Goal: Task Accomplishment & Management: Complete application form

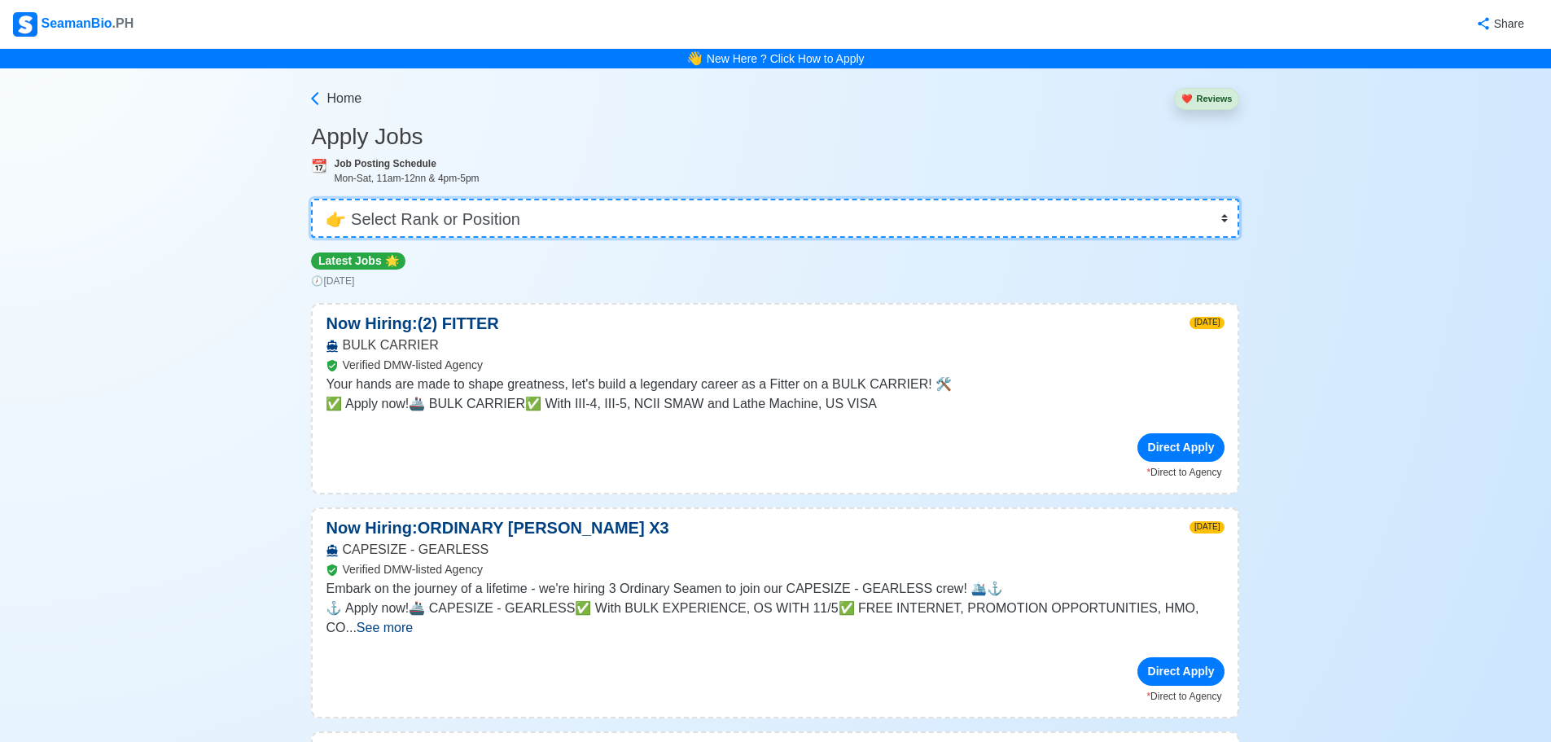
click at [1157, 217] on select "👉 Select Rank or Position Master Chief Officer 2nd Officer 3rd Officer Junior O…" at bounding box center [775, 218] width 928 height 39
select select "2nd Engineer"
click at [317, 199] on select "👉 Select Rank or Position Master Chief Officer 2nd Officer 3rd Officer Junior O…" at bounding box center [775, 218] width 928 height 39
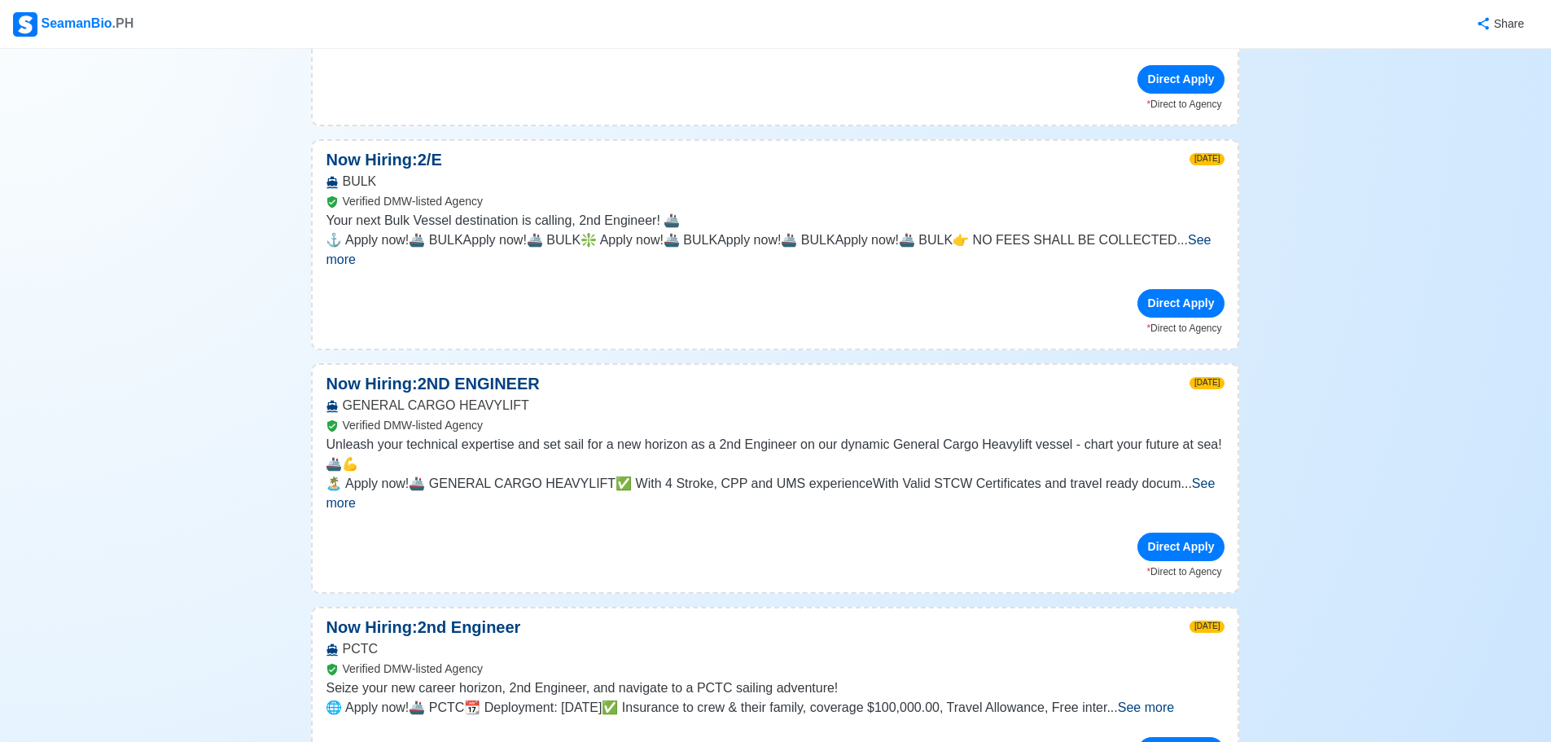
scroll to position [2986, 0]
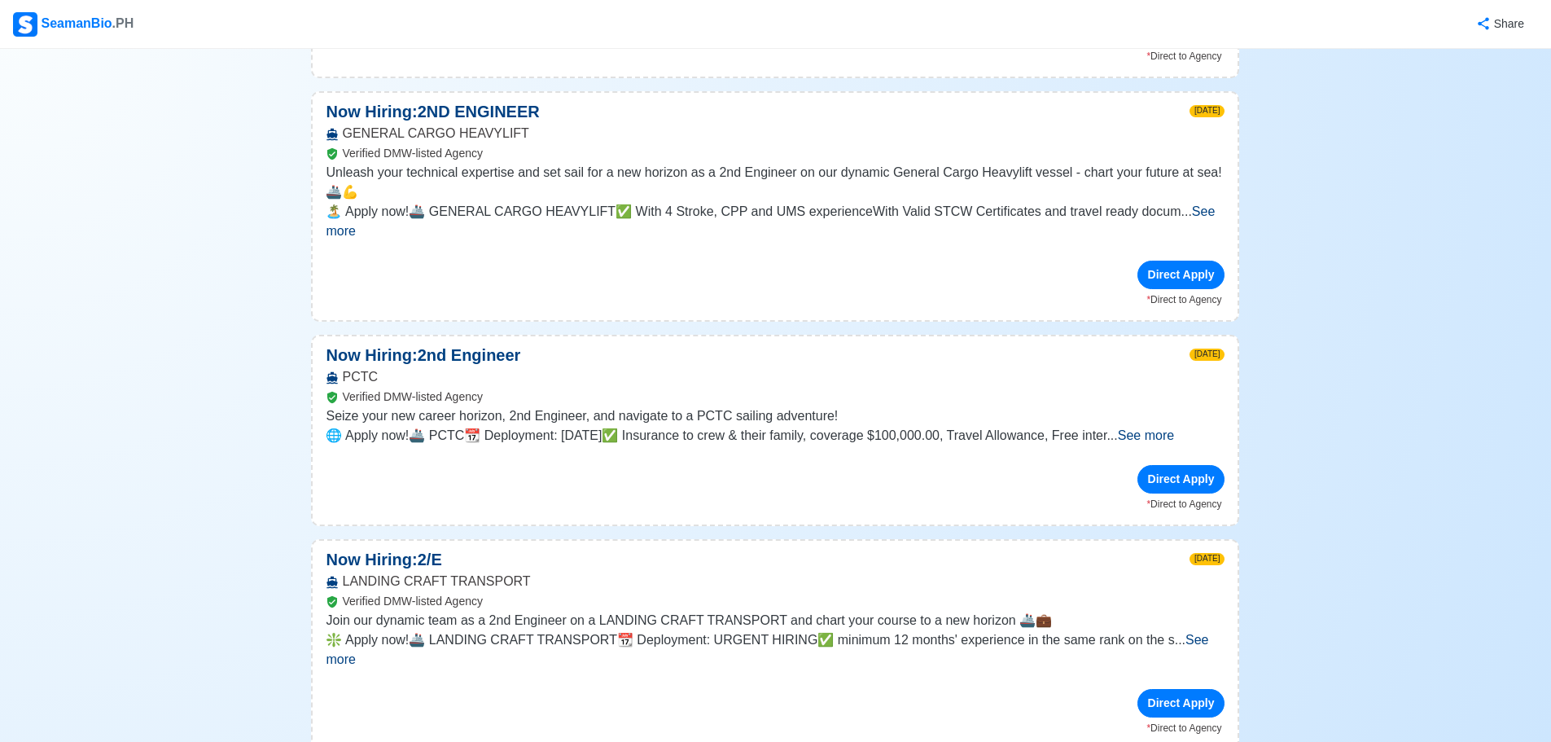
click at [1190, 633] on span "See more" at bounding box center [767, 649] width 883 height 33
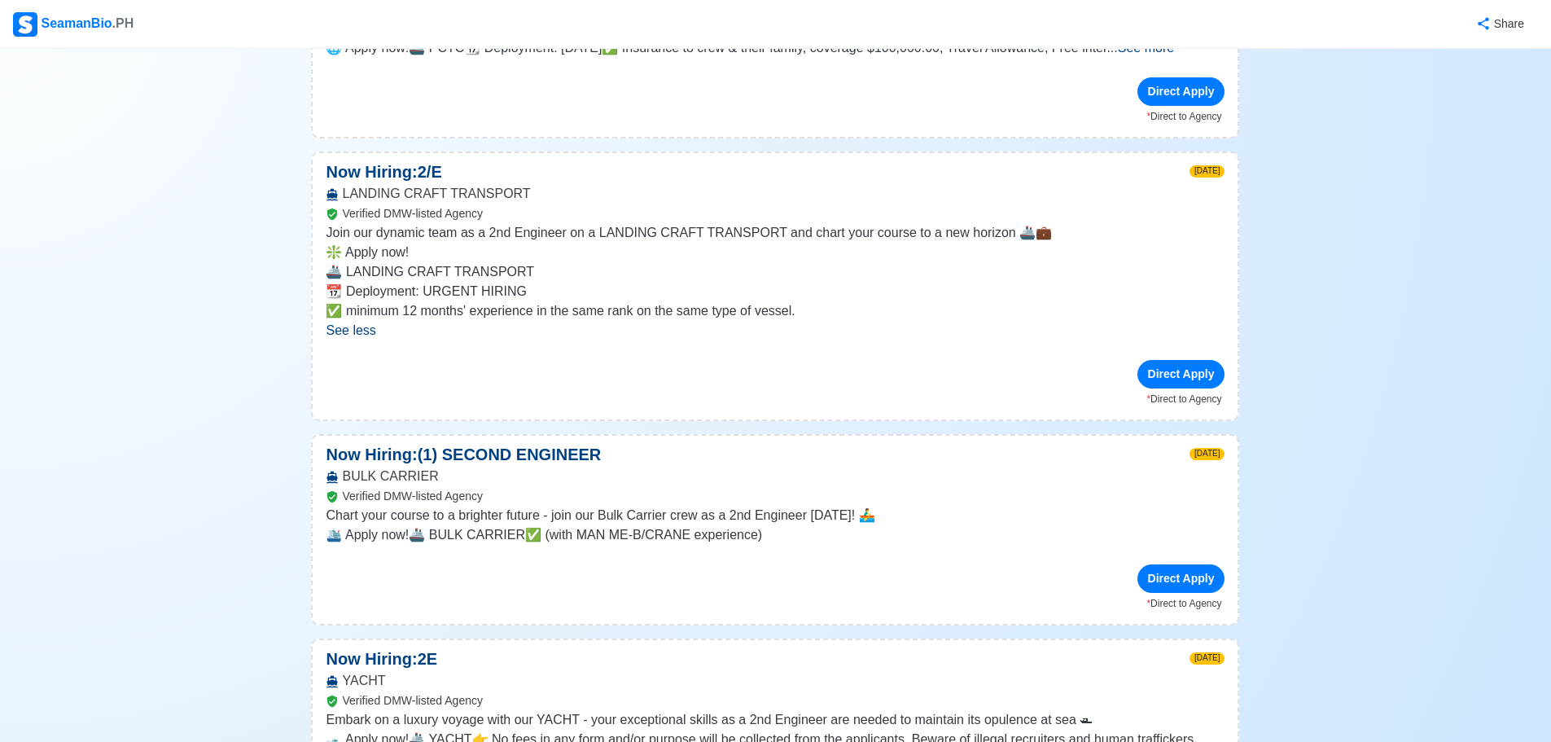
scroll to position [3528, 0]
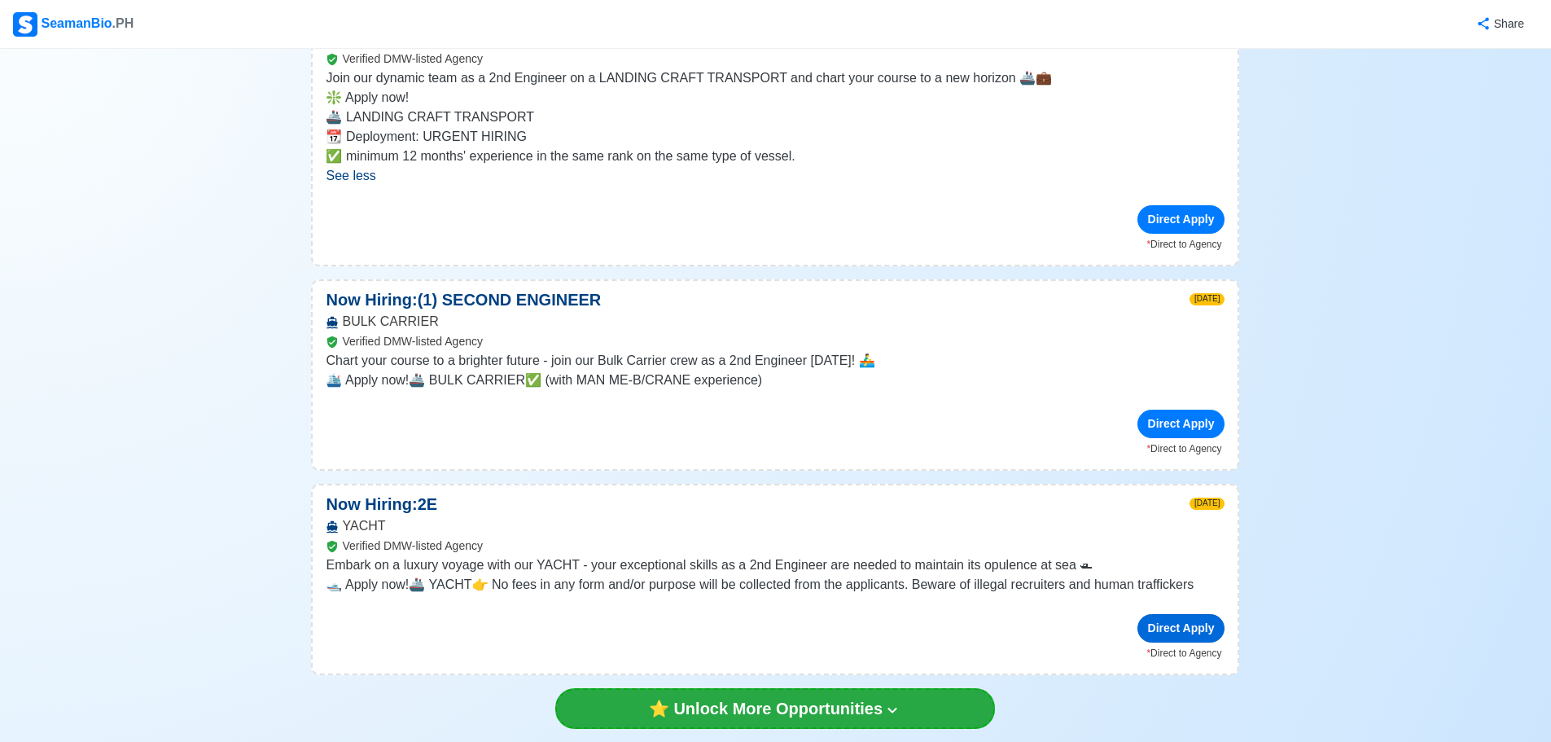
drag, startPoint x: 1185, startPoint y: 537, endPoint x: 1175, endPoint y: 536, distance: 9.8
click at [1175, 614] on div "Direct Apply" at bounding box center [1181, 628] width 88 height 28
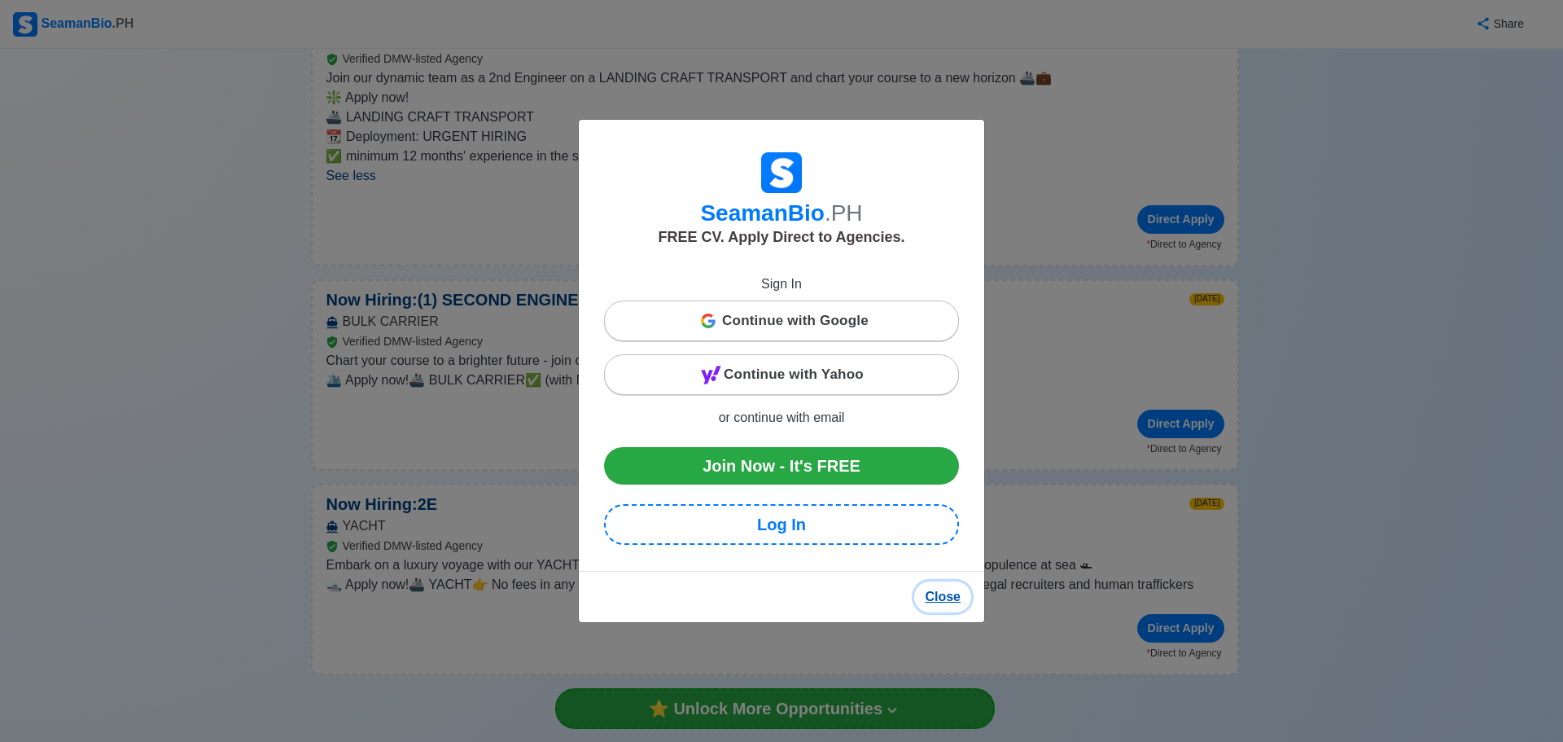
click at [959, 604] on button "Close" at bounding box center [942, 596] width 57 height 31
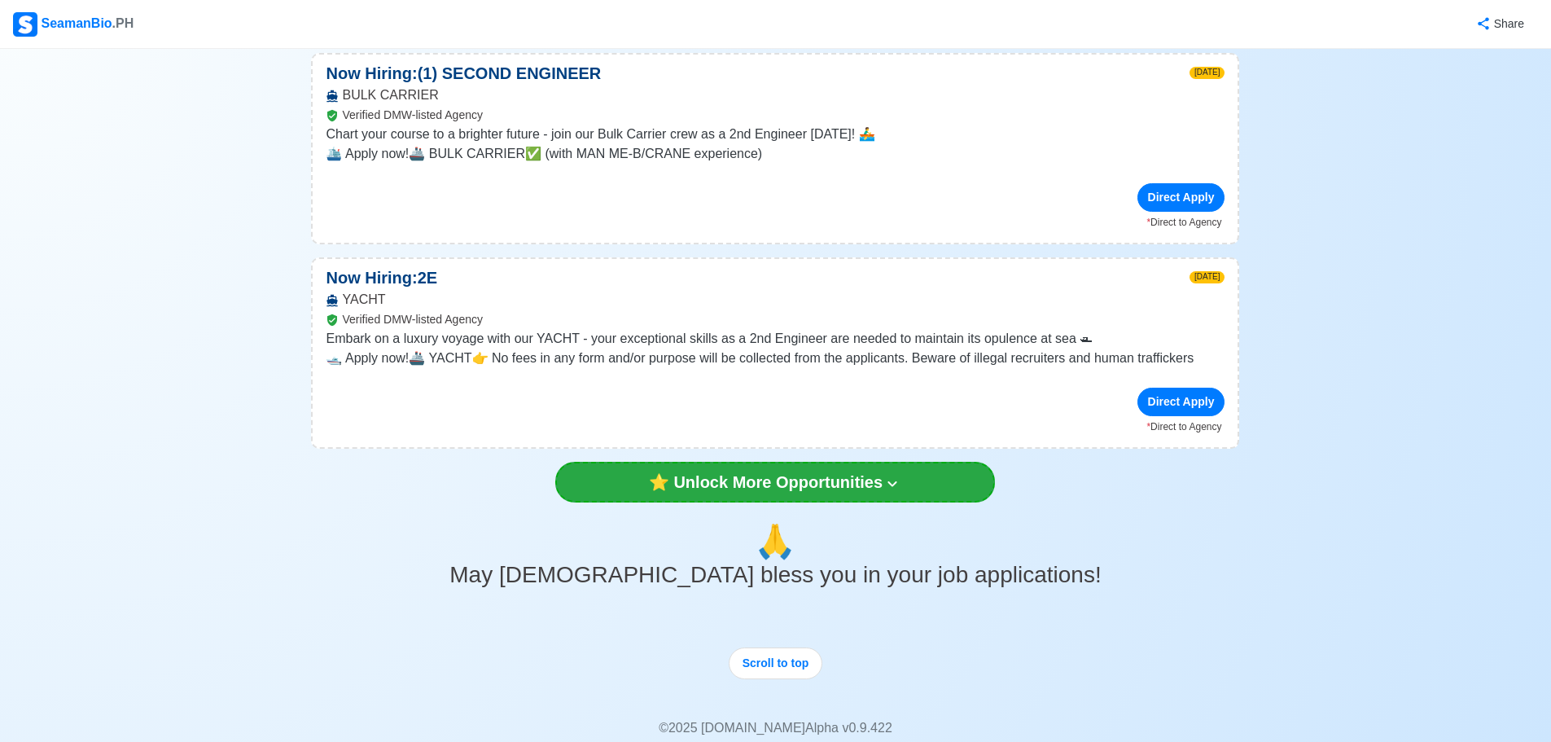
scroll to position [3809, 0]
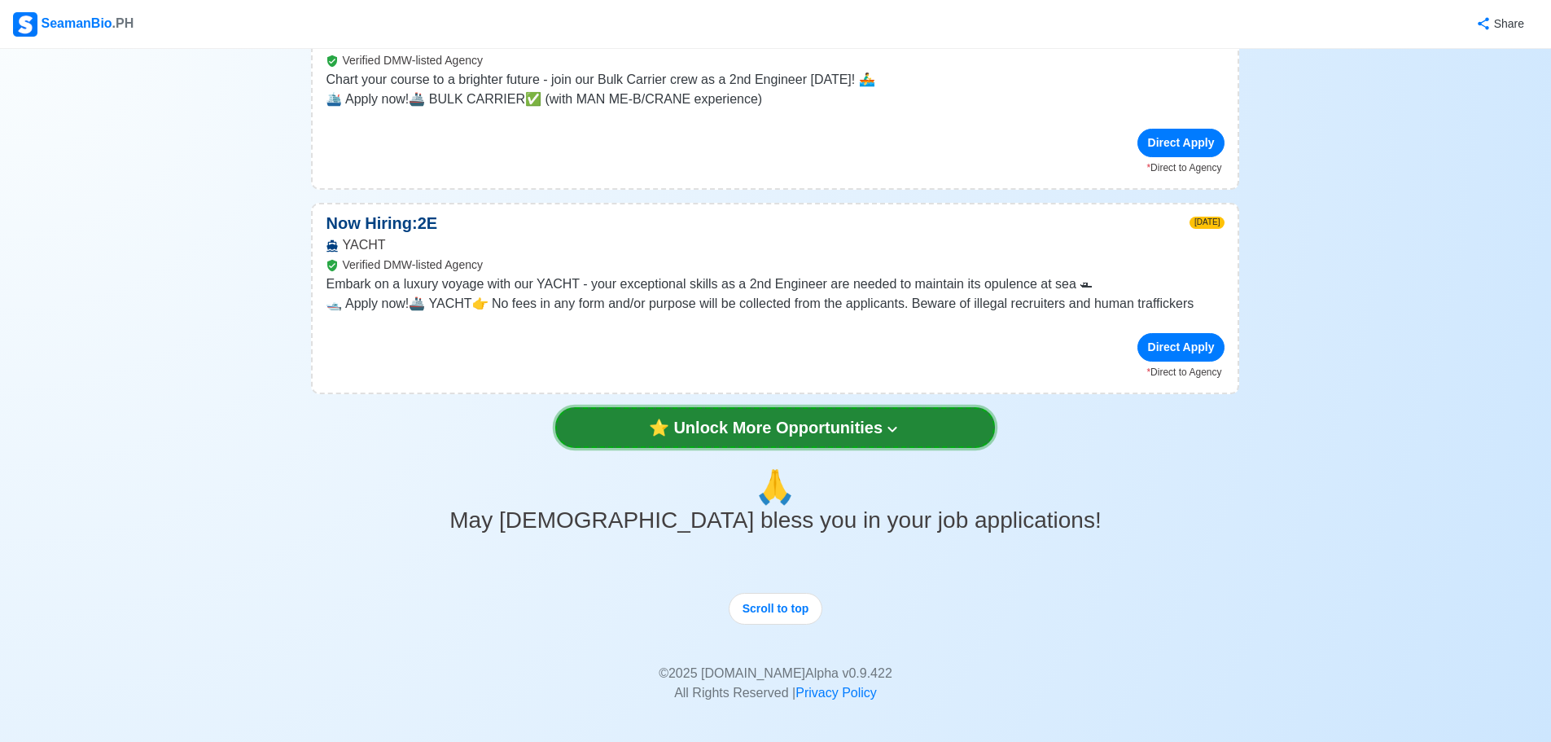
click at [804, 407] on button "⭐️ Unlock More Opportunities" at bounding box center [775, 427] width 440 height 41
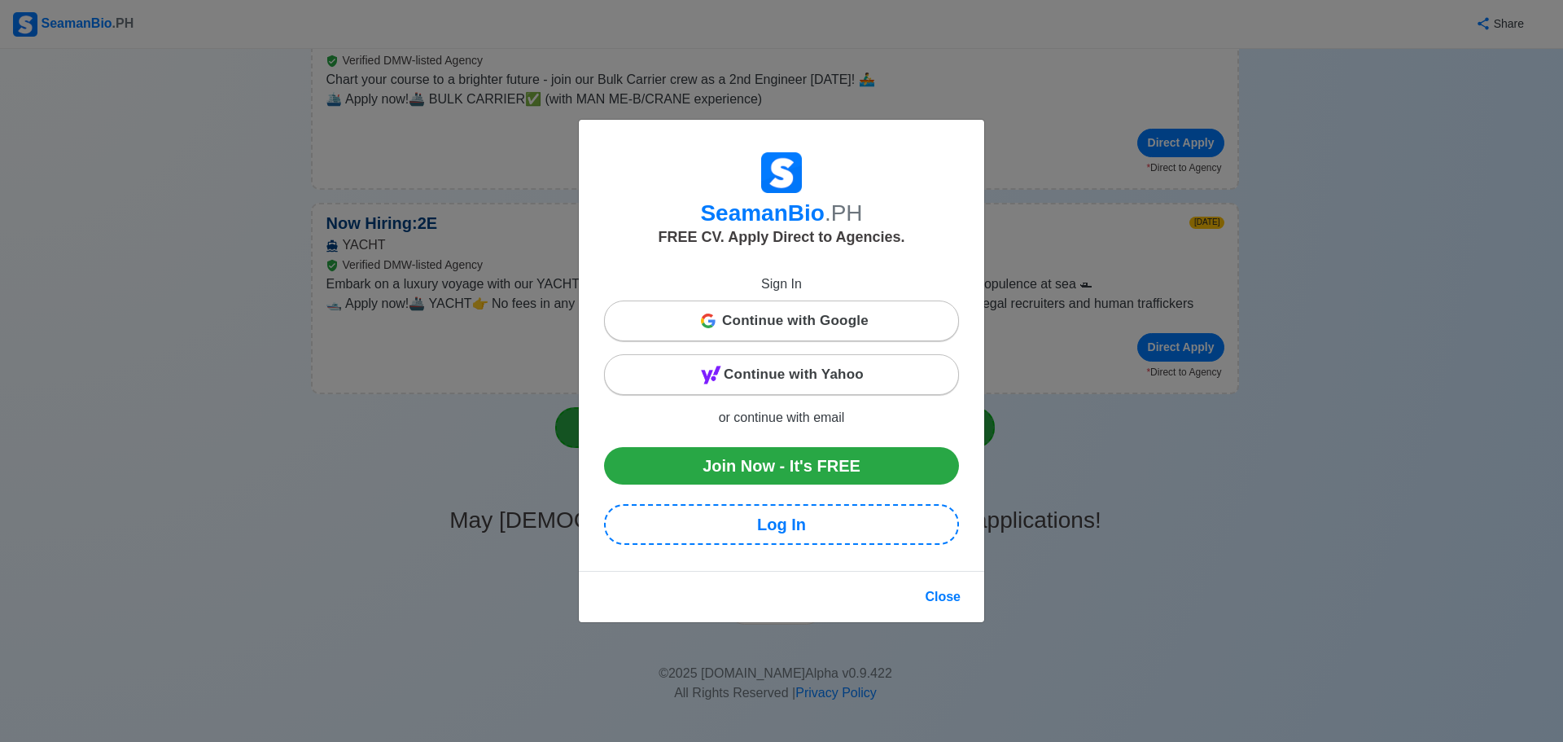
click at [1124, 519] on div "SeamanBio .PH FREE CV. Apply Direct to Agencies. Sign In Continue with Google C…" at bounding box center [781, 371] width 1563 height 742
click at [942, 603] on button "Close" at bounding box center [942, 596] width 57 height 31
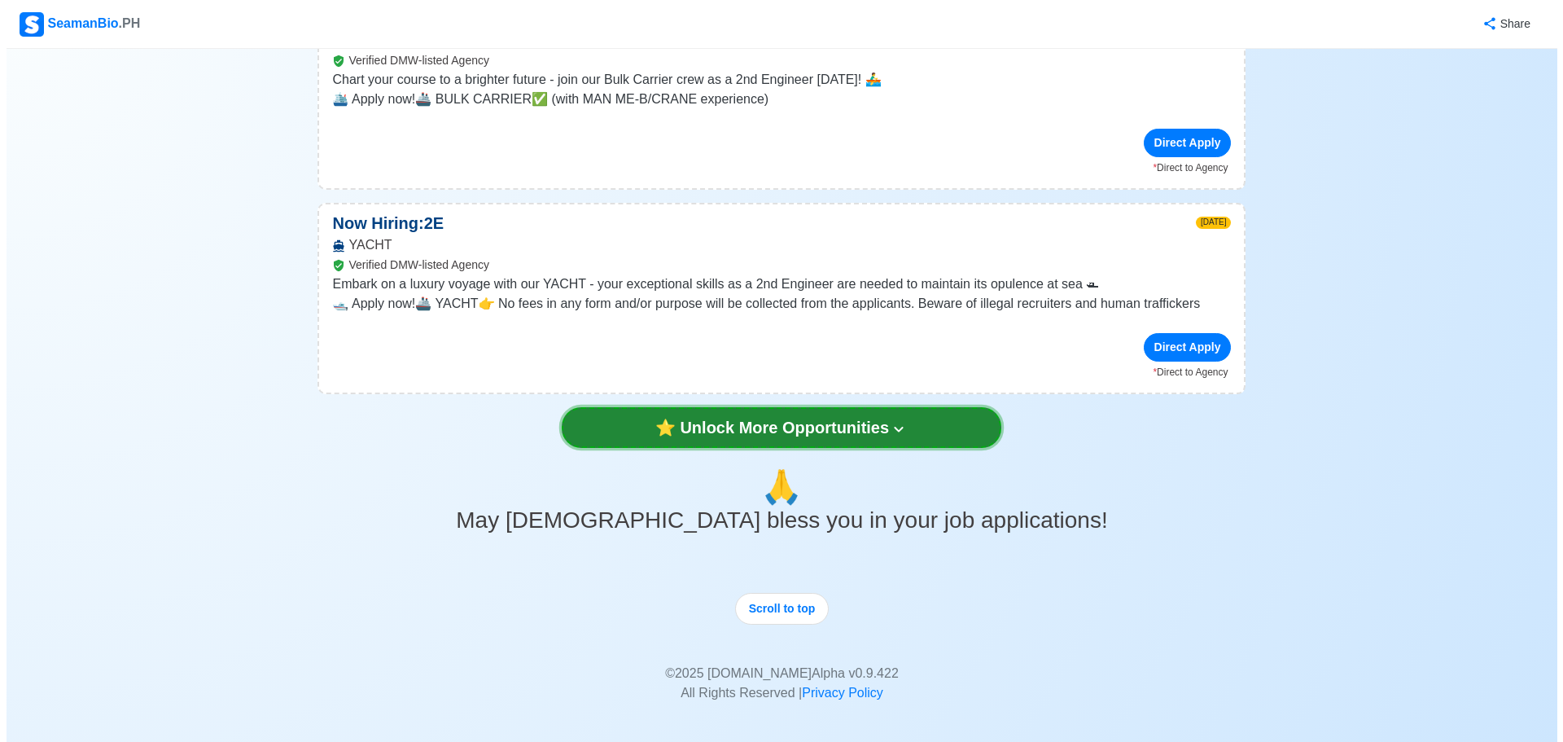
scroll to position [3538, 0]
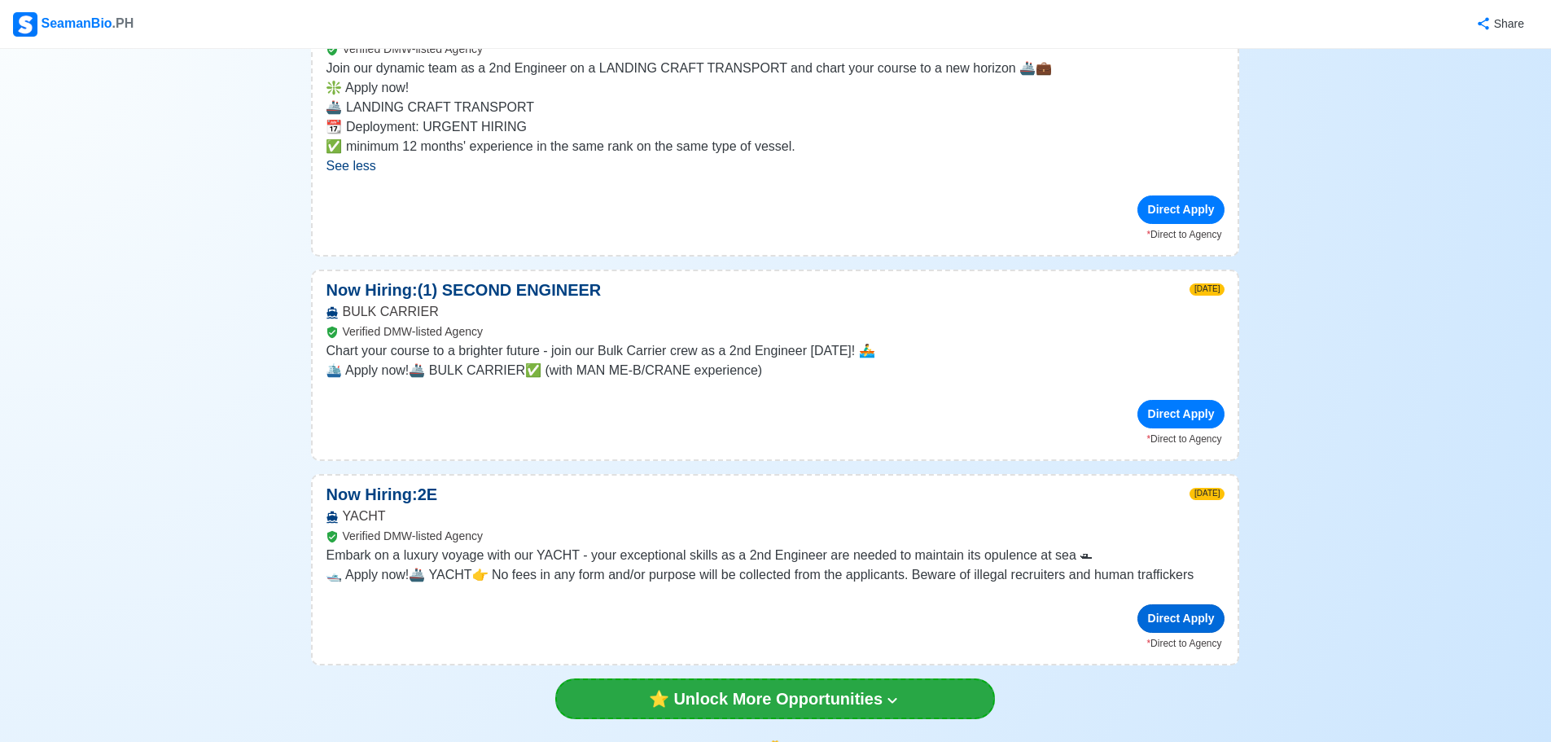
click at [1185, 604] on div "Direct Apply" at bounding box center [1181, 618] width 88 height 28
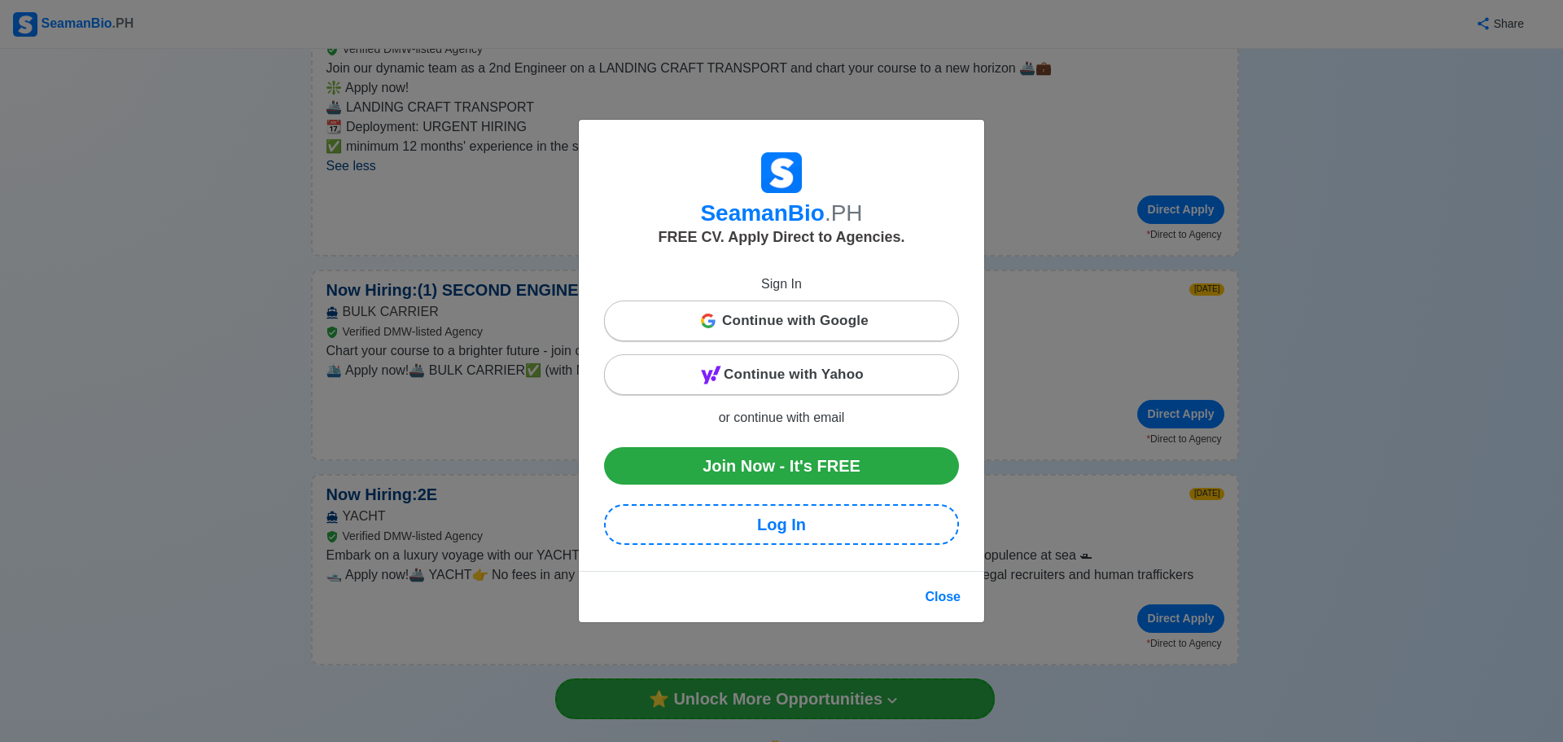
click at [839, 322] on span "Continue with Google" at bounding box center [795, 321] width 147 height 33
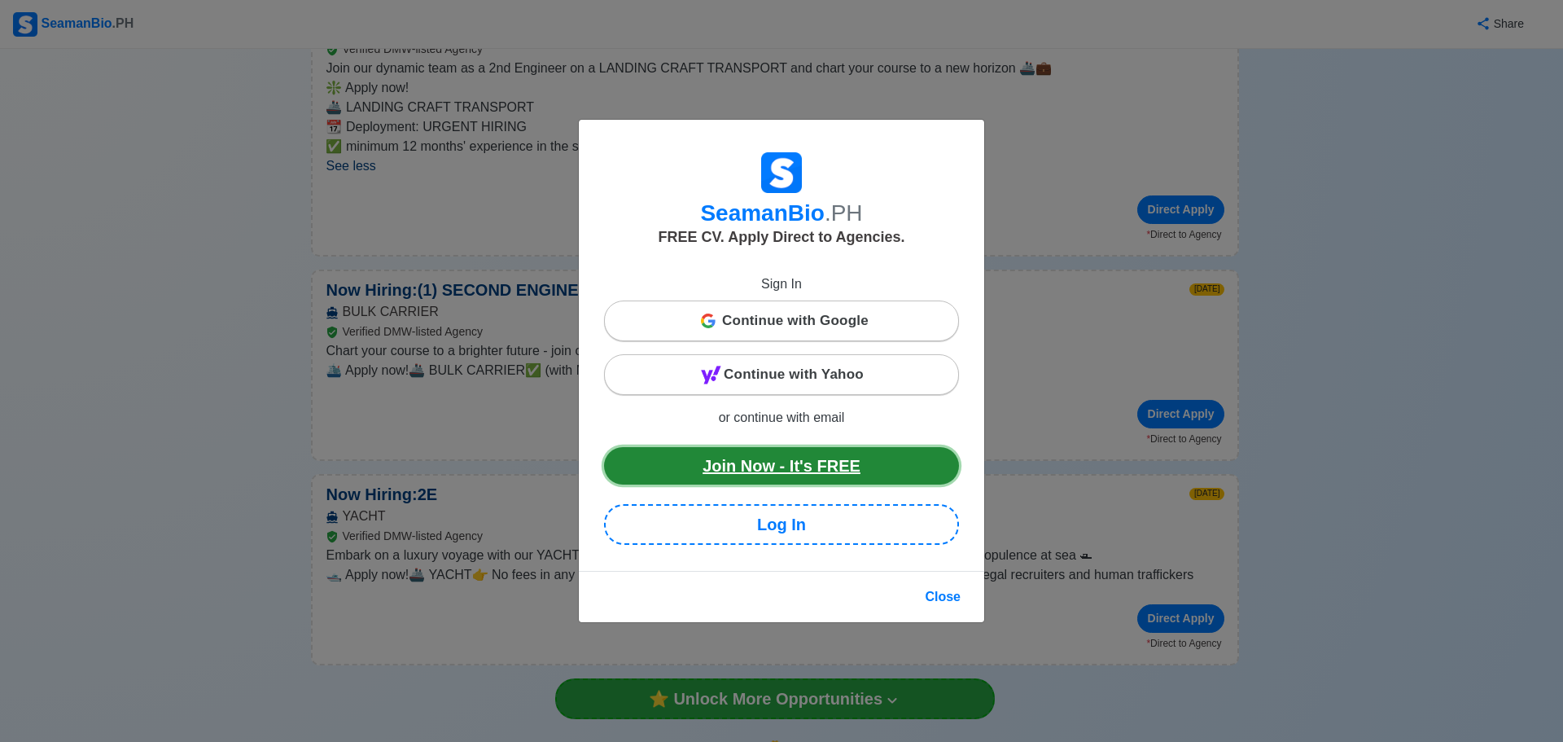
click at [827, 458] on link "Join Now - It's FREE" at bounding box center [781, 465] width 355 height 37
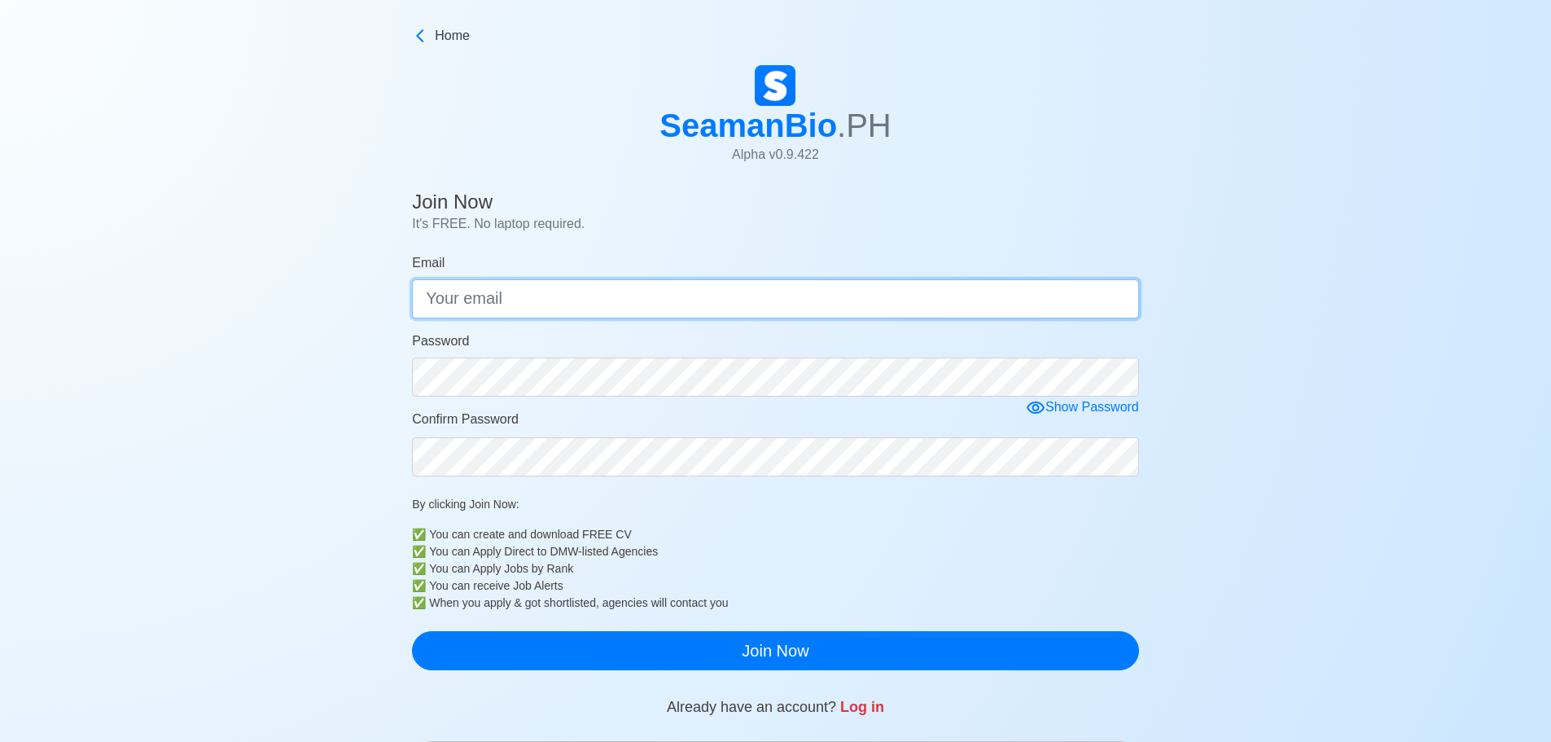
click at [591, 296] on input "Email" at bounding box center [775, 298] width 727 height 39
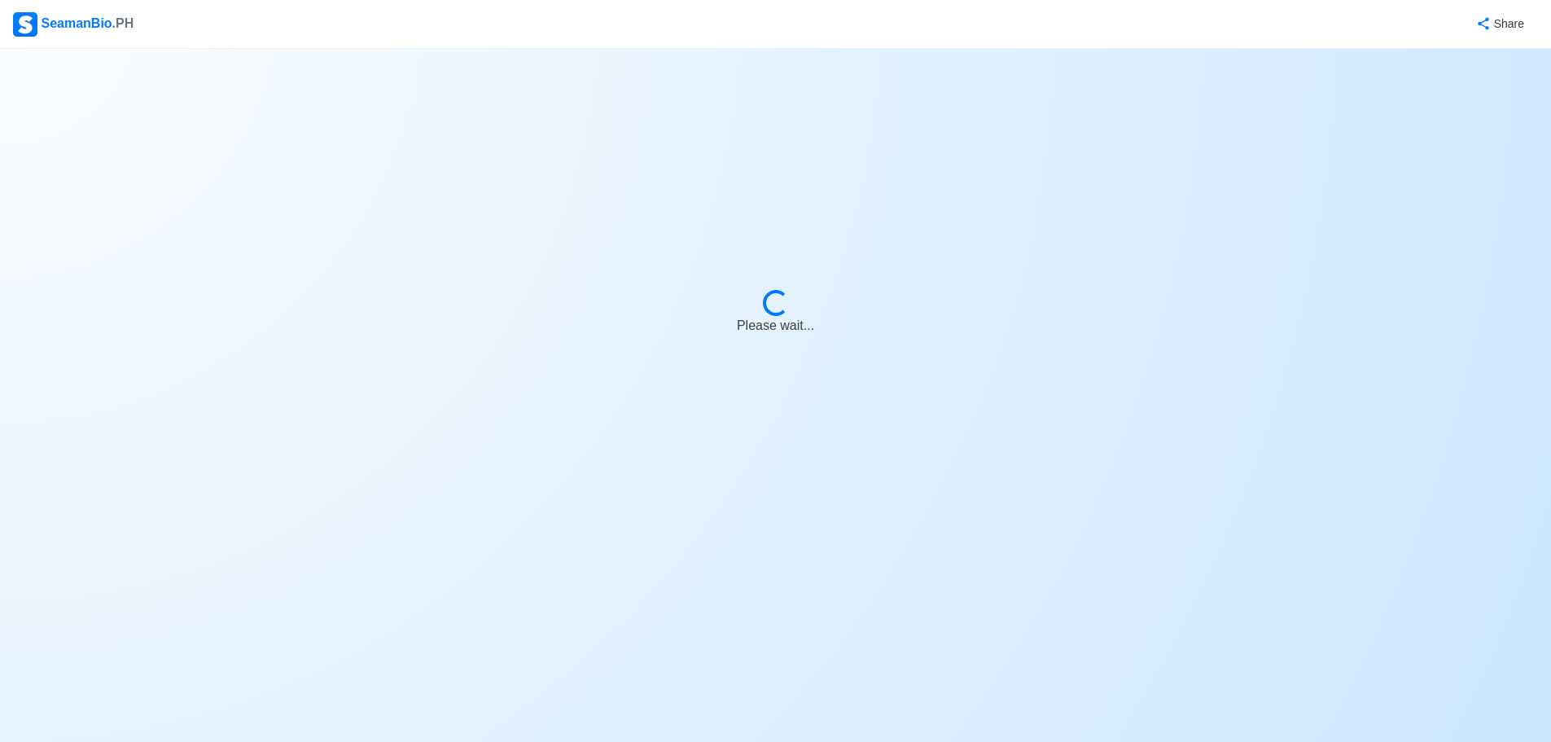
select select "2nd Engineer"
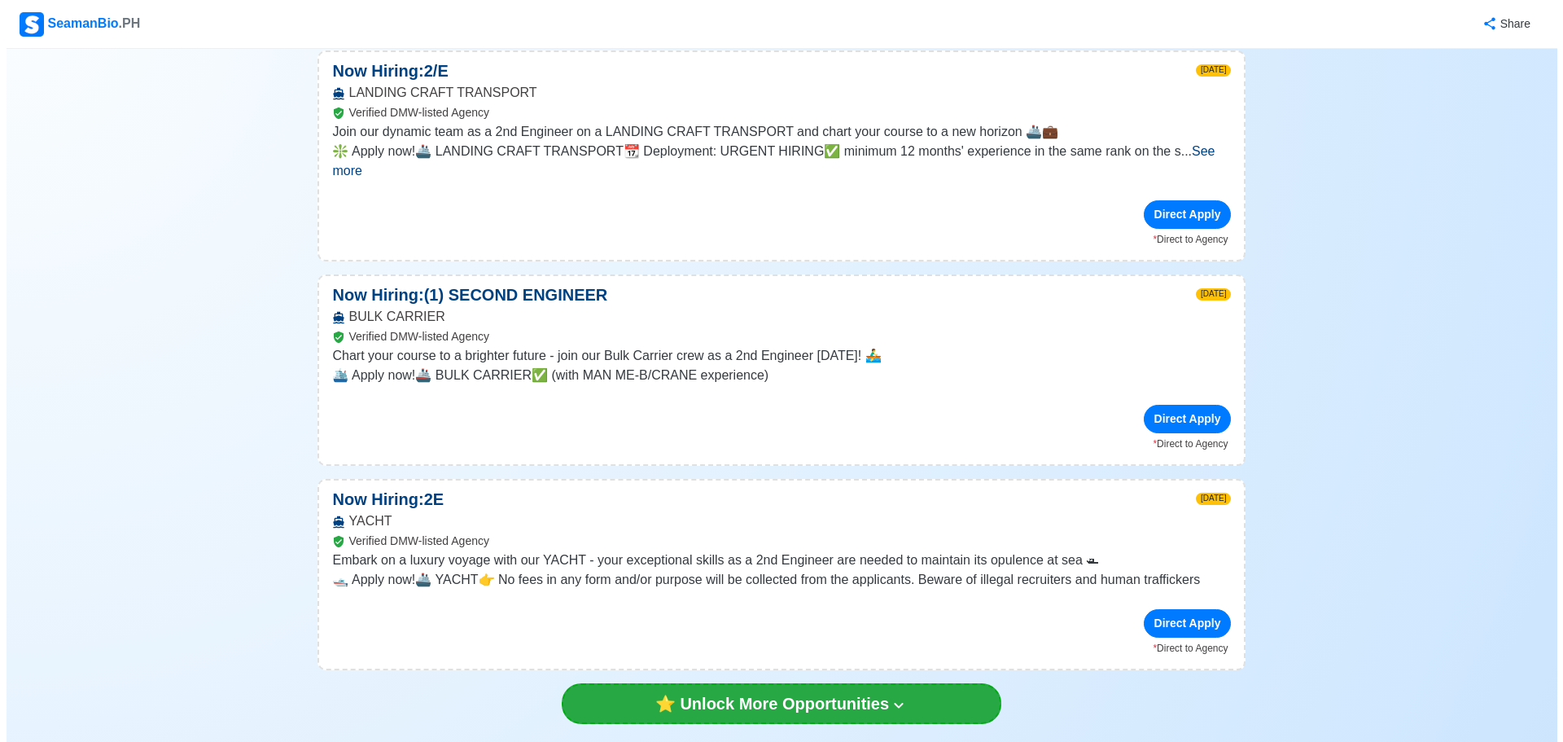
scroll to position [3459, 0]
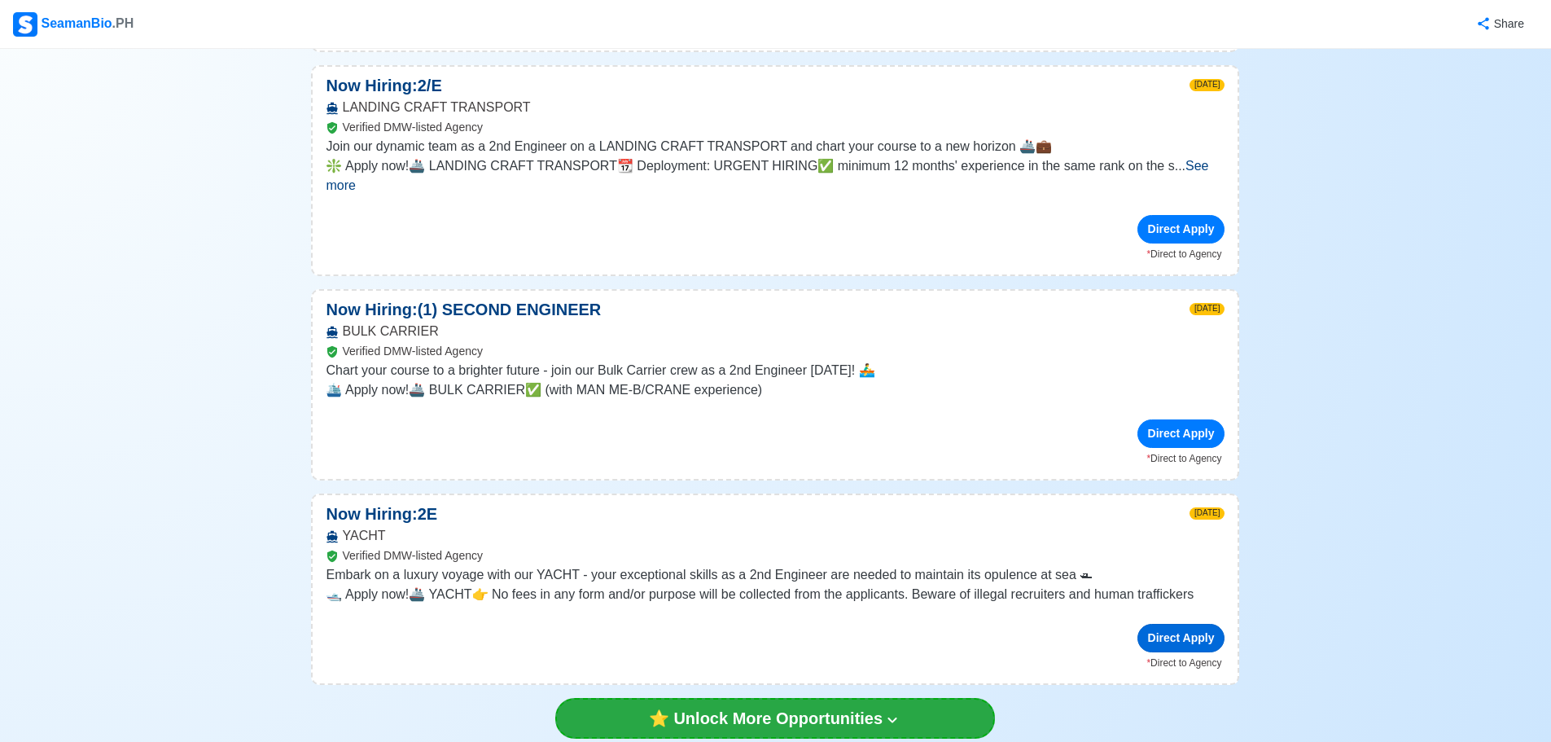
click at [1187, 624] on div "Direct Apply" at bounding box center [1181, 638] width 88 height 28
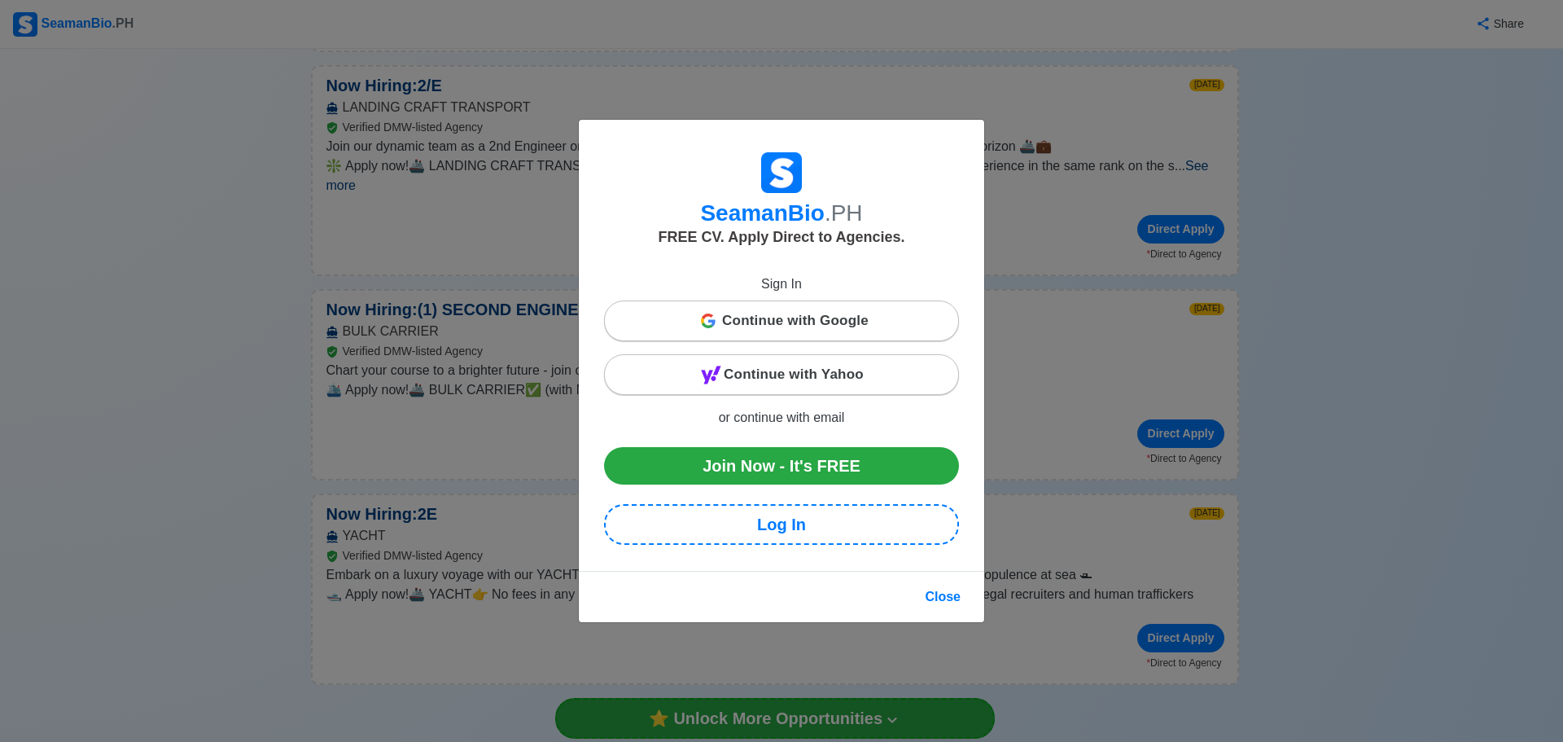
click at [775, 321] on span "Continue with Google" at bounding box center [795, 321] width 147 height 33
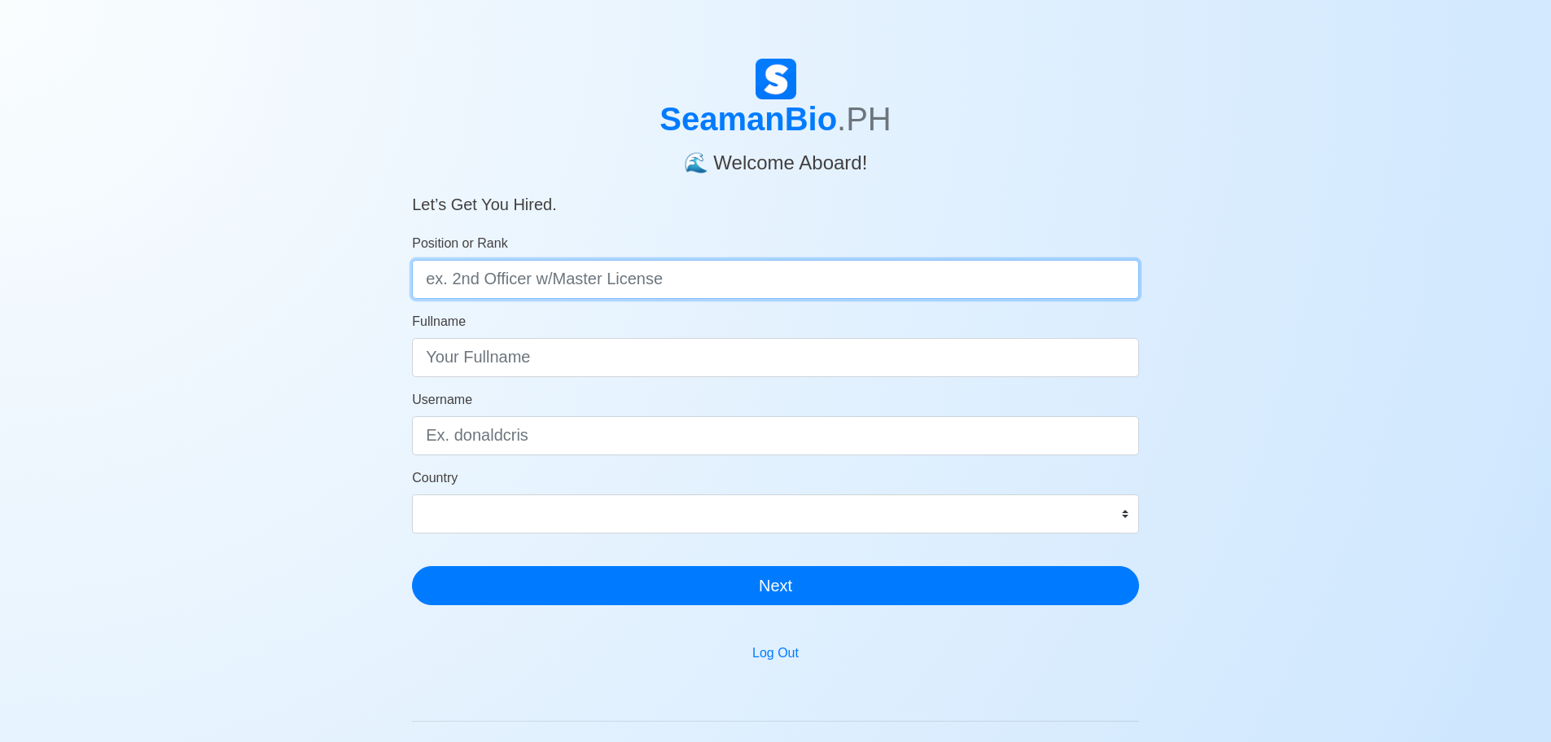
click at [686, 287] on input "Position or Rank" at bounding box center [775, 279] width 727 height 39
type input "@"
type input "2nd Engineer"
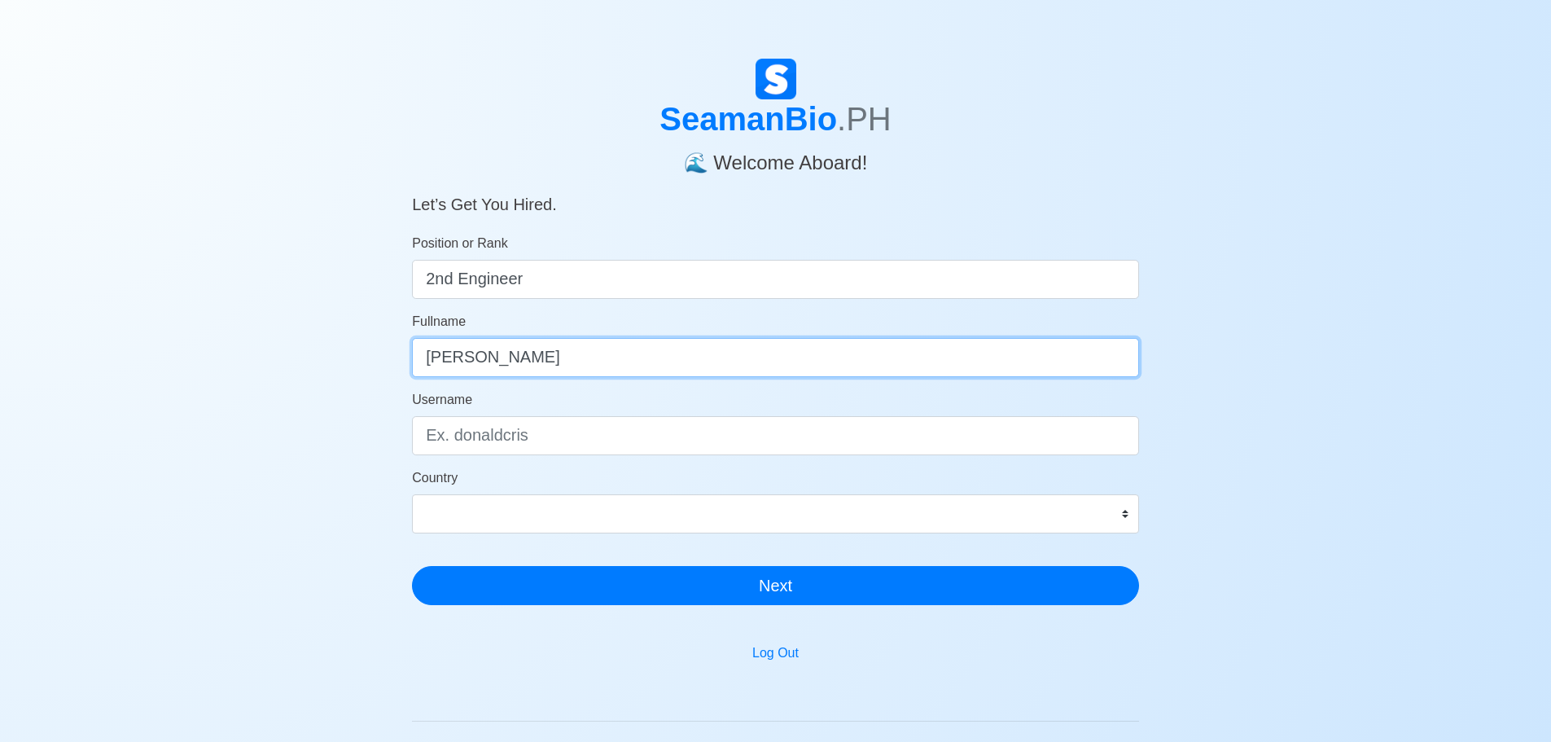
type input "Adrian Mark Gendran"
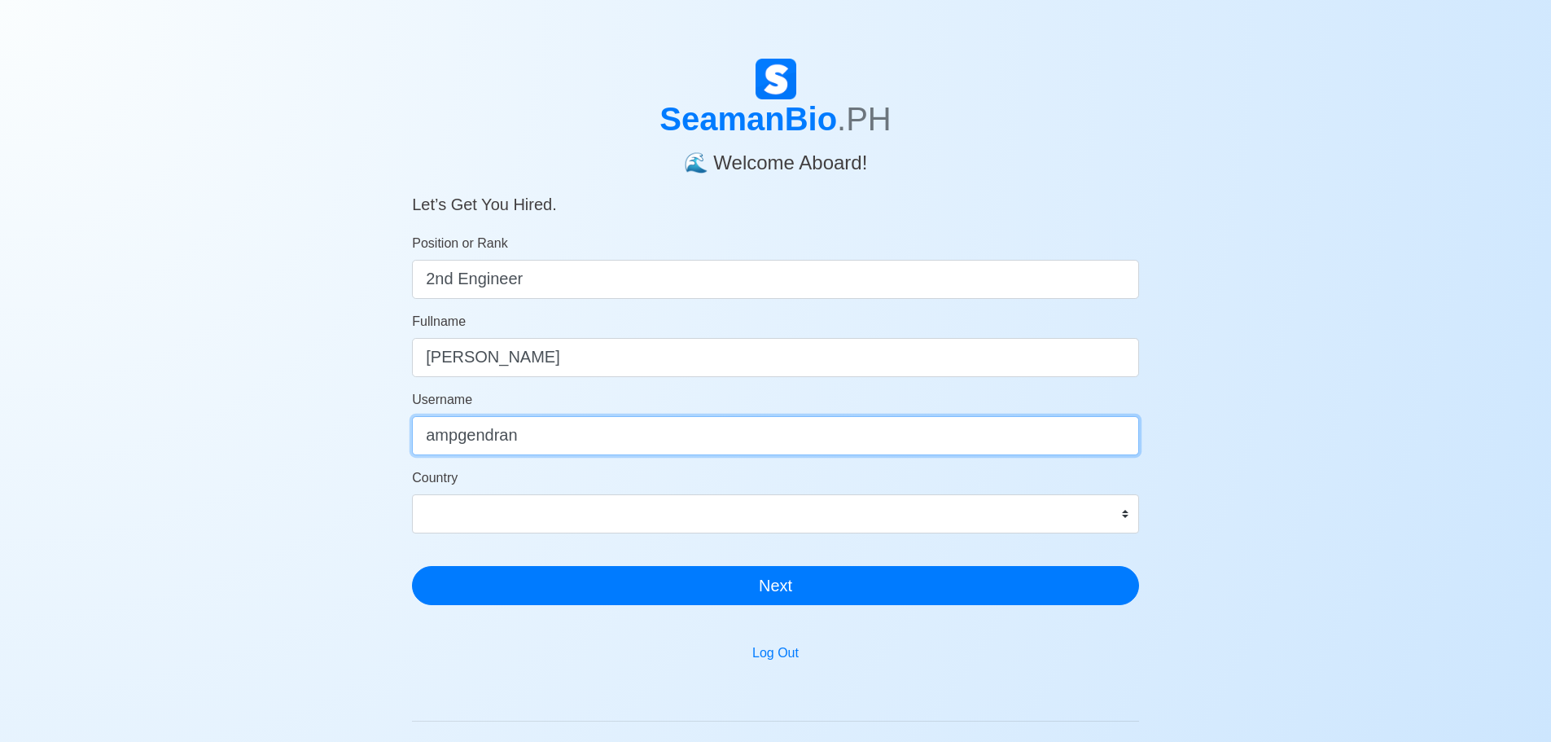
type input "ampgendran"
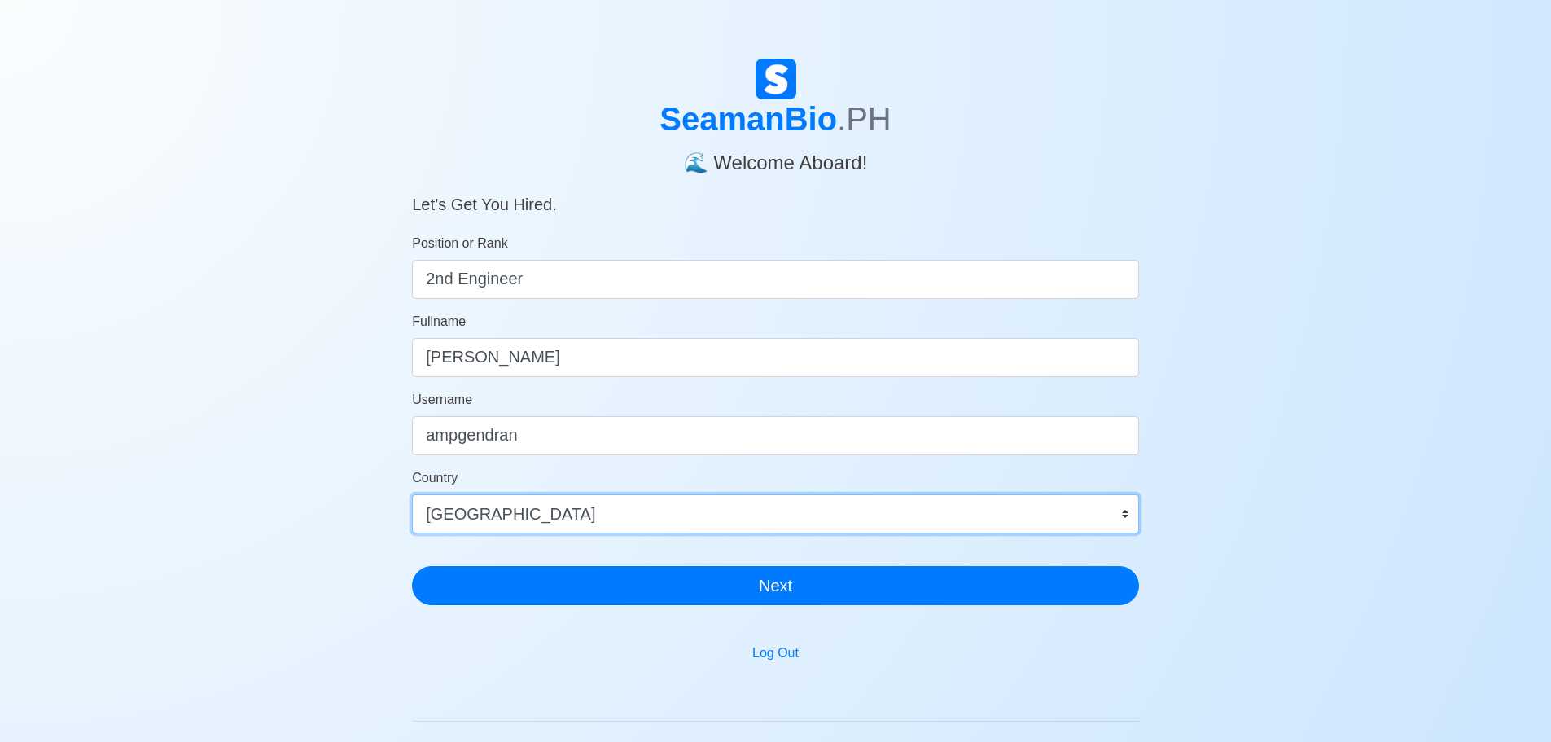
select select "PH"
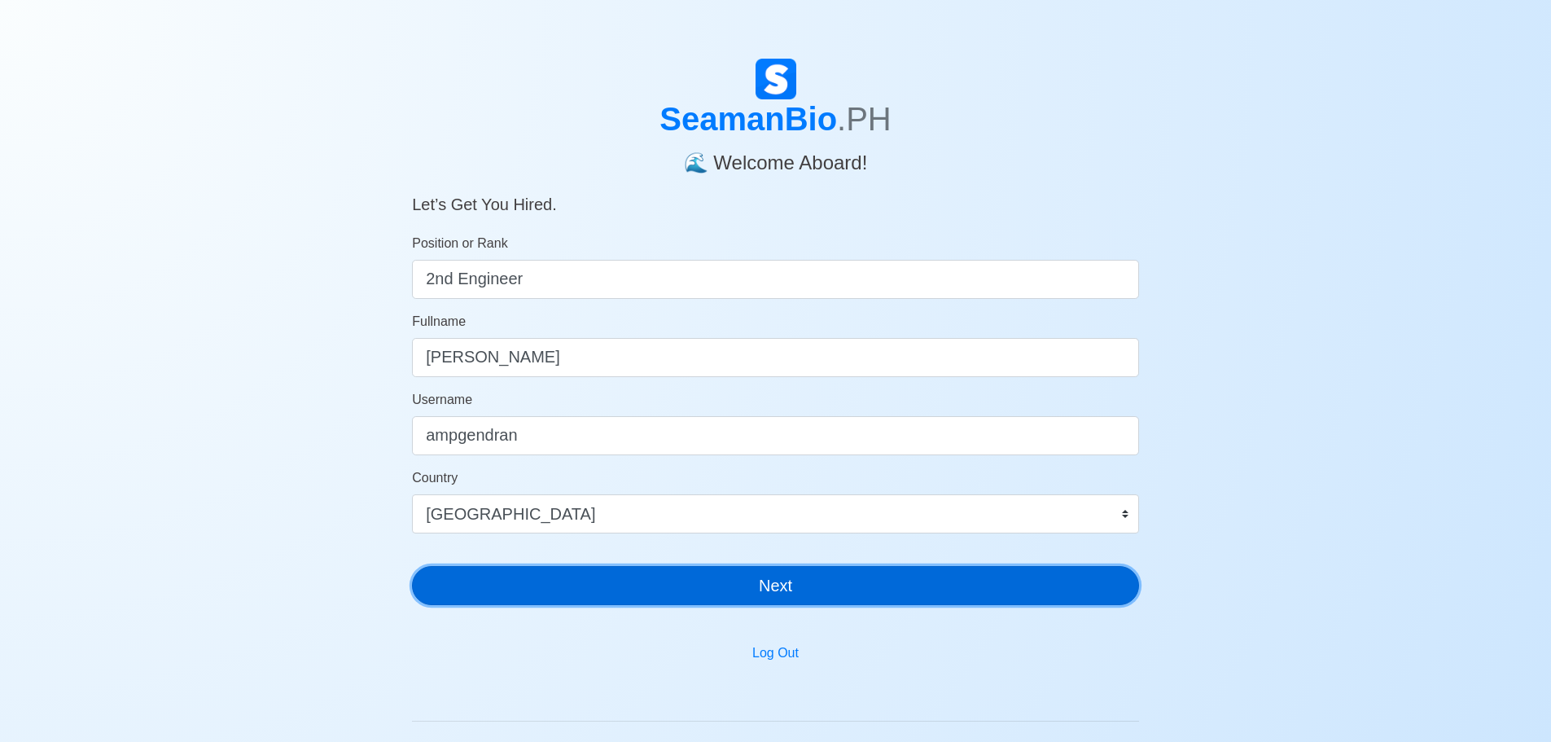
click at [772, 600] on button "Next" at bounding box center [775, 585] width 727 height 39
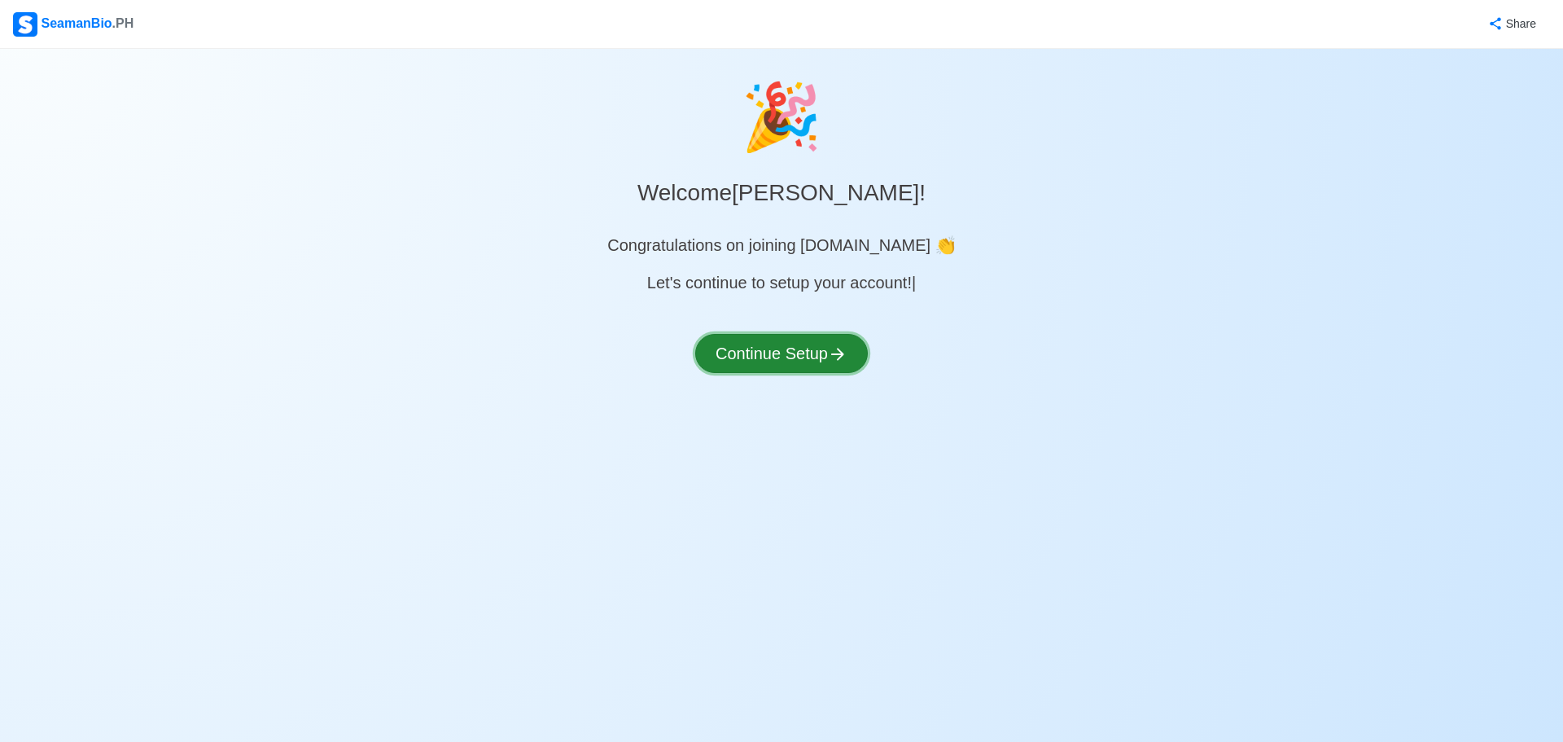
click at [793, 356] on button "Continue Setup" at bounding box center [781, 353] width 173 height 39
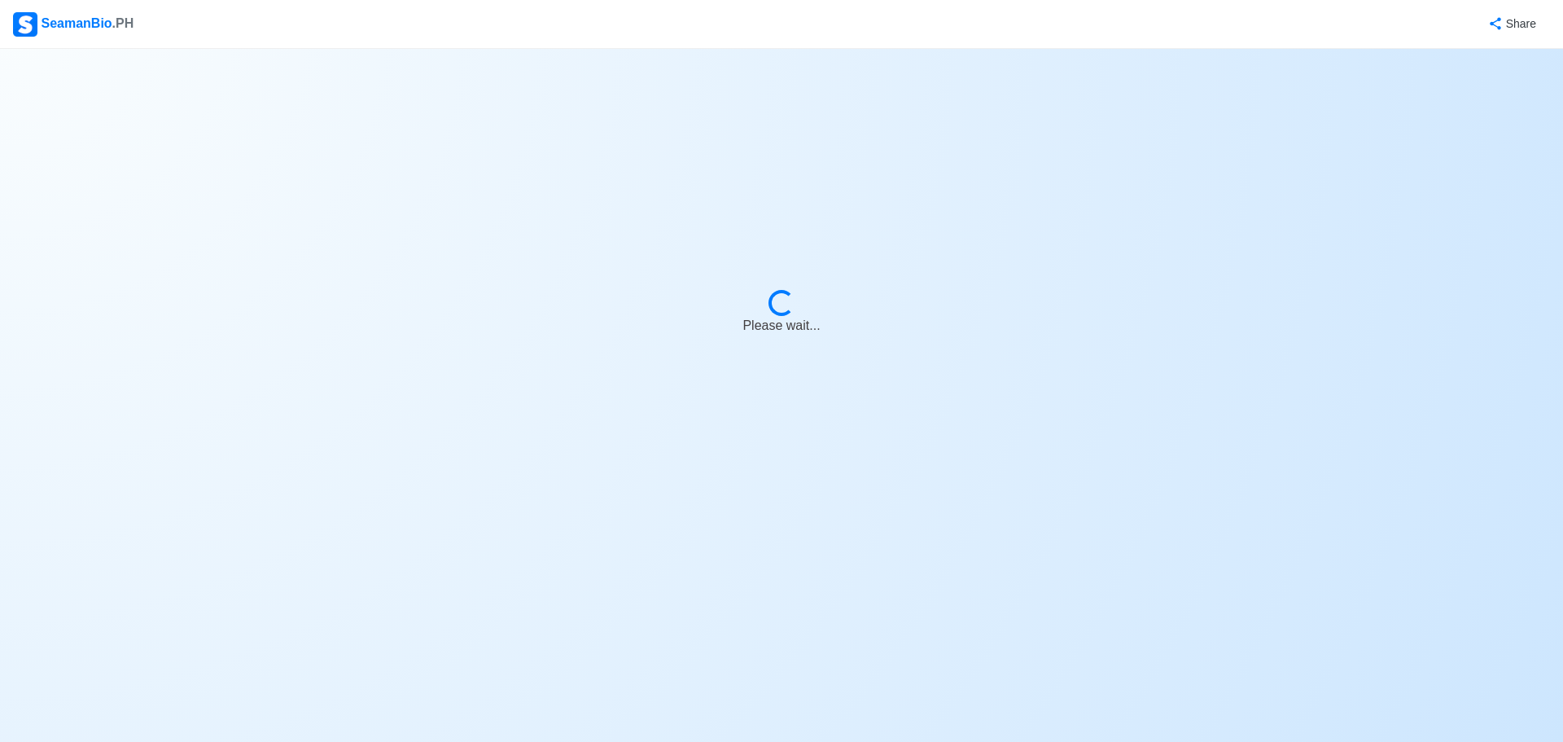
select select "Visible for Hiring"
select select "PH"
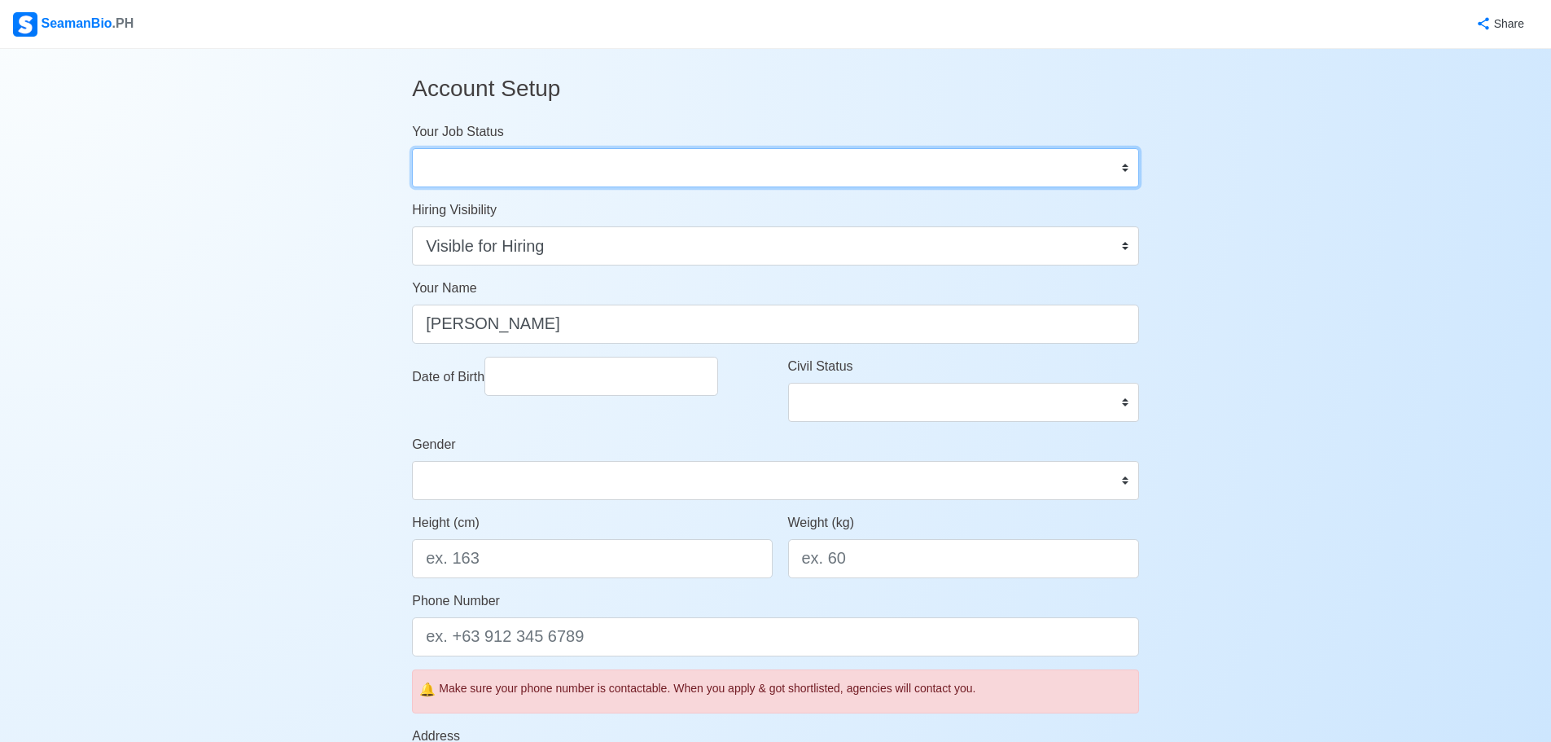
click at [559, 177] on select "Onboard Actively Looking for Job Not Looking for Job" at bounding box center [775, 167] width 727 height 39
select select "Actively Looking for Job"
click at [412, 148] on select "Onboard Actively Looking for Job Not Looking for Job" at bounding box center [775, 167] width 727 height 39
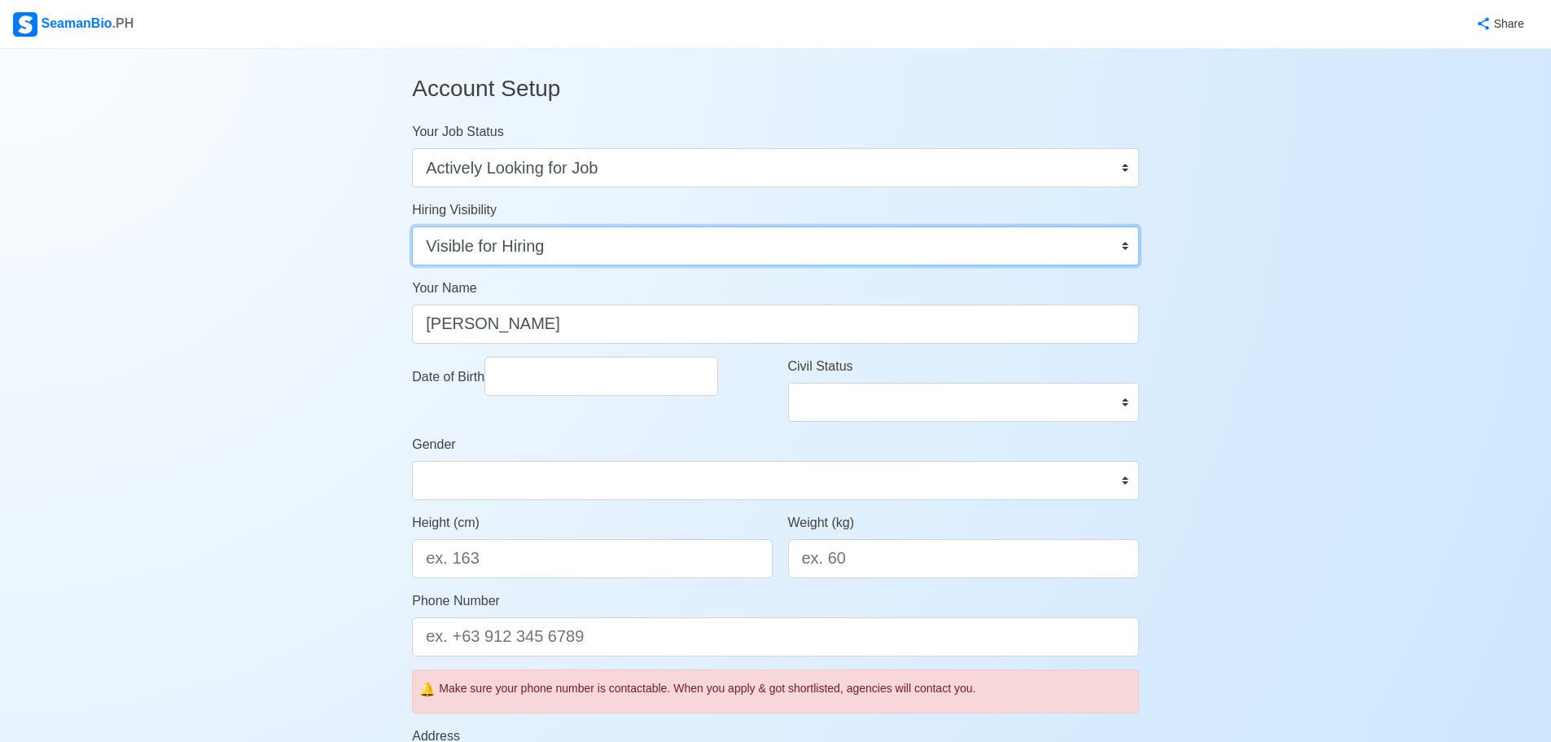
click at [563, 252] on select "Visible for Hiring Not Visible for Hiring" at bounding box center [775, 245] width 727 height 39
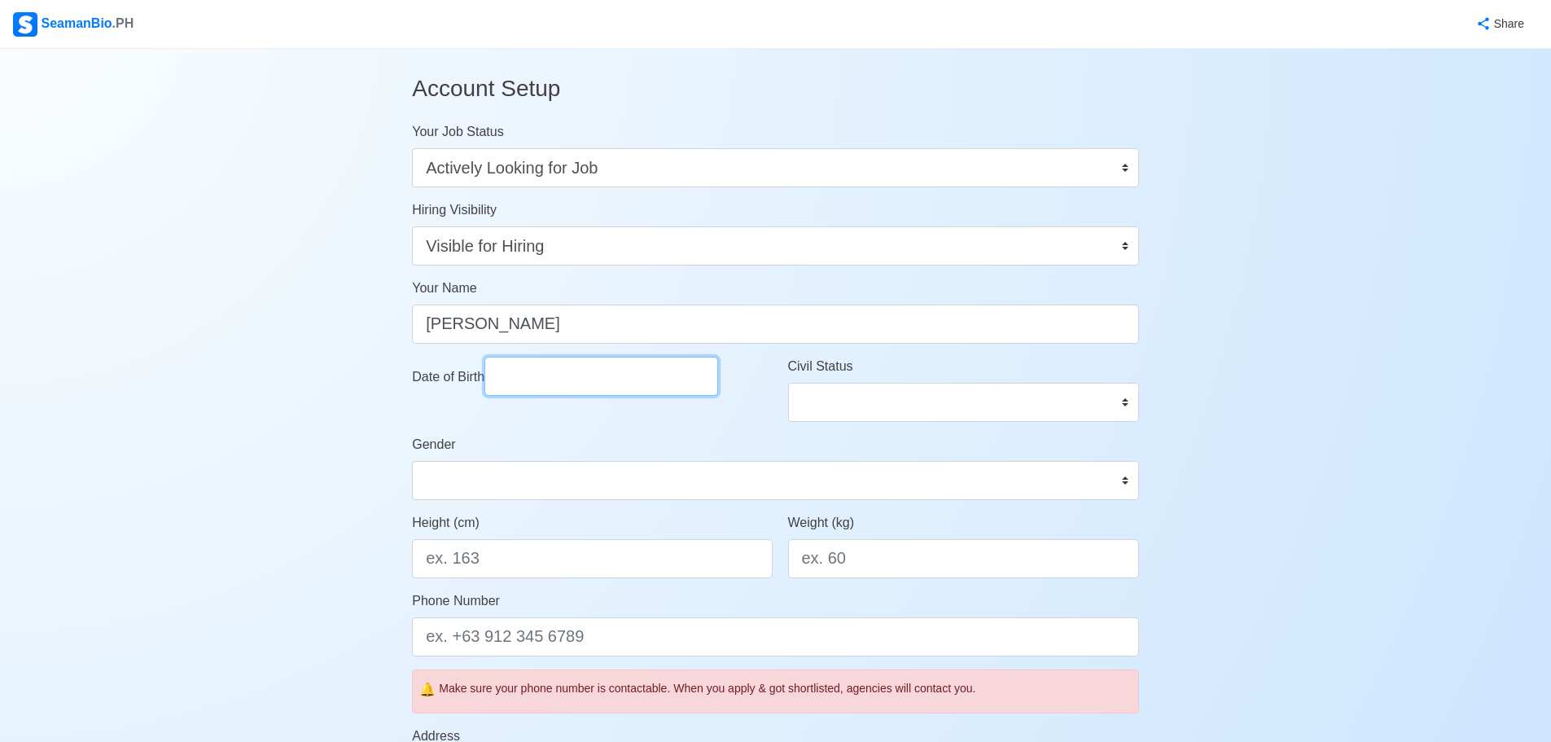
select select "****"
select select "*********"
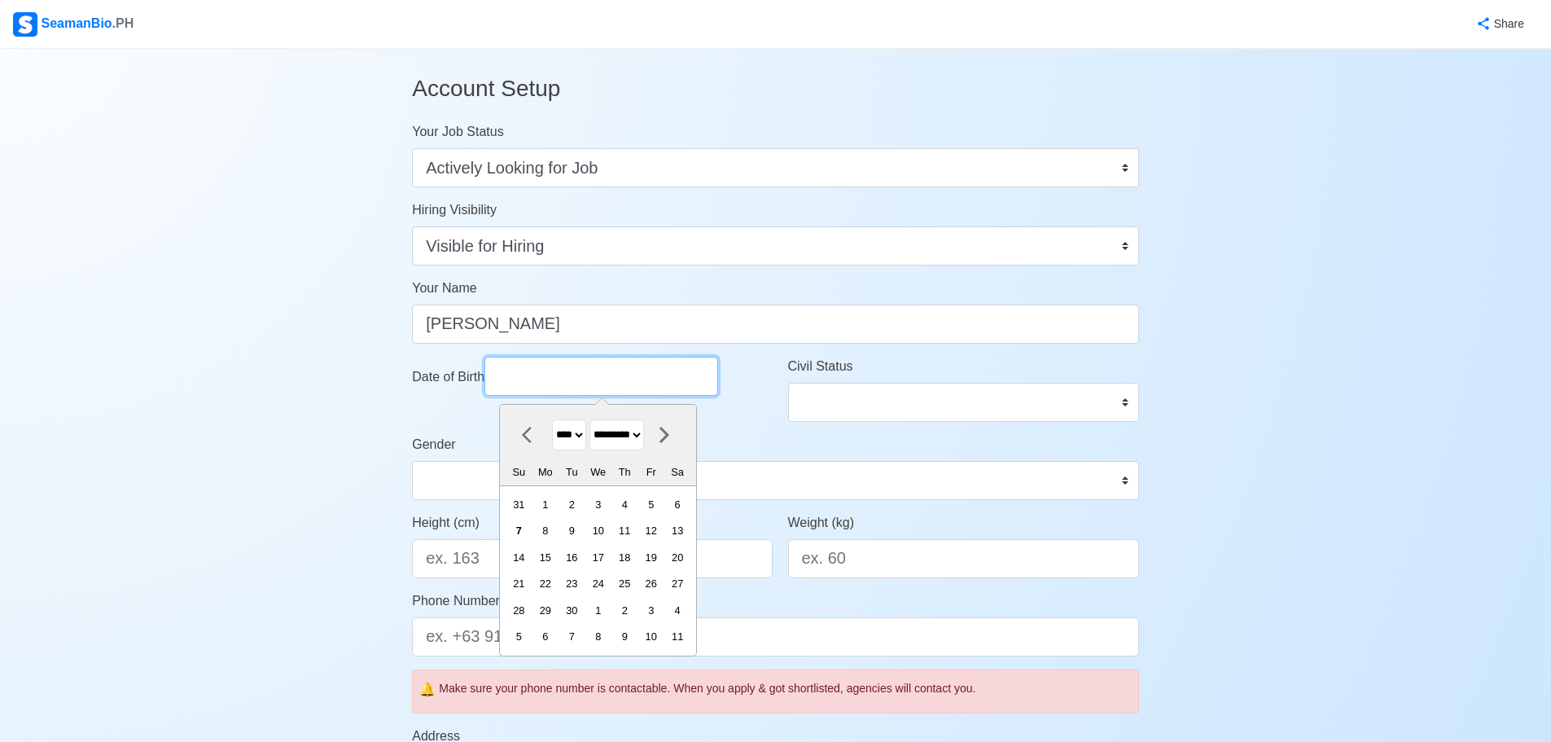
click at [554, 384] on input "Date of Birth" at bounding box center [601, 376] width 234 height 39
click at [580, 432] on select "**** **** **** **** **** **** **** **** **** **** **** **** **** **** **** ****…" at bounding box center [569, 435] width 34 height 32
select select "****"
click at [552, 419] on select "**** **** **** **** **** **** **** **** **** **** **** **** **** **** **** ****…" at bounding box center [569, 435] width 34 height 32
click at [635, 528] on div "12" at bounding box center [625, 530] width 22 height 22
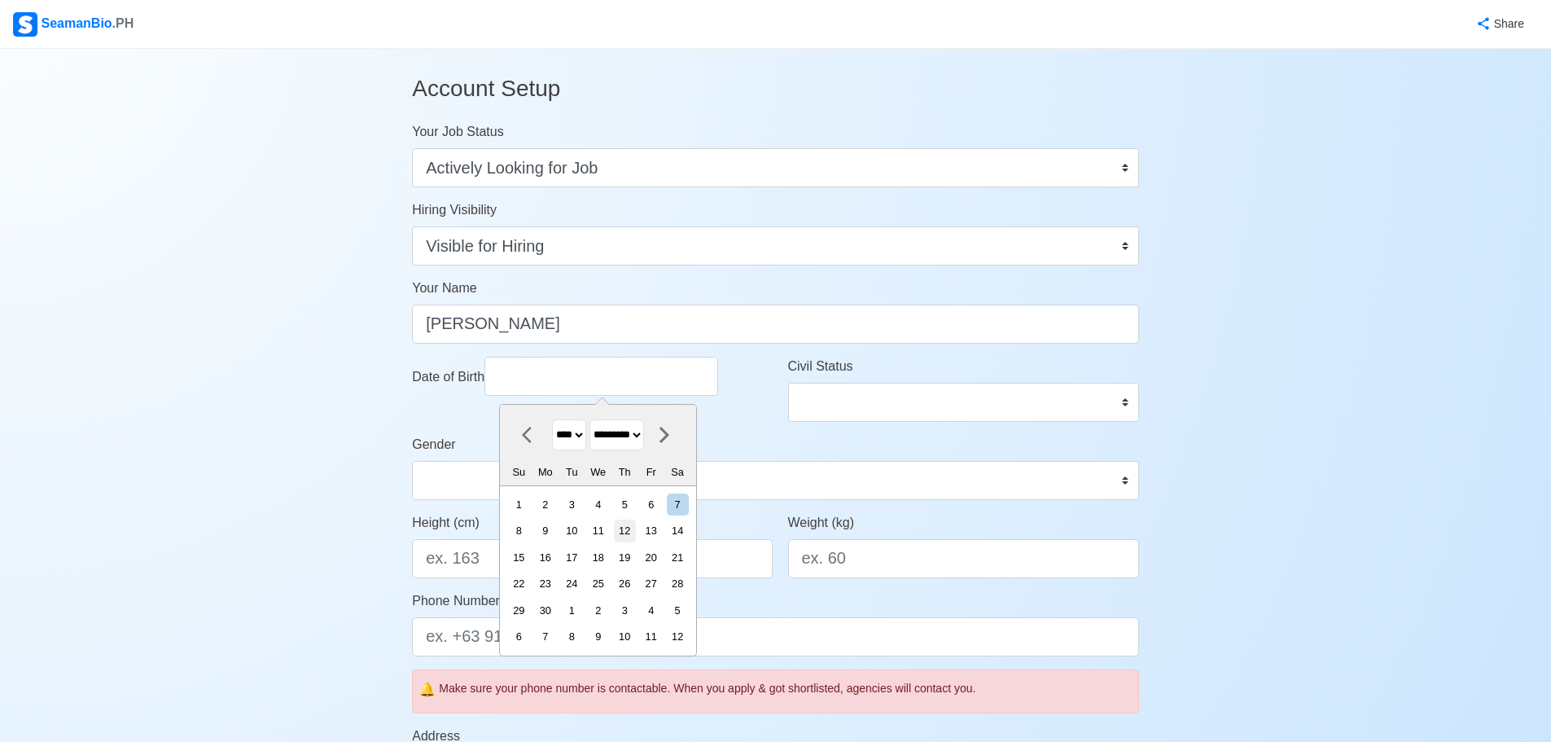
type input "09/12/1991"
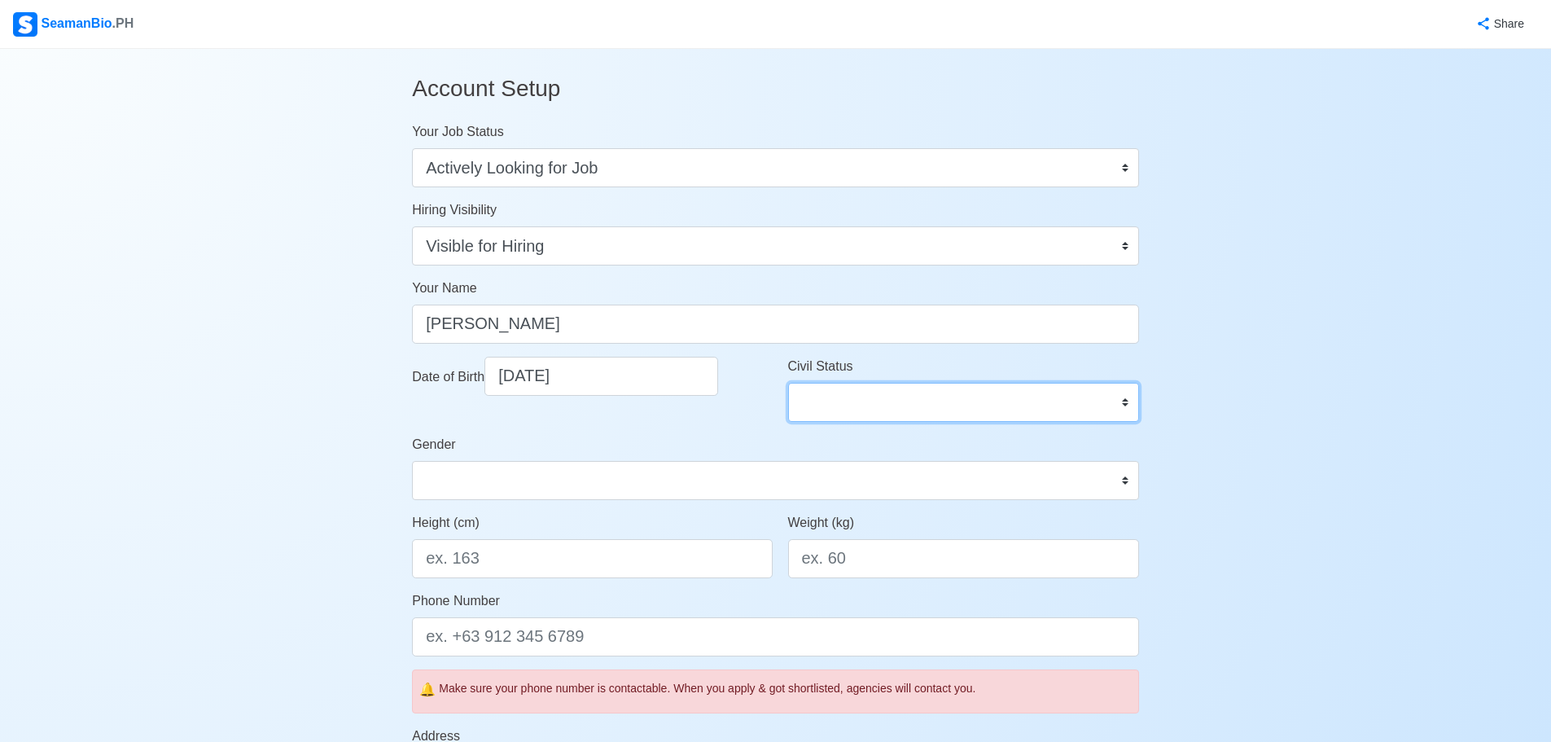
click at [850, 401] on select "Single Married Widowed Separated" at bounding box center [963, 402] width 351 height 39
select select "Married"
click at [788, 383] on select "Single Married Widowed Separated" at bounding box center [963, 402] width 351 height 39
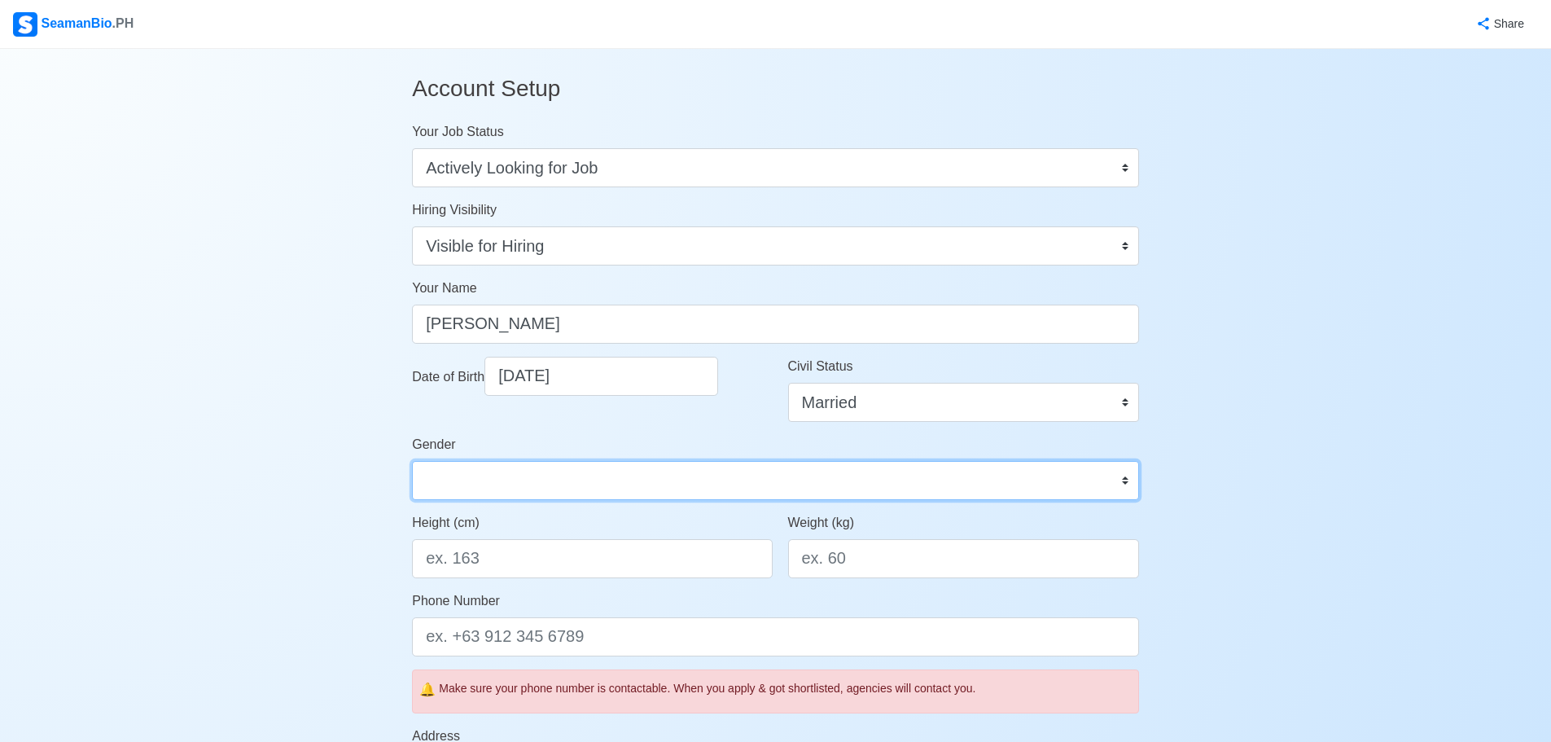
click at [702, 474] on select "Male Female" at bounding box center [775, 480] width 727 height 39
select select "Male"
click at [412, 461] on select "Male Female" at bounding box center [775, 480] width 727 height 39
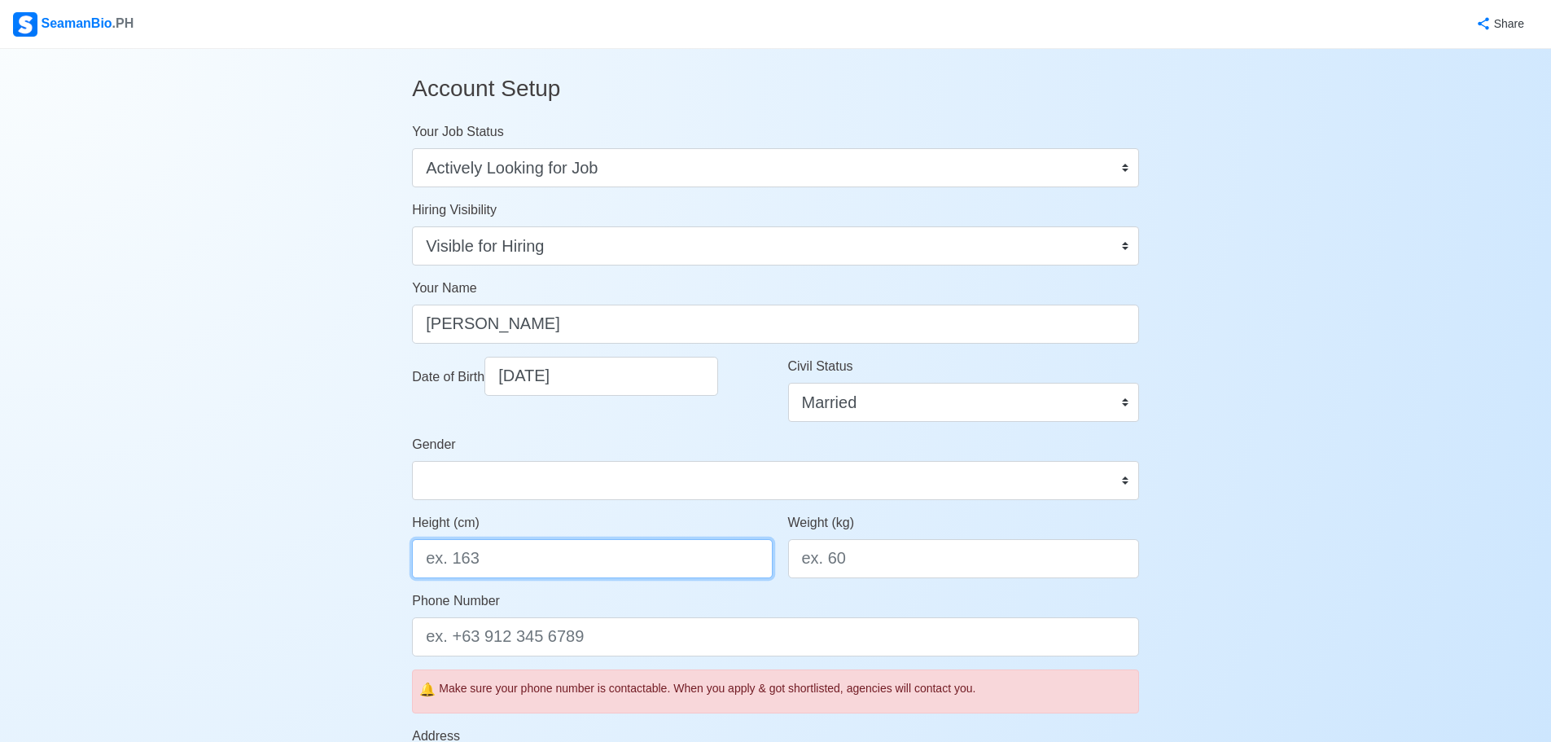
click at [585, 557] on input "Height (cm)" at bounding box center [592, 558] width 360 height 39
type input "163"
click at [909, 568] on input "Weight (kg)" at bounding box center [963, 558] width 351 height 39
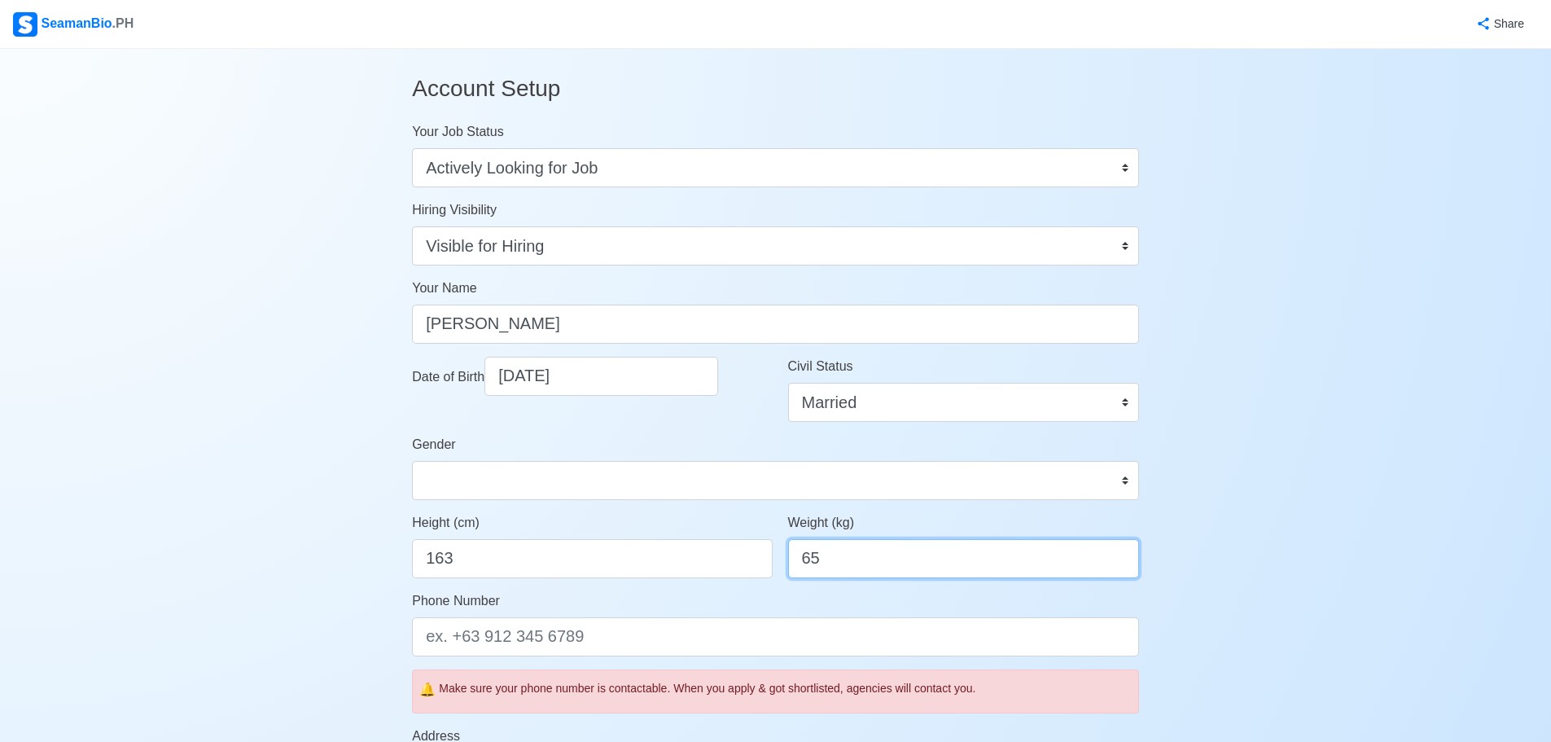
type input "65"
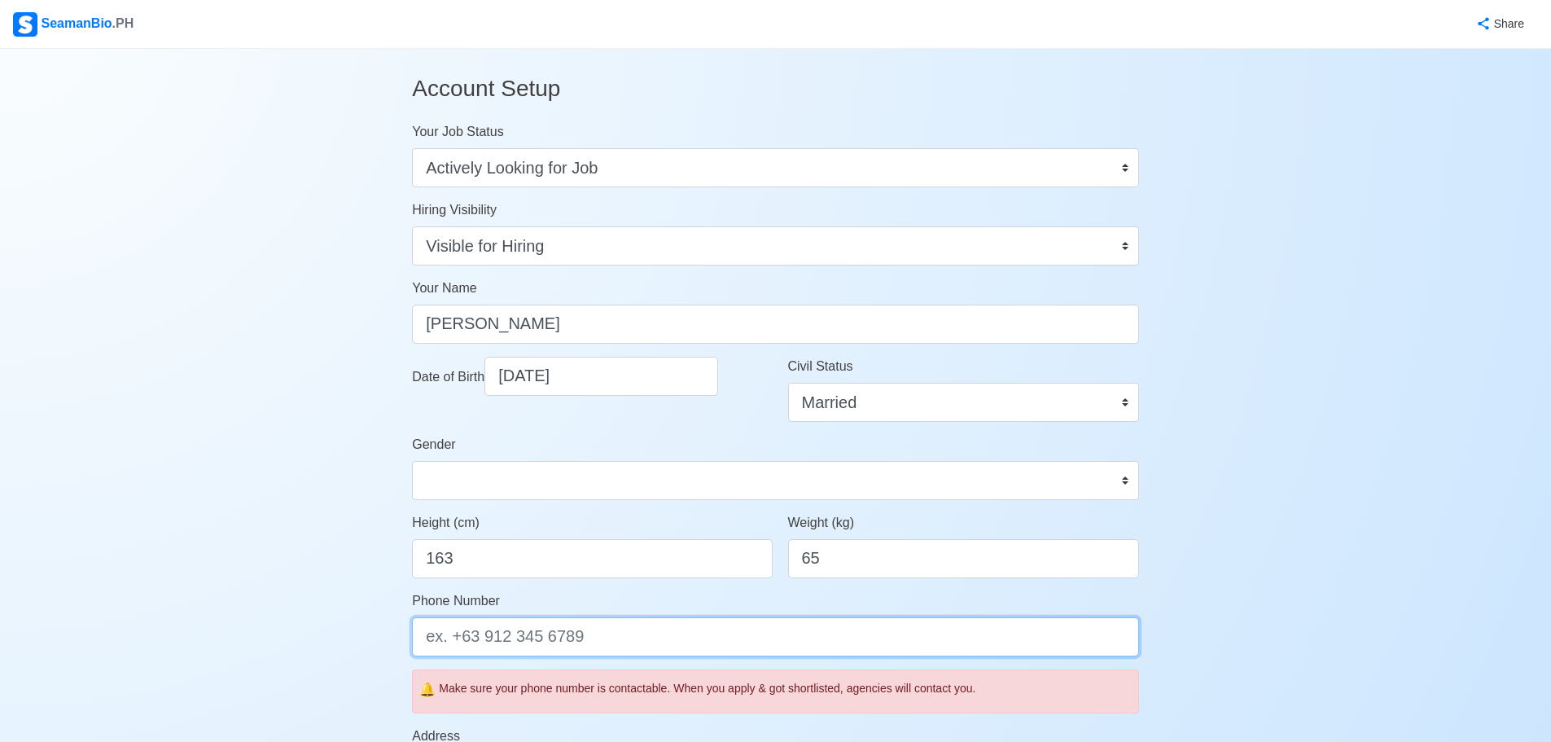
click at [604, 642] on input "Phone Number" at bounding box center [775, 636] width 727 height 39
type input "+639953230454"
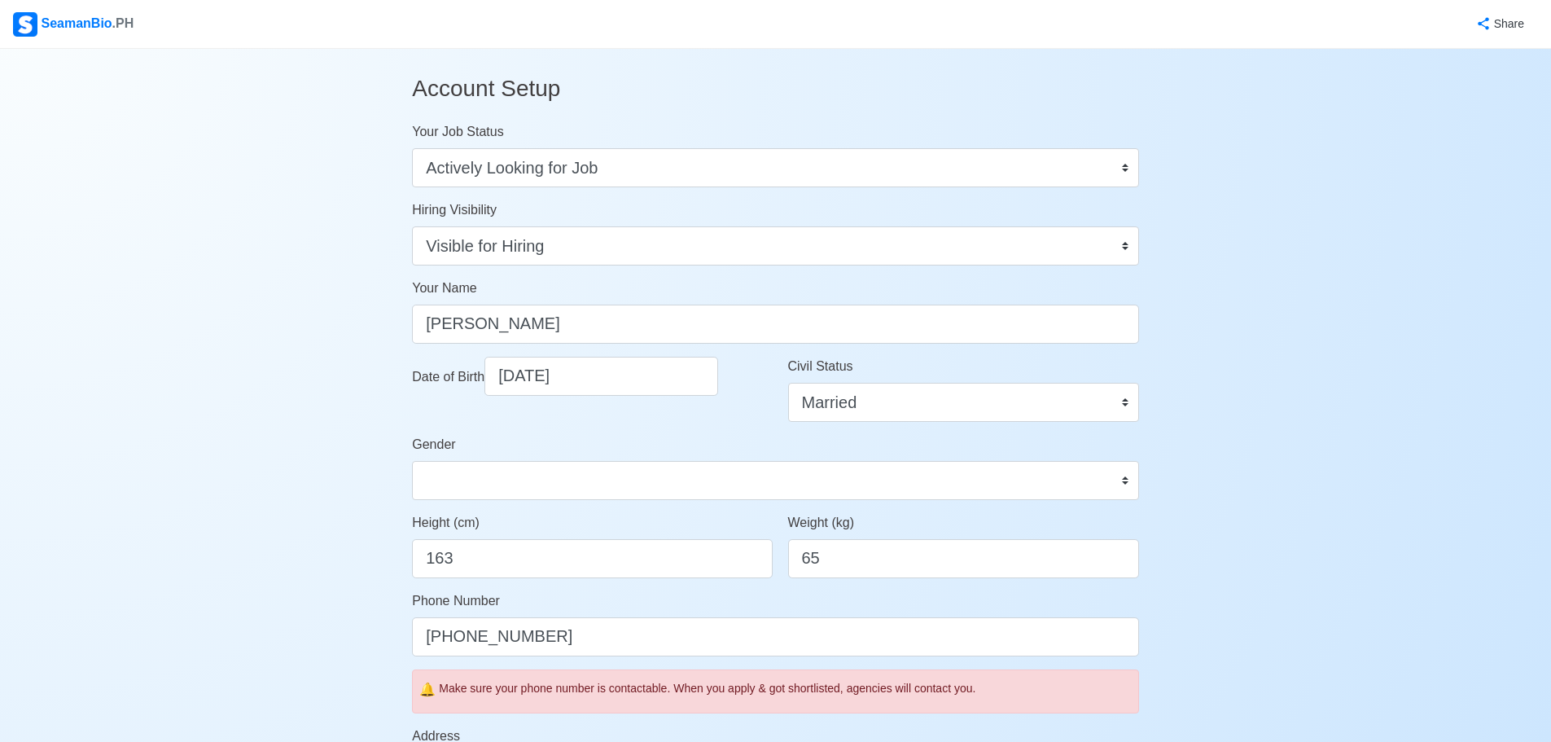
click at [287, 442] on div "Account Setup Your Job Status Onboard Actively Looking for Job Not Looking for …" at bounding box center [775, 755] width 1551 height 1412
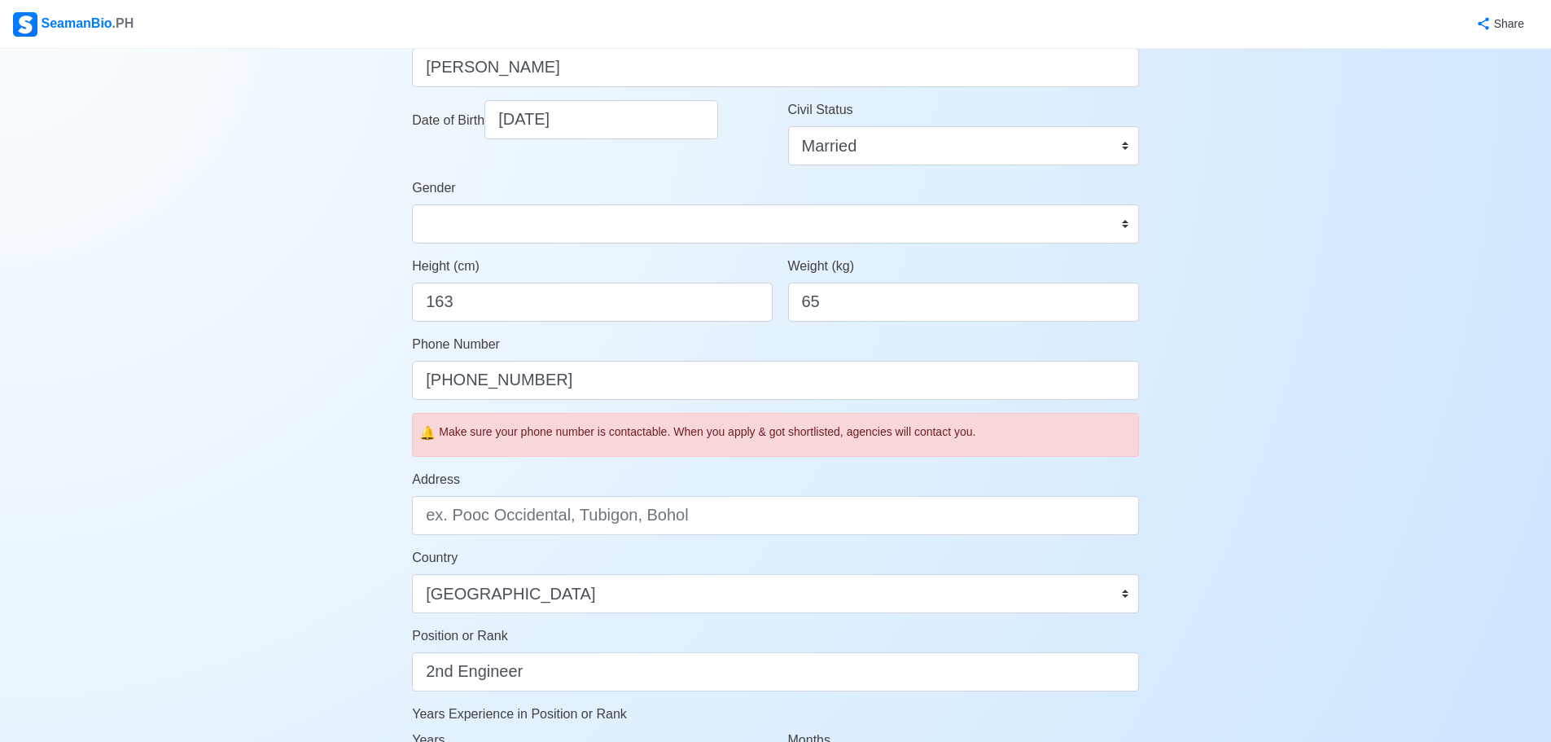
scroll to position [271, 0]
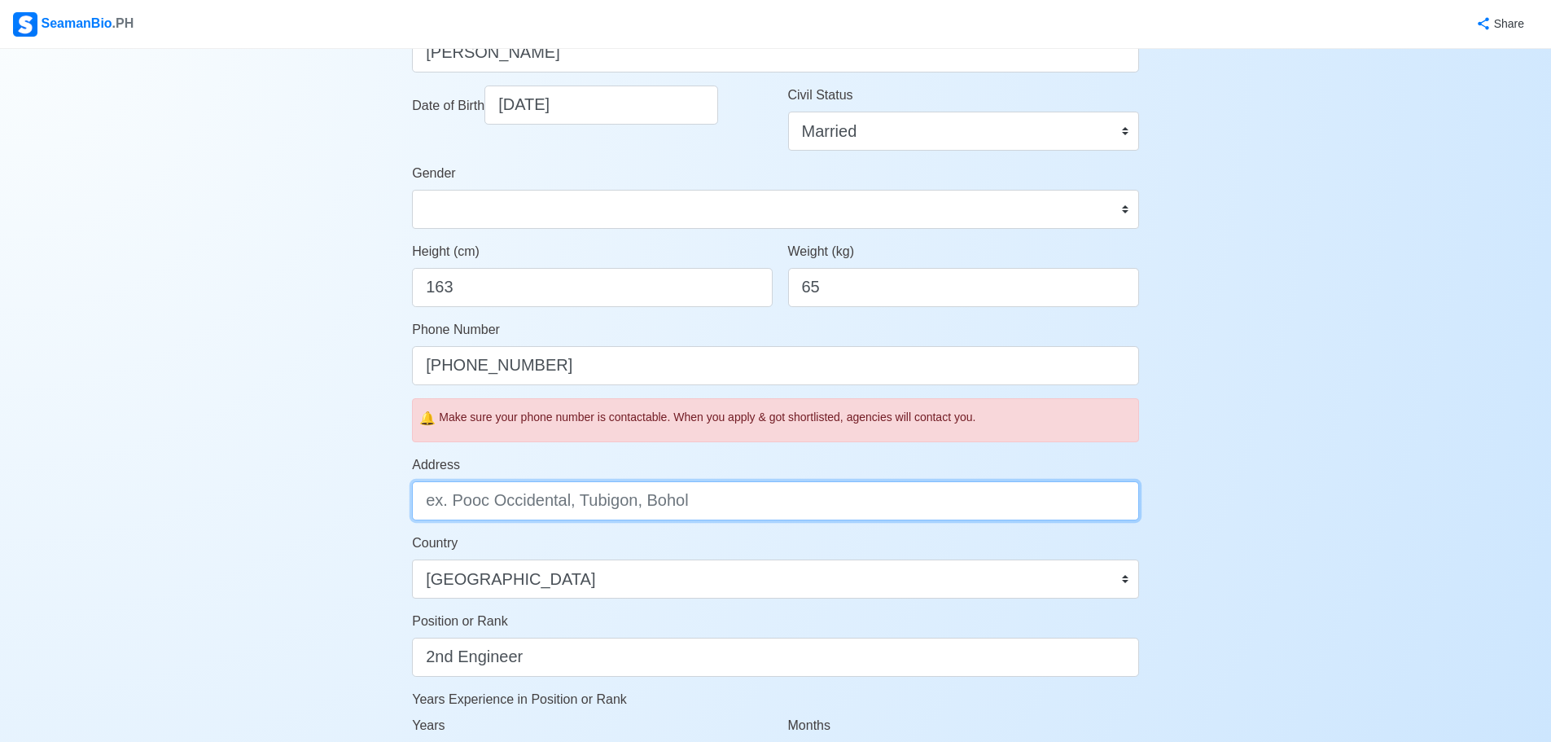
click at [623, 511] on input "Address" at bounding box center [775, 500] width 727 height 39
type input "Kabankalan, Negros Occidental"
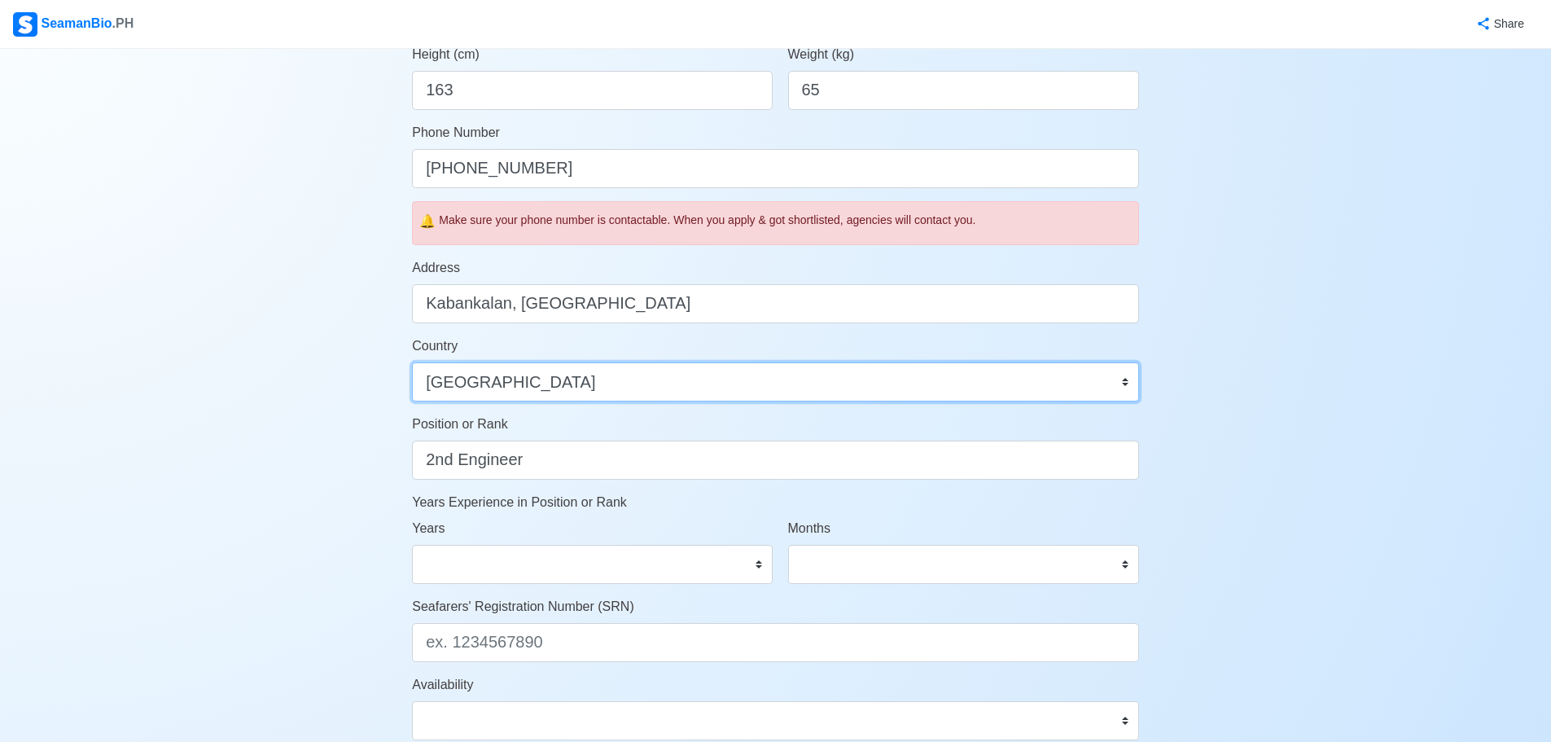
scroll to position [543, 0]
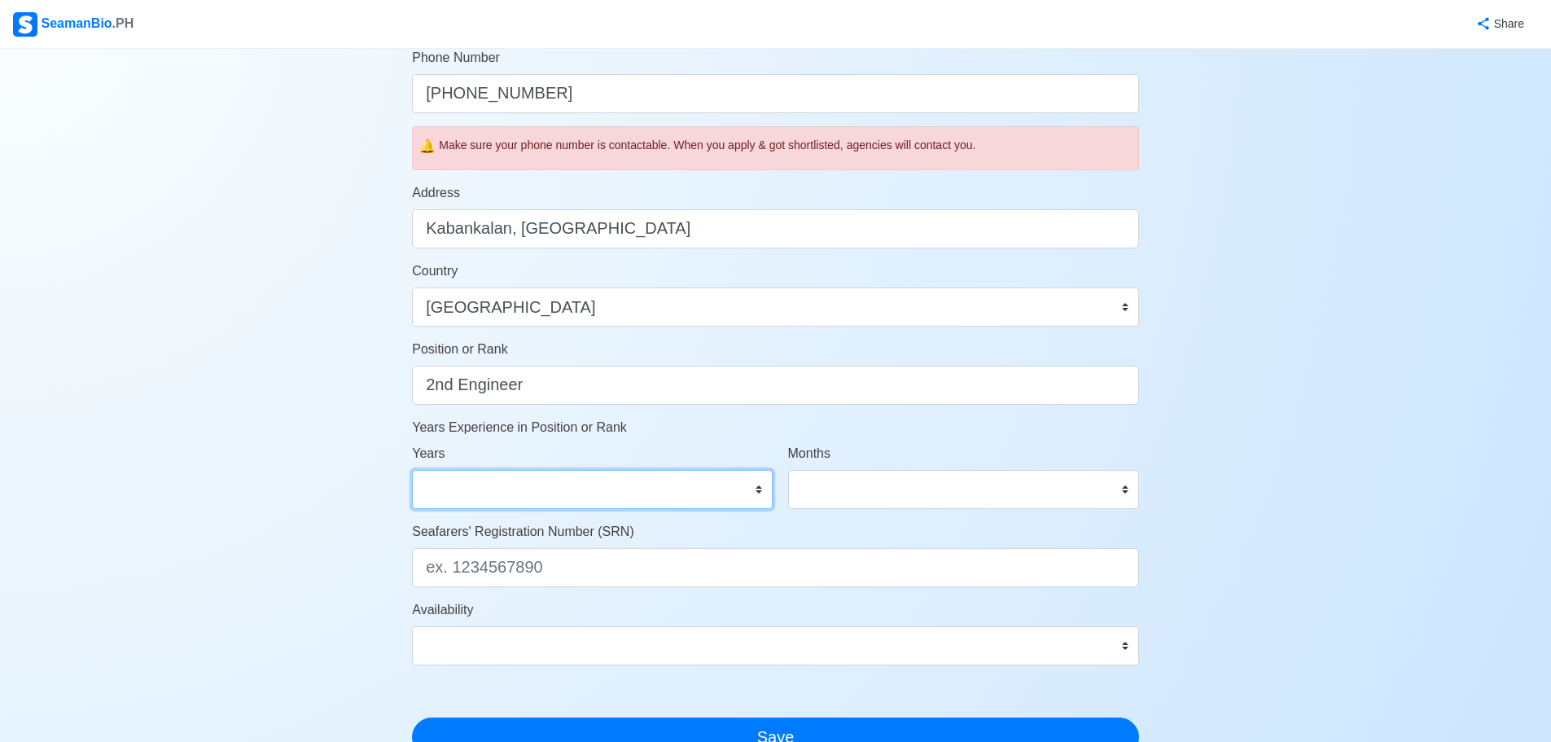
click at [602, 489] on select "0 1 2 3 4 5 6 7 8 9 10 11 12 13 14 15 16 17 18 19 20 21 22 23 24 25 26 27 28 29…" at bounding box center [592, 489] width 360 height 39
click at [295, 380] on div "Account Setup Your Job Status Onboard Actively Looking for Job Not Looking for …" at bounding box center [775, 212] width 1551 height 1412
click at [528, 489] on select "0 1 2 3 4 5 6 7 8 9 10 11 12 13 14 15 16 17 18 19 20 21 22 23 24 25 26 27 28 29…" at bounding box center [592, 489] width 360 height 39
select select "1"
click at [412, 470] on select "0 1 2 3 4 5 6 7 8 9 10 11 12 13 14 15 16 17 18 19 20 21 22 23 24 25 26 27 28 29…" at bounding box center [592, 489] width 360 height 39
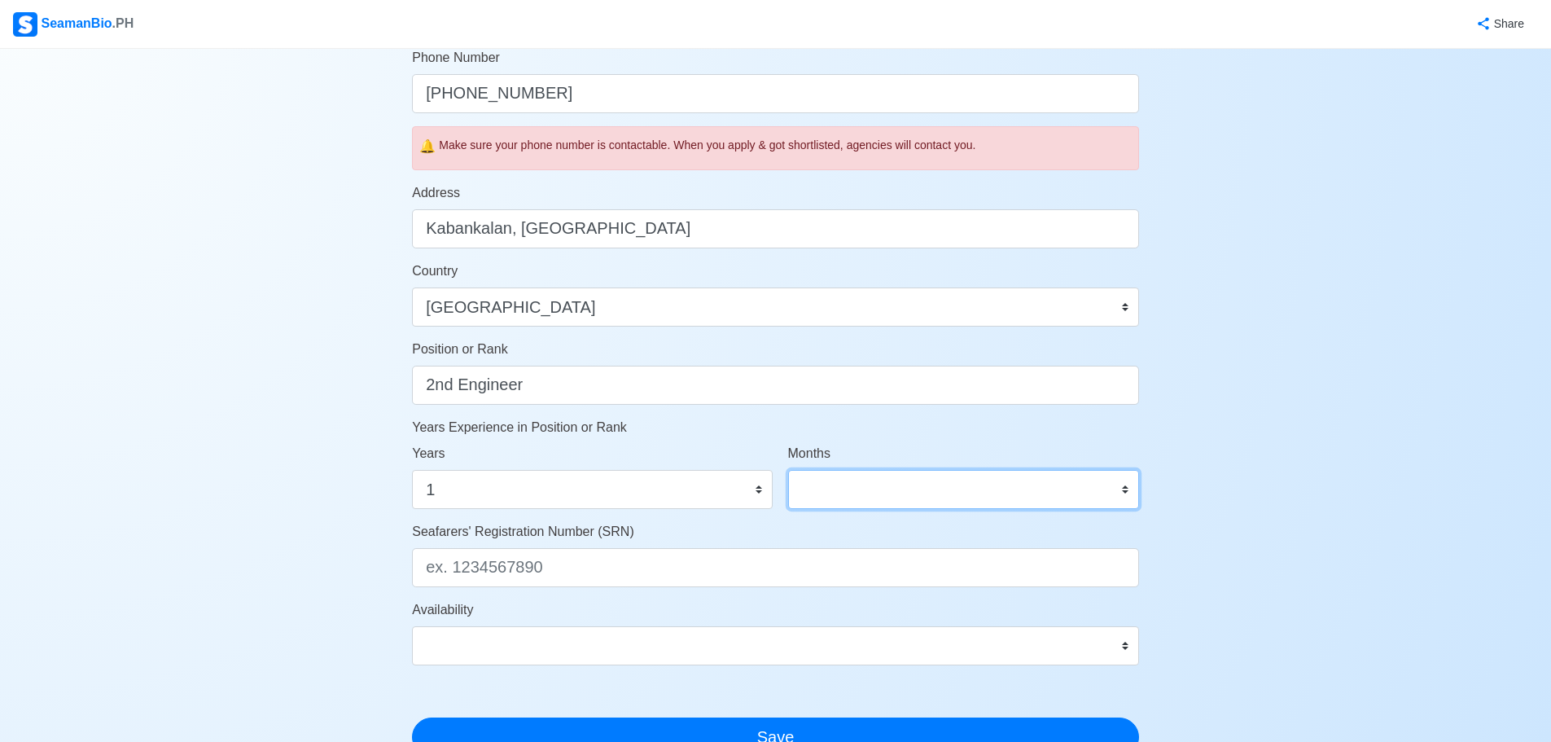
click at [992, 483] on select "0 1 2 3 4 5 6 7 8 9 10 11" at bounding box center [963, 489] width 351 height 39
select select "9"
click at [788, 470] on select "0 1 2 3 4 5 6 7 8 9 10 11" at bounding box center [963, 489] width 351 height 39
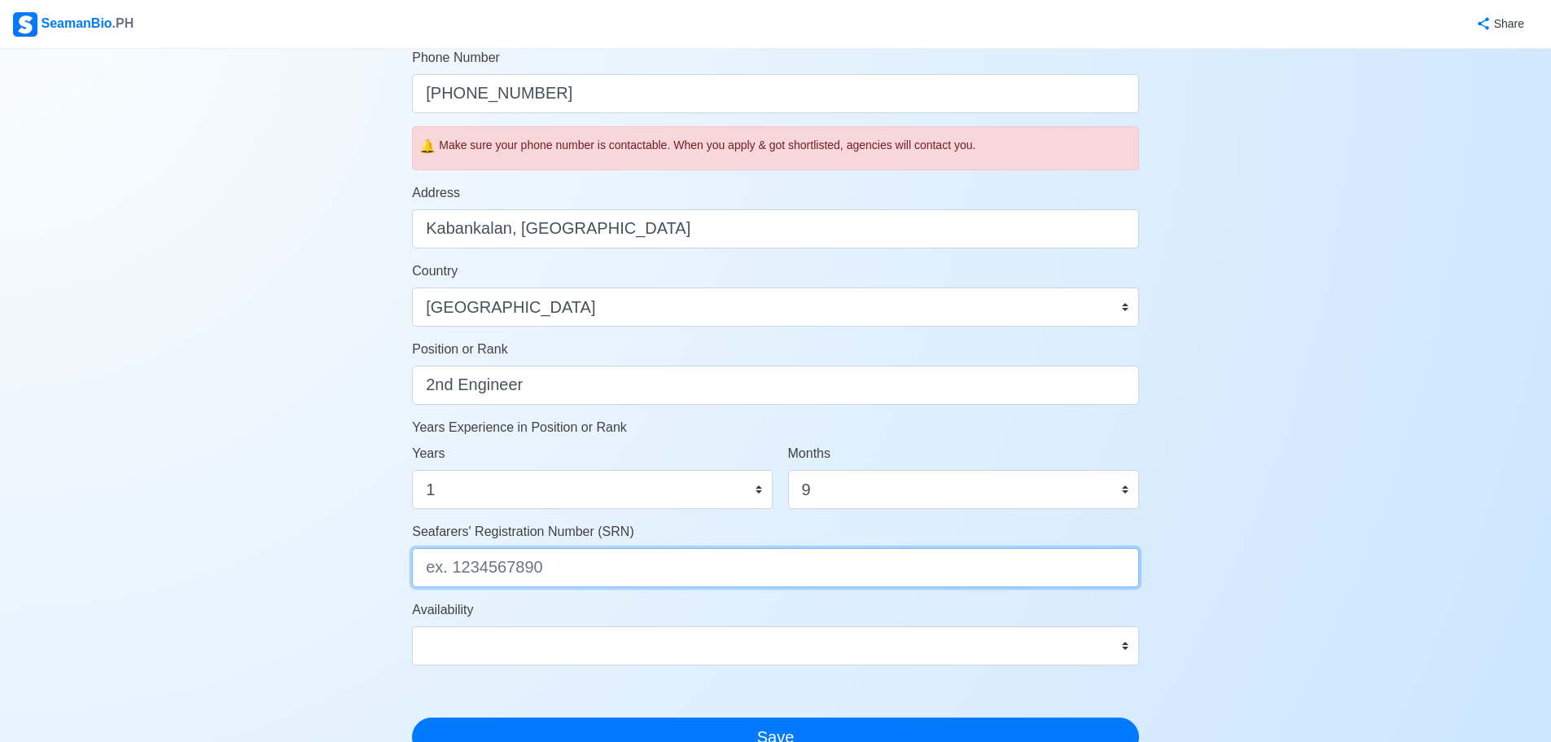
click at [663, 574] on input "Seafarers' Registration Number (SRN)" at bounding box center [775, 567] width 727 height 39
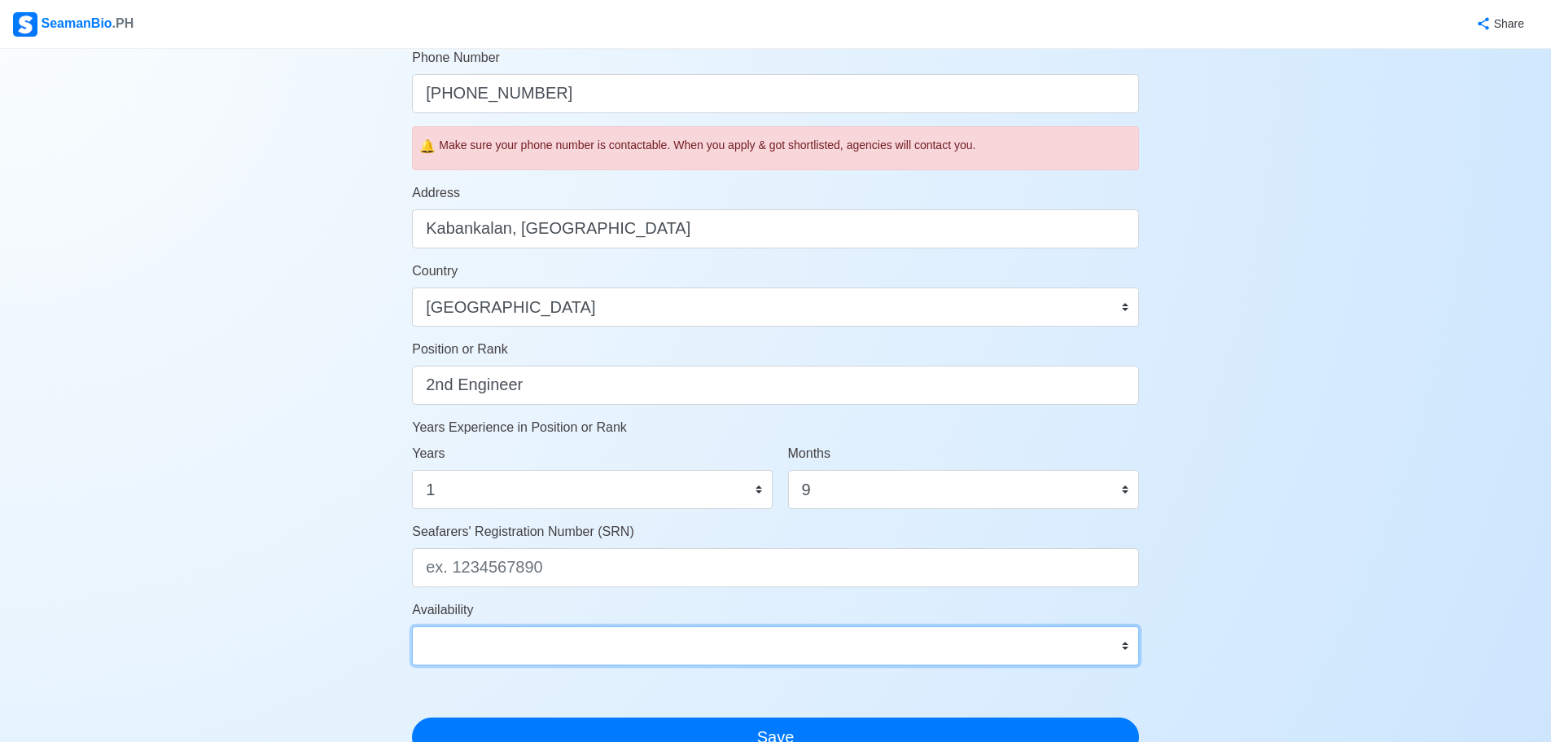
click at [890, 646] on select "Immediate Oct 2025 Nov 2025 Dec 2025 Jan 2026 Feb 2026 Mar 2026 Apr 2026 May 20…" at bounding box center [775, 645] width 727 height 39
select select "4102444800000"
click at [412, 626] on select "Immediate Oct 2025 Nov 2025 Dec 2025 Jan 2026 Feb 2026 Mar 2026 Apr 2026 May 20…" at bounding box center [775, 645] width 727 height 39
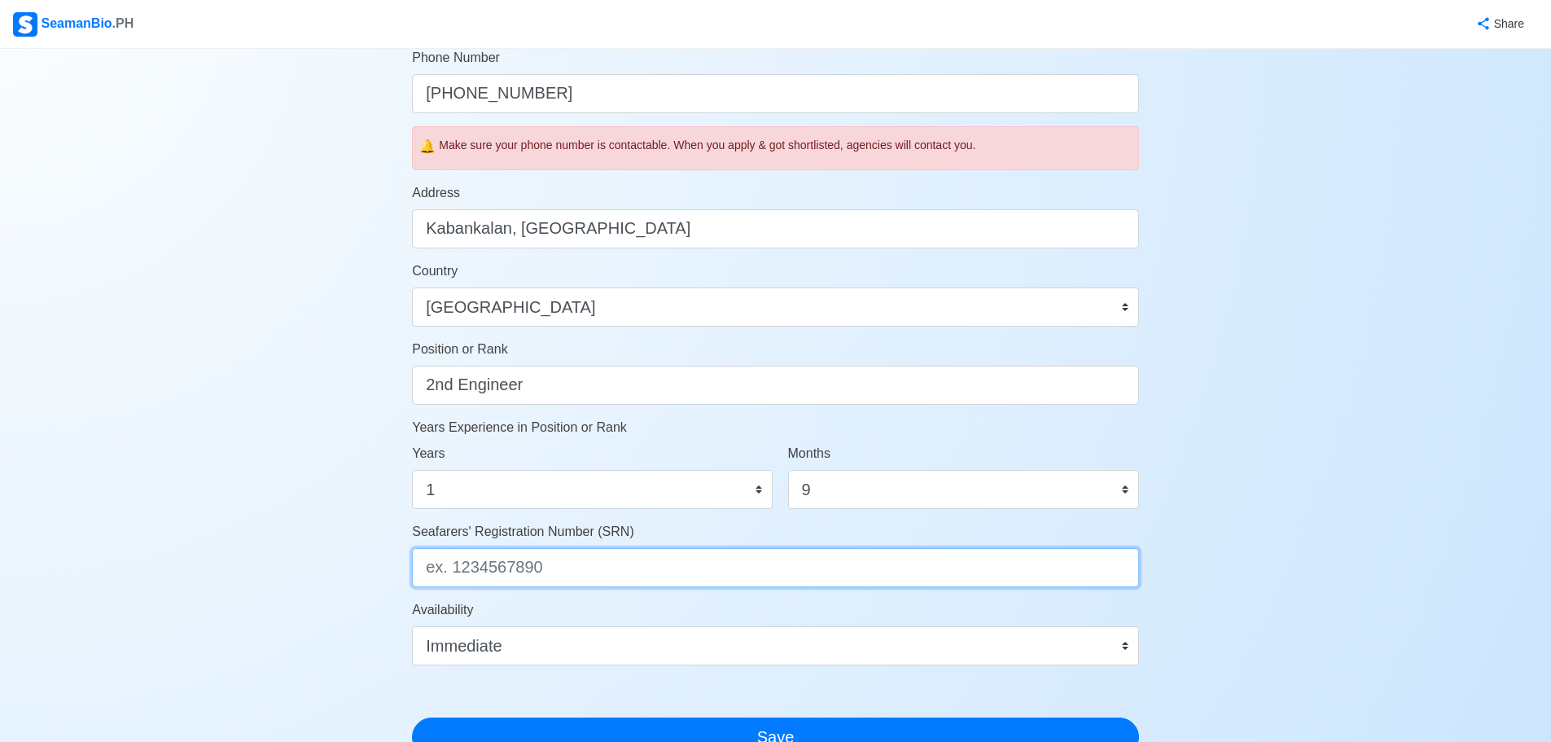
click at [525, 568] on input "Seafarers' Registration Number (SRN)" at bounding box center [775, 567] width 727 height 39
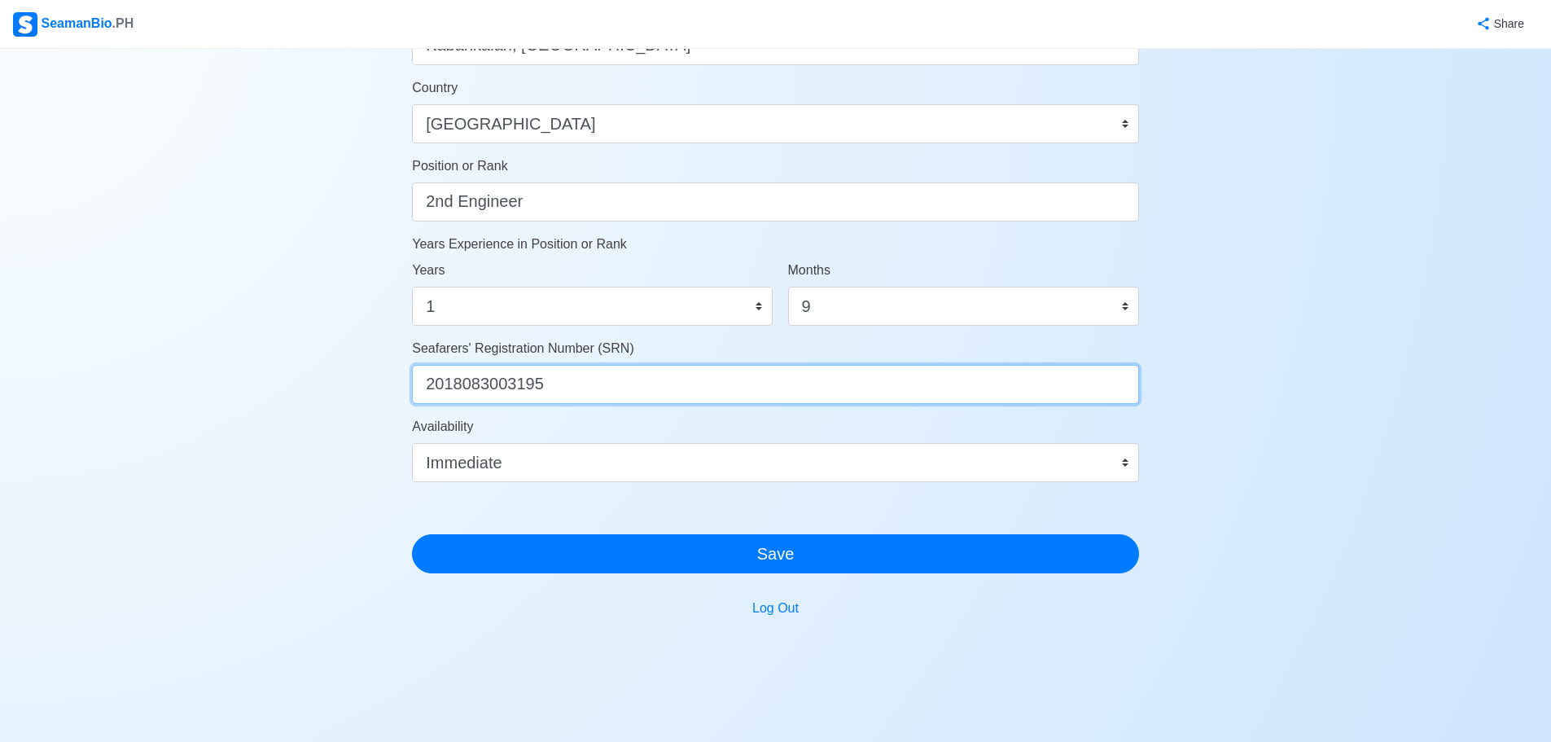
scroll to position [758, 0]
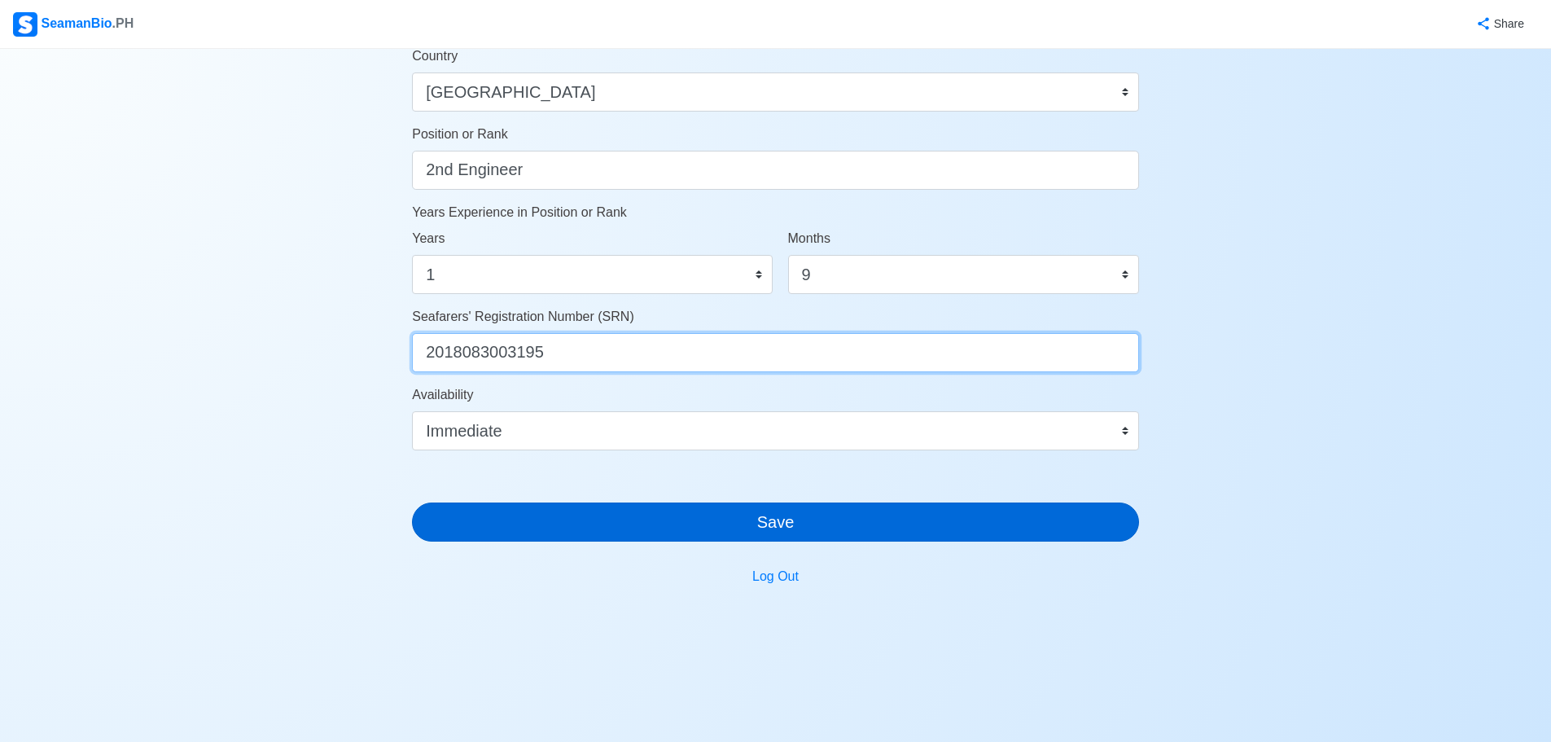
type input "2018083003195"
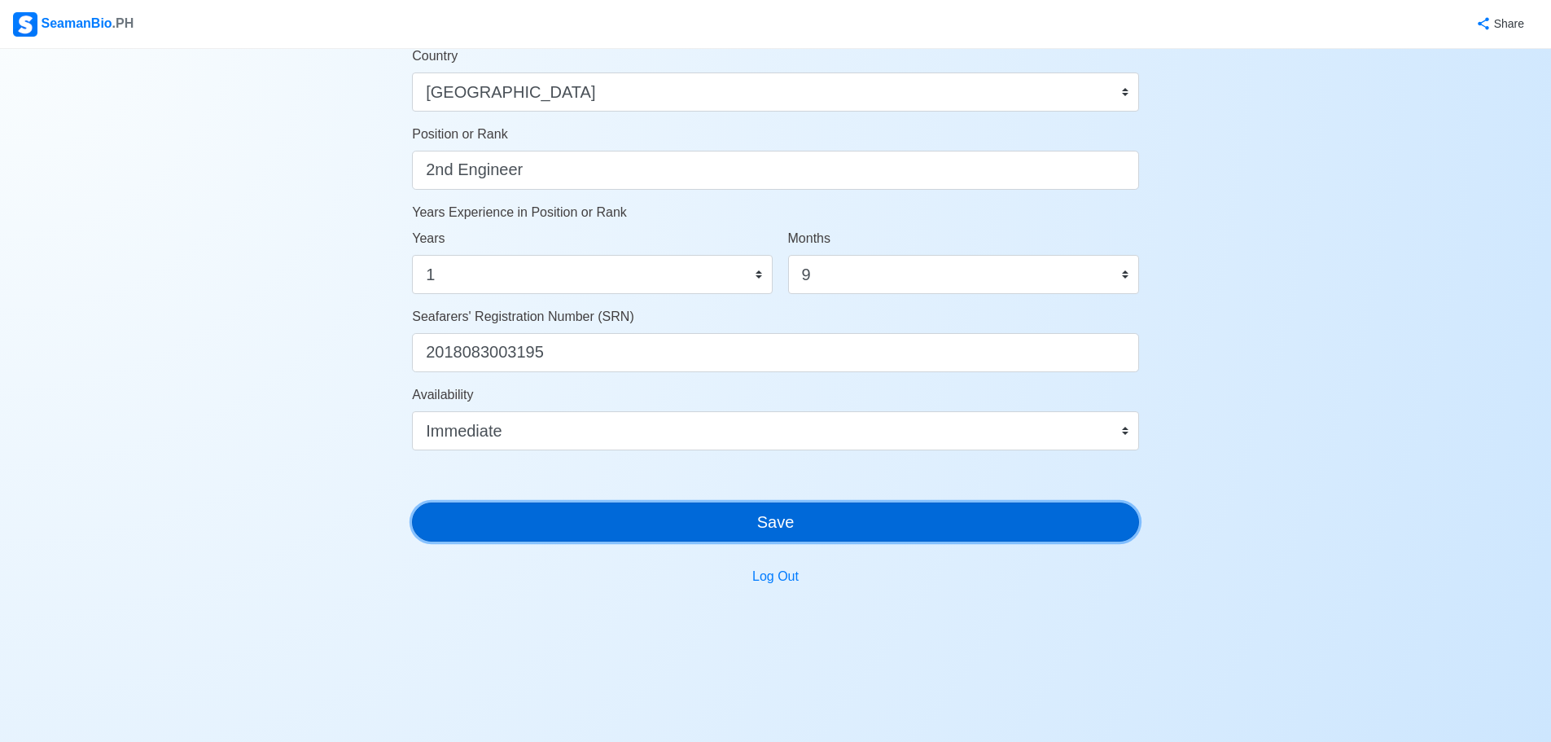
click at [883, 515] on button "Save" at bounding box center [775, 521] width 727 height 39
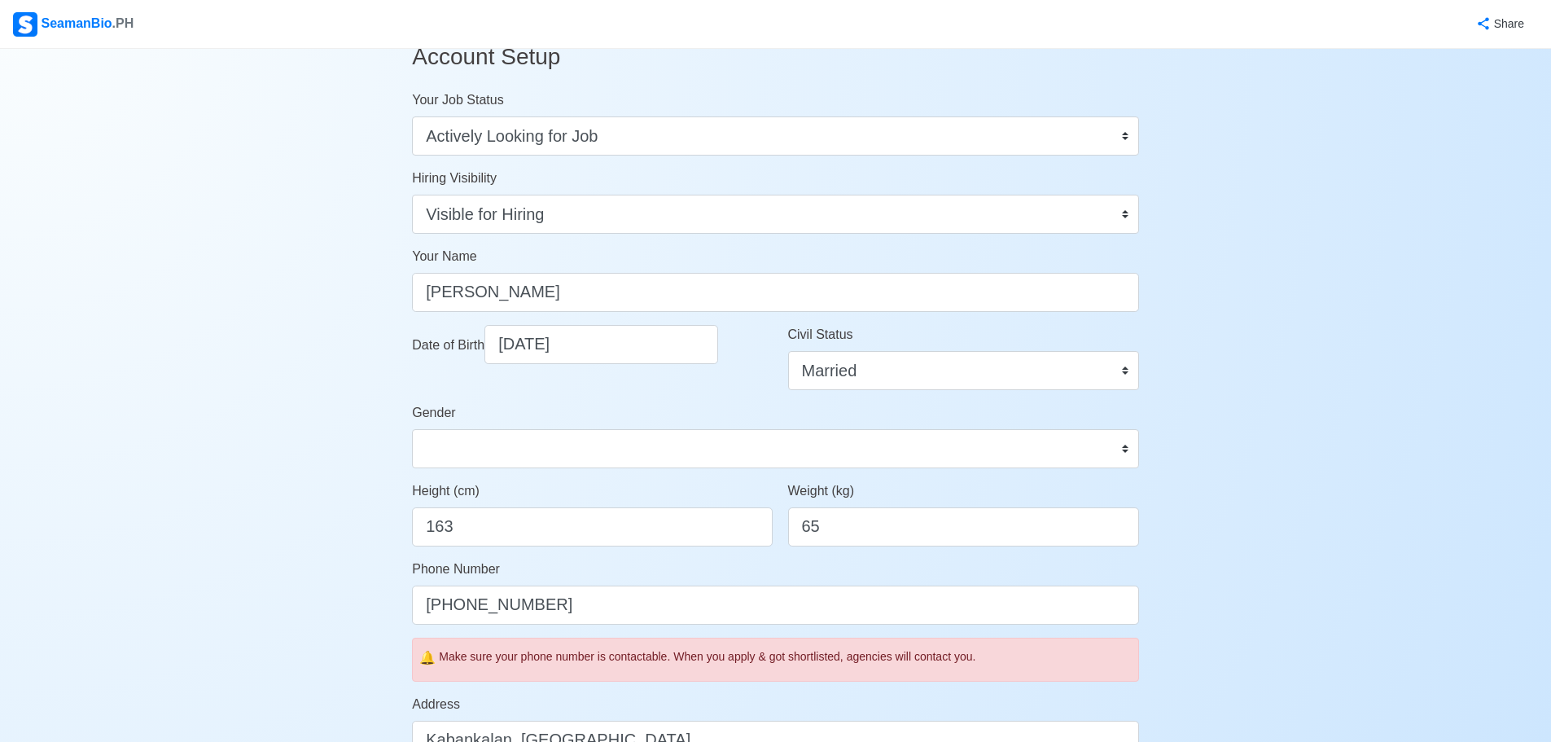
scroll to position [0, 0]
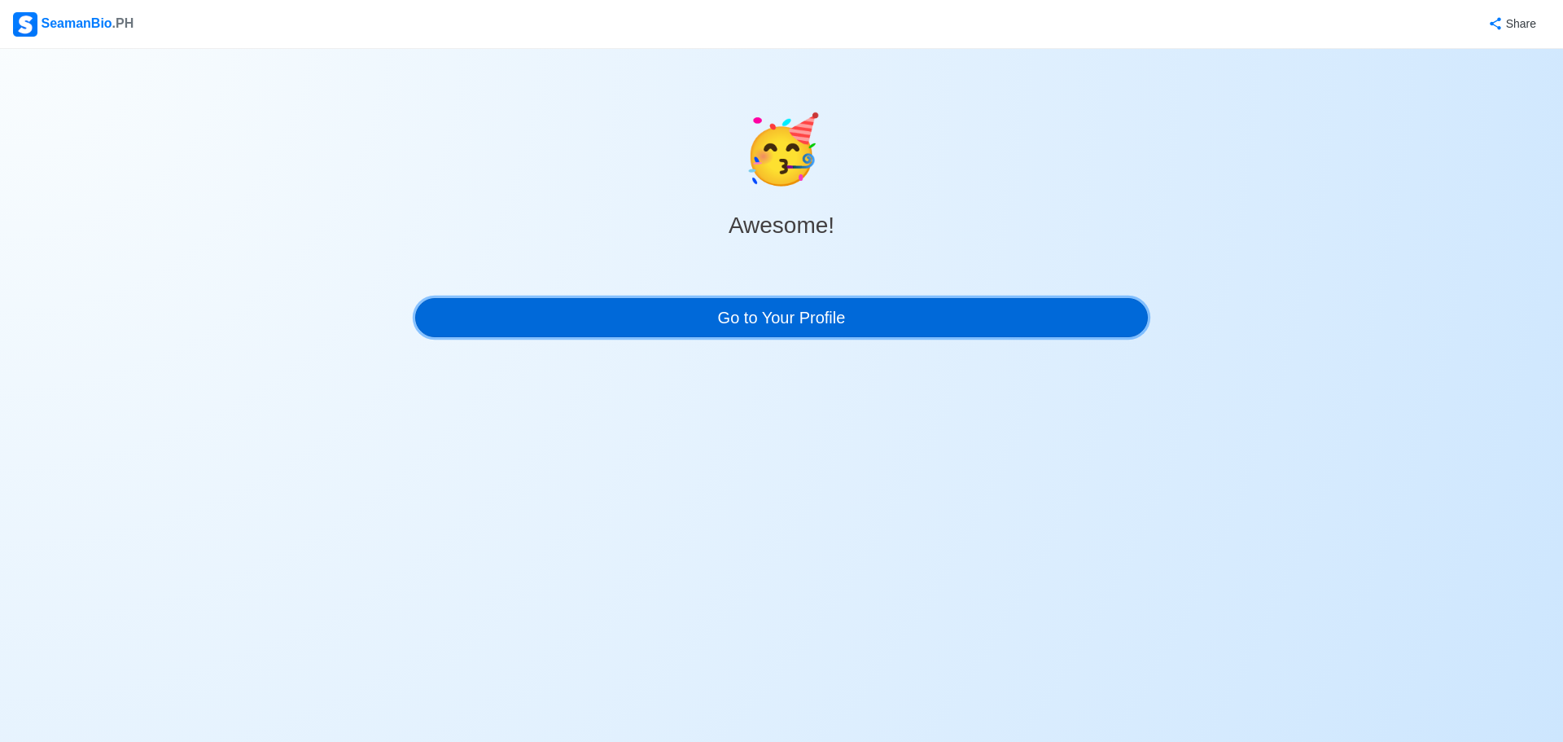
click at [852, 323] on link "Go to Your Profile" at bounding box center [781, 317] width 733 height 39
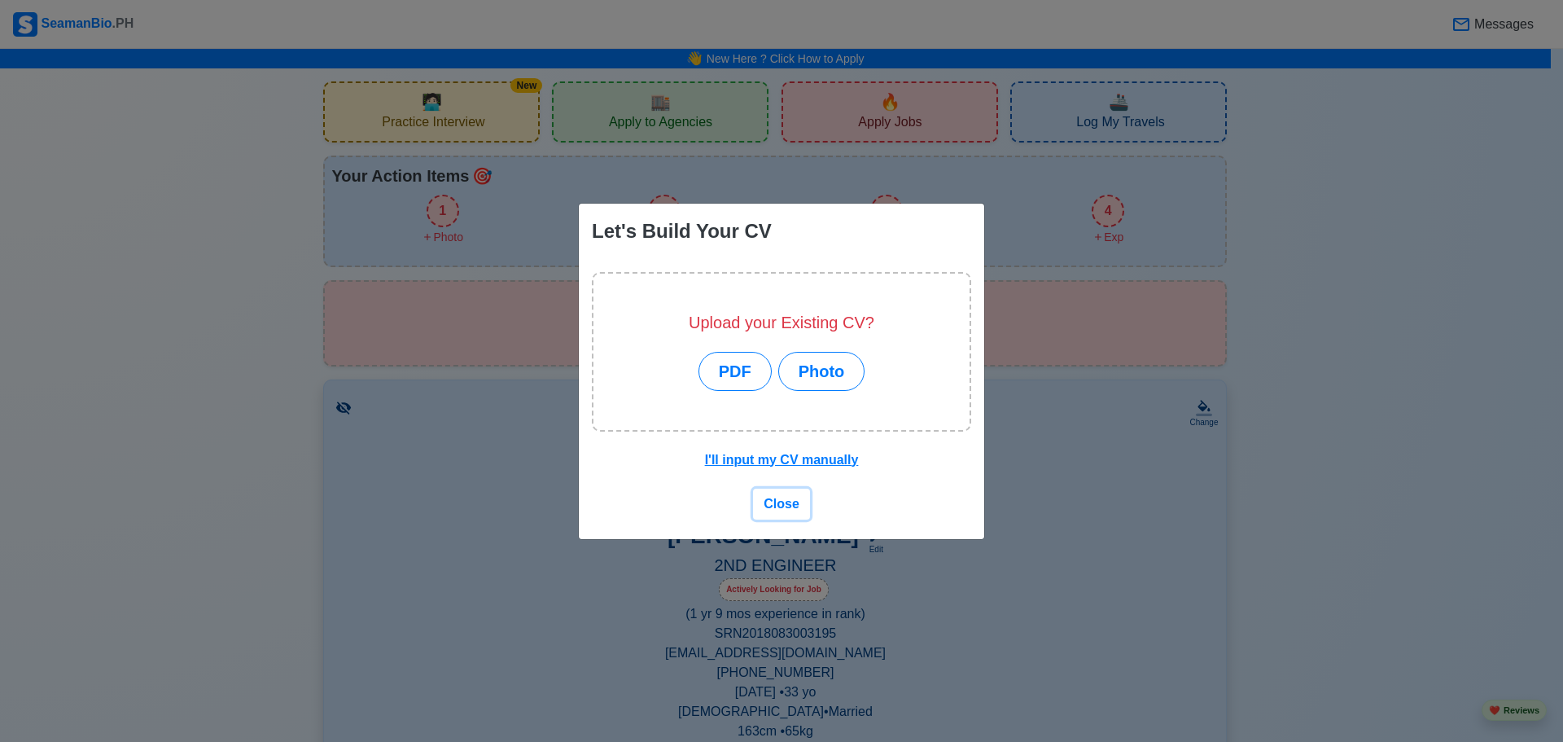
click at [787, 507] on span "Close" at bounding box center [782, 504] width 36 height 14
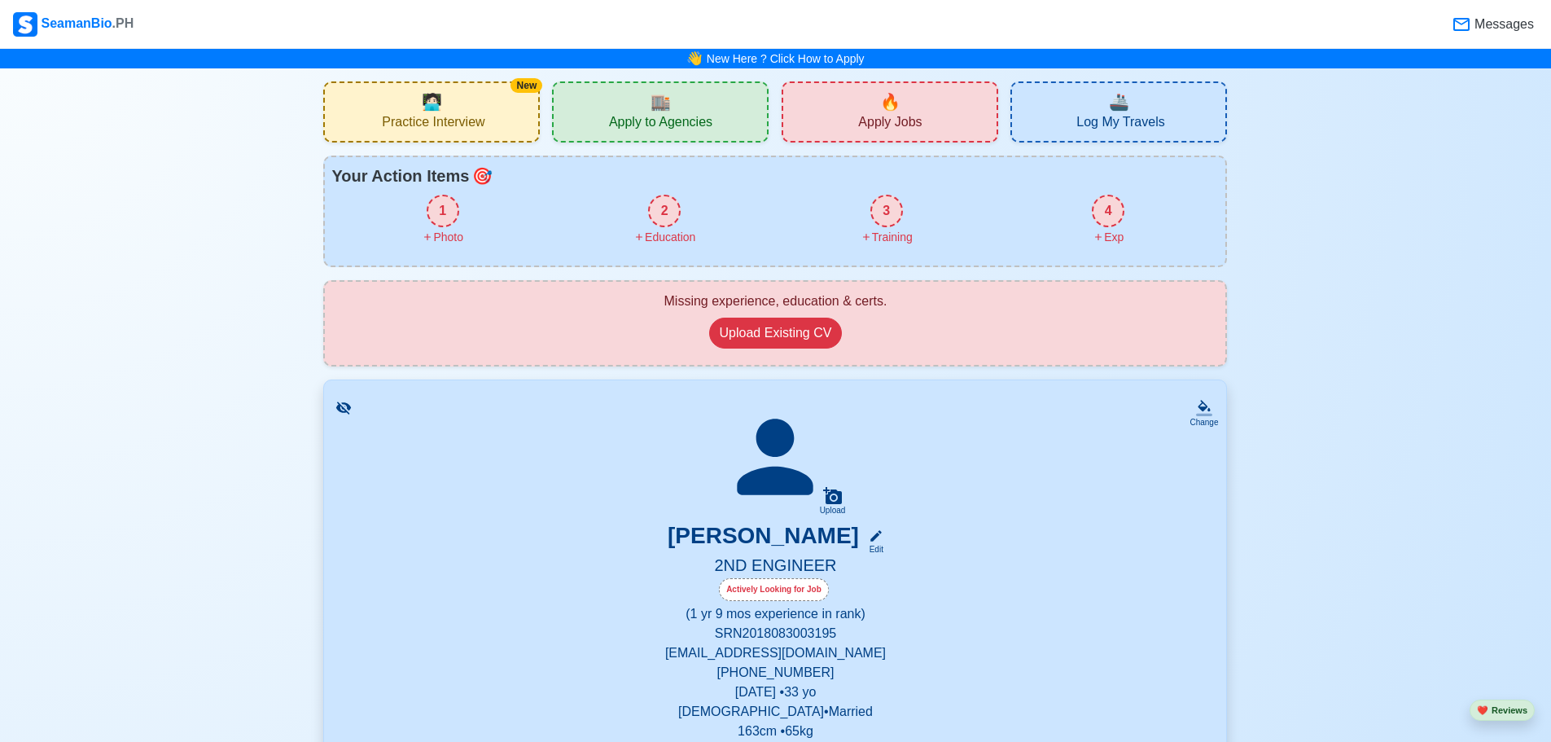
click at [661, 114] on span "Apply to Agencies" at bounding box center [660, 124] width 103 height 20
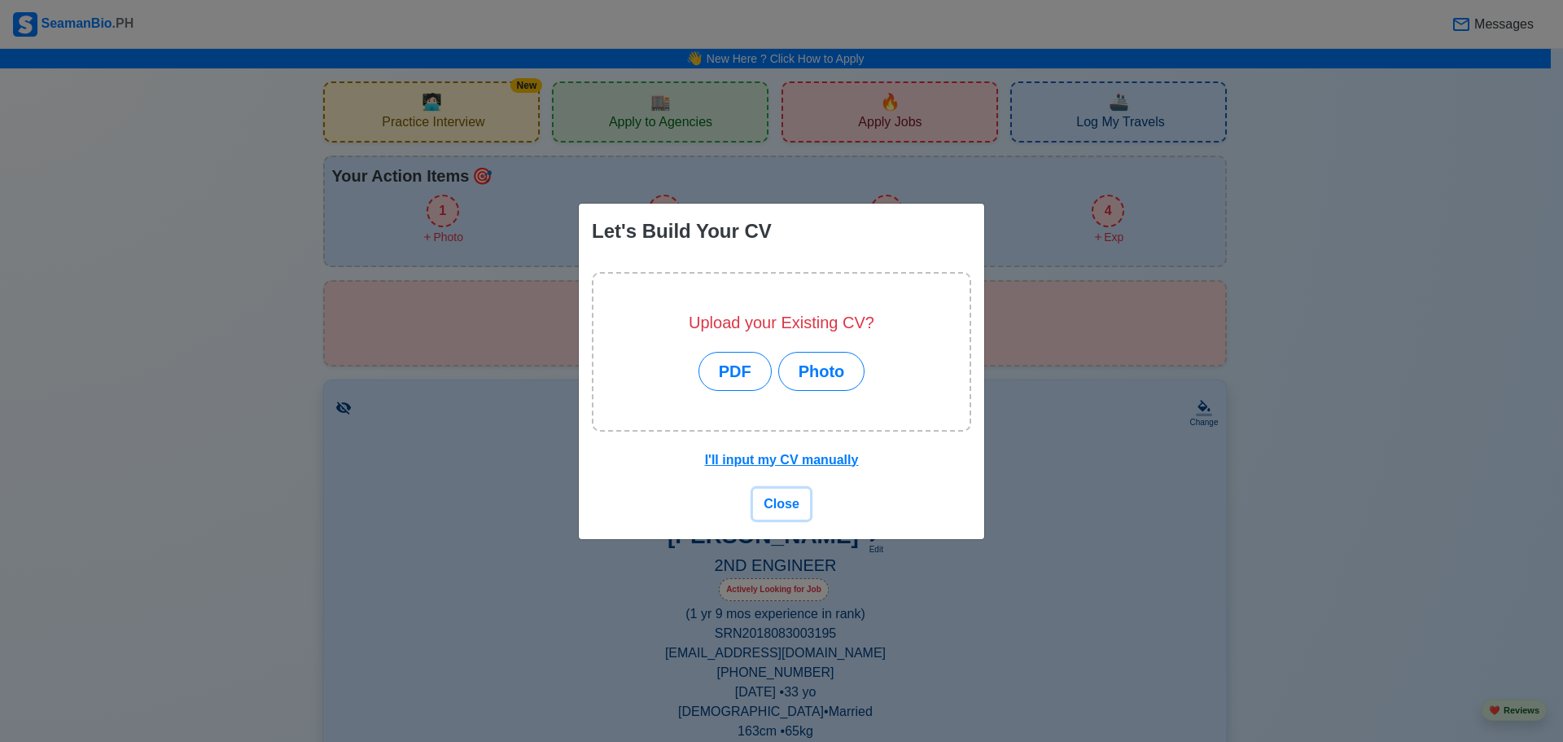
drag, startPoint x: 792, startPoint y: 503, endPoint x: 787, endPoint y: 489, distance: 15.4
click at [792, 502] on span "Close" at bounding box center [782, 504] width 36 height 14
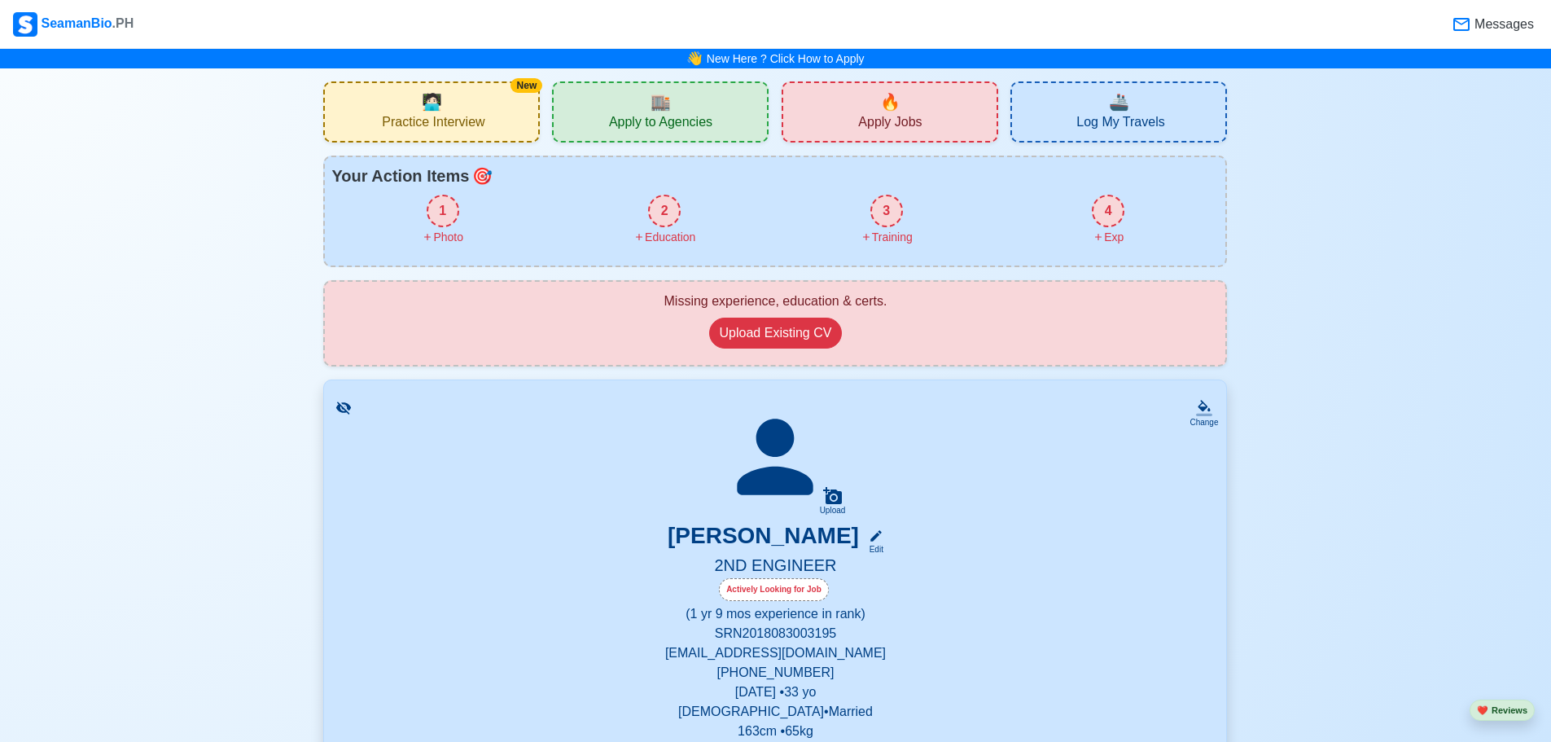
click at [899, 123] on span "Apply Jobs" at bounding box center [890, 124] width 64 height 20
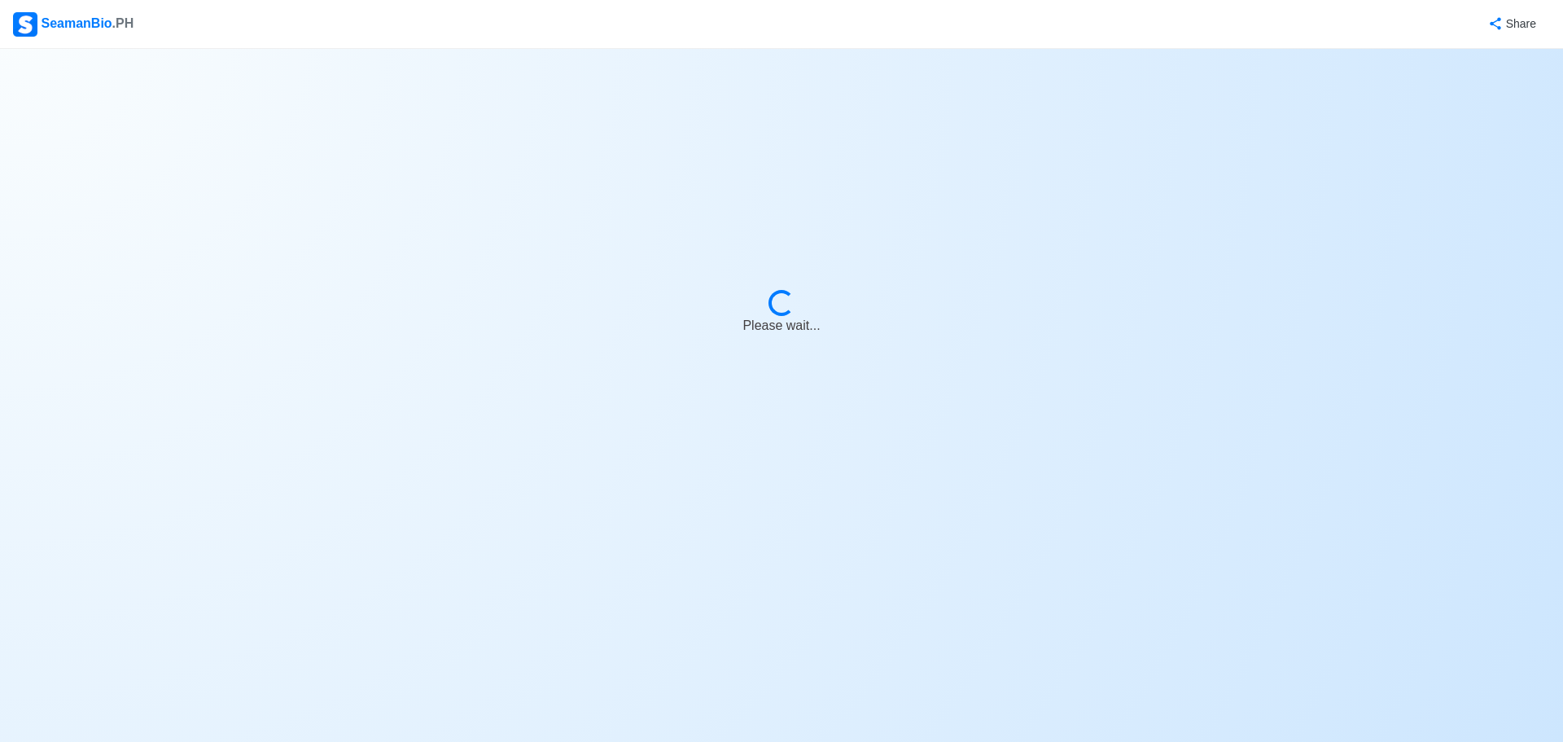
select select "2nd Engineer"
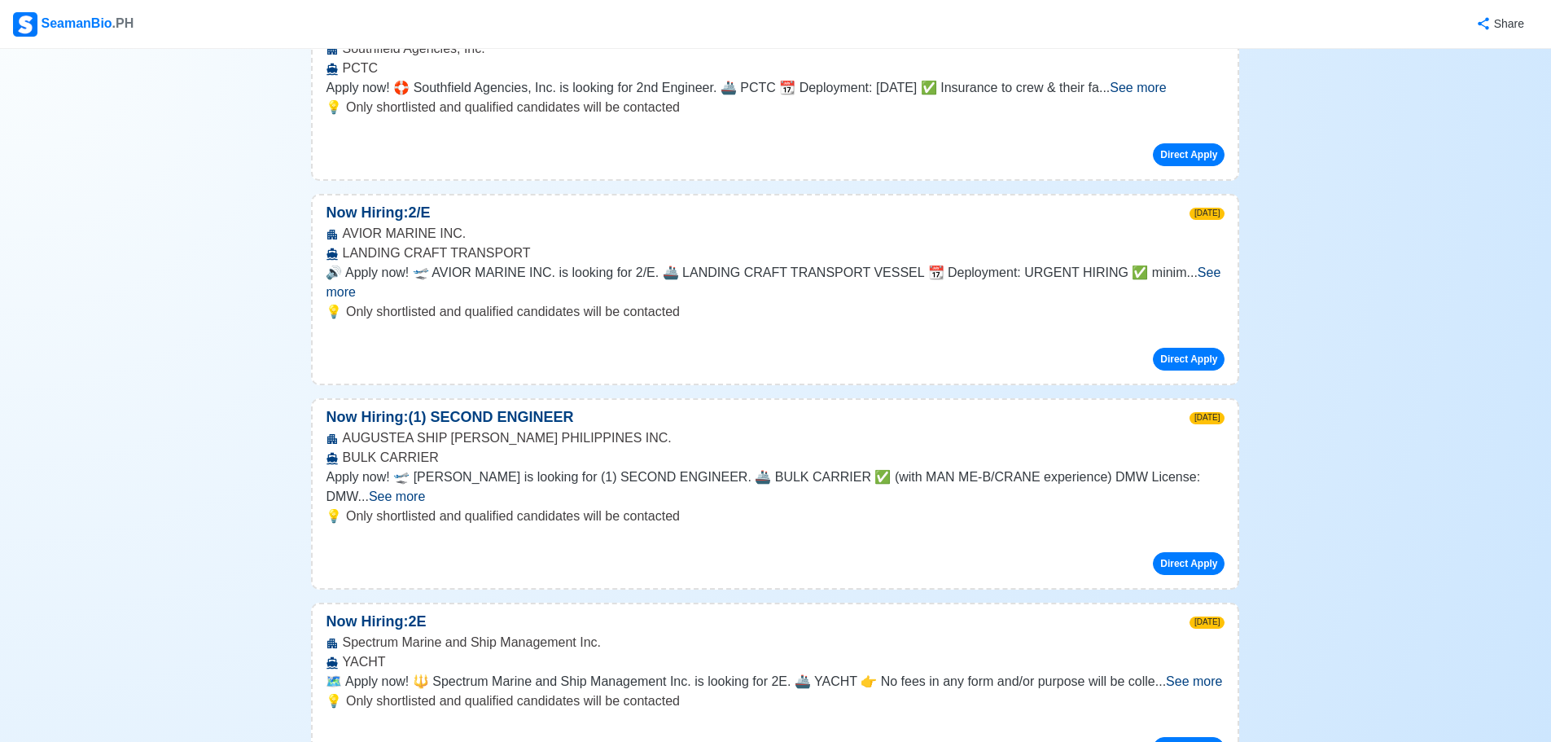
scroll to position [3528, 0]
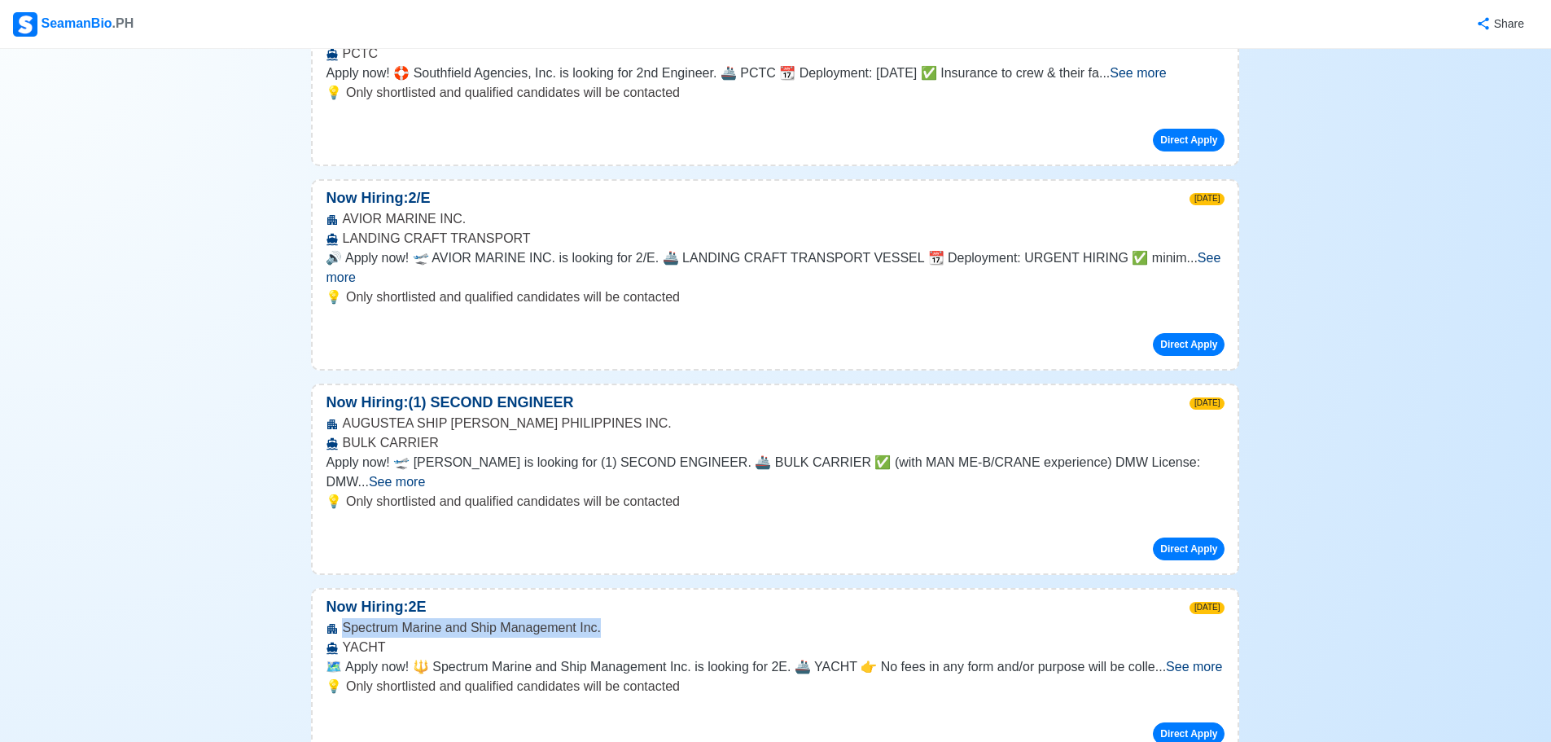
drag, startPoint x: 612, startPoint y: 403, endPoint x: 344, endPoint y: 401, distance: 267.9
click at [344, 618] on div "Spectrum Marine and Ship Management Inc. YACHT" at bounding box center [775, 637] width 925 height 39
copy div "Spectrum Marine and Ship Management Inc."
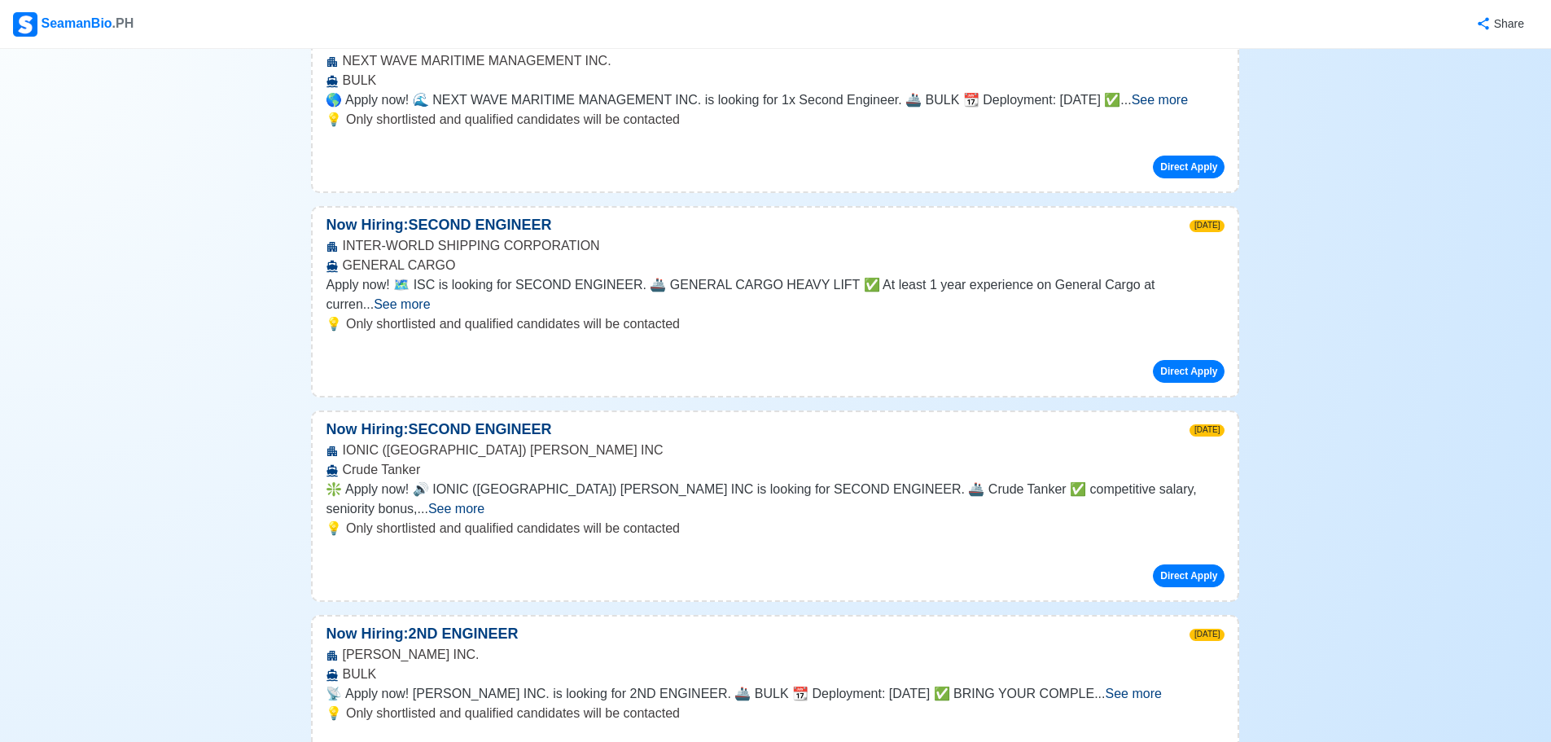
scroll to position [9227, 0]
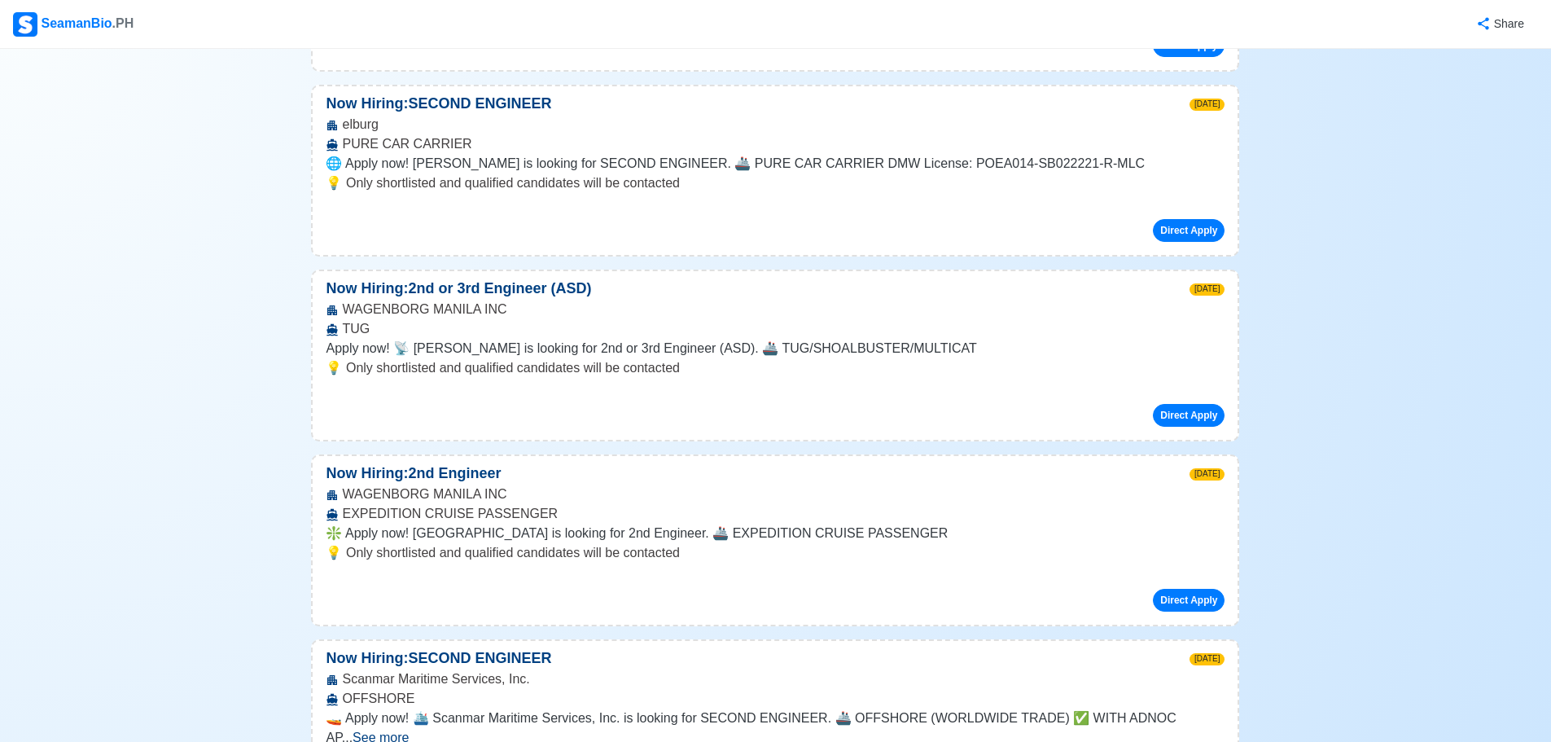
scroll to position [14655, 0]
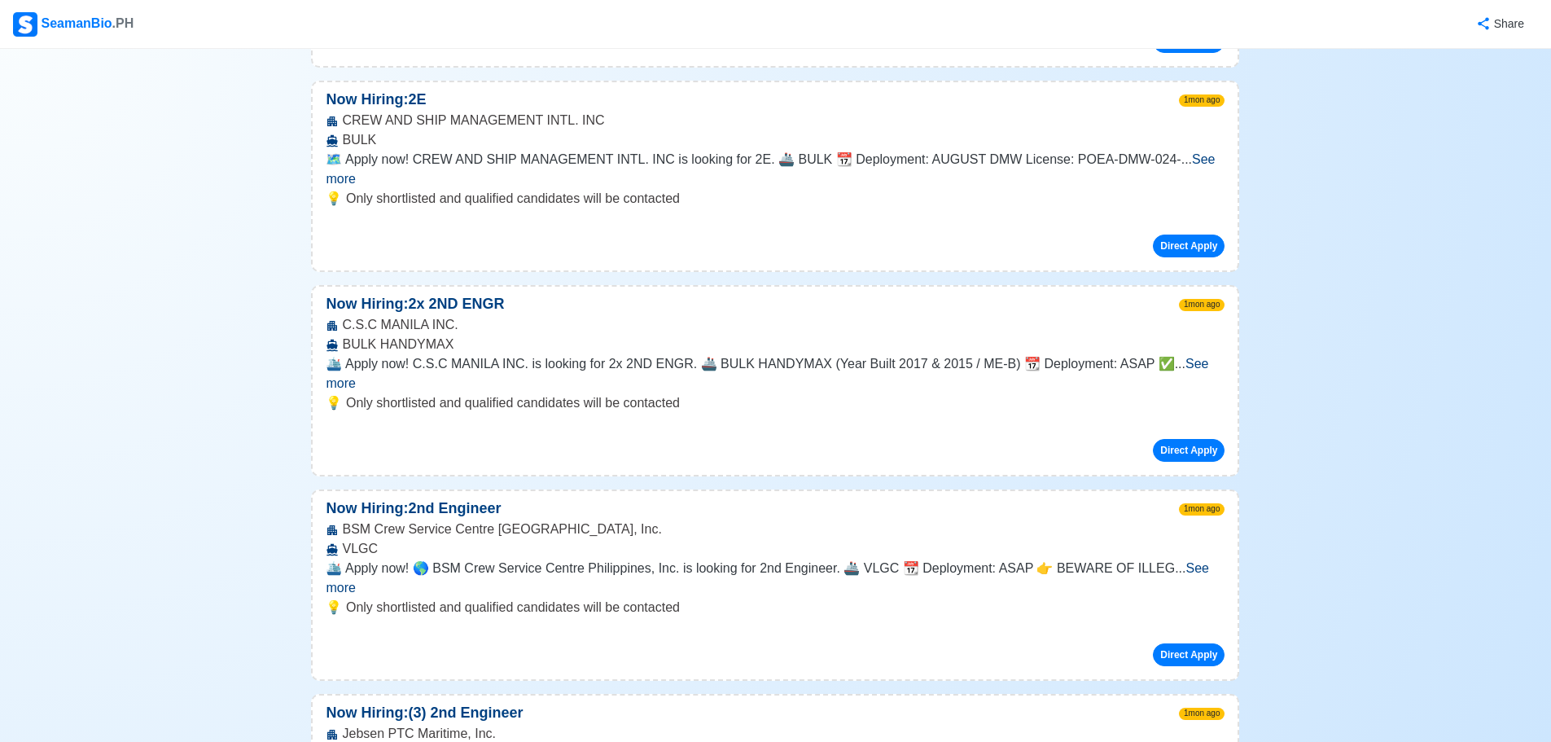
scroll to position [37742, 0]
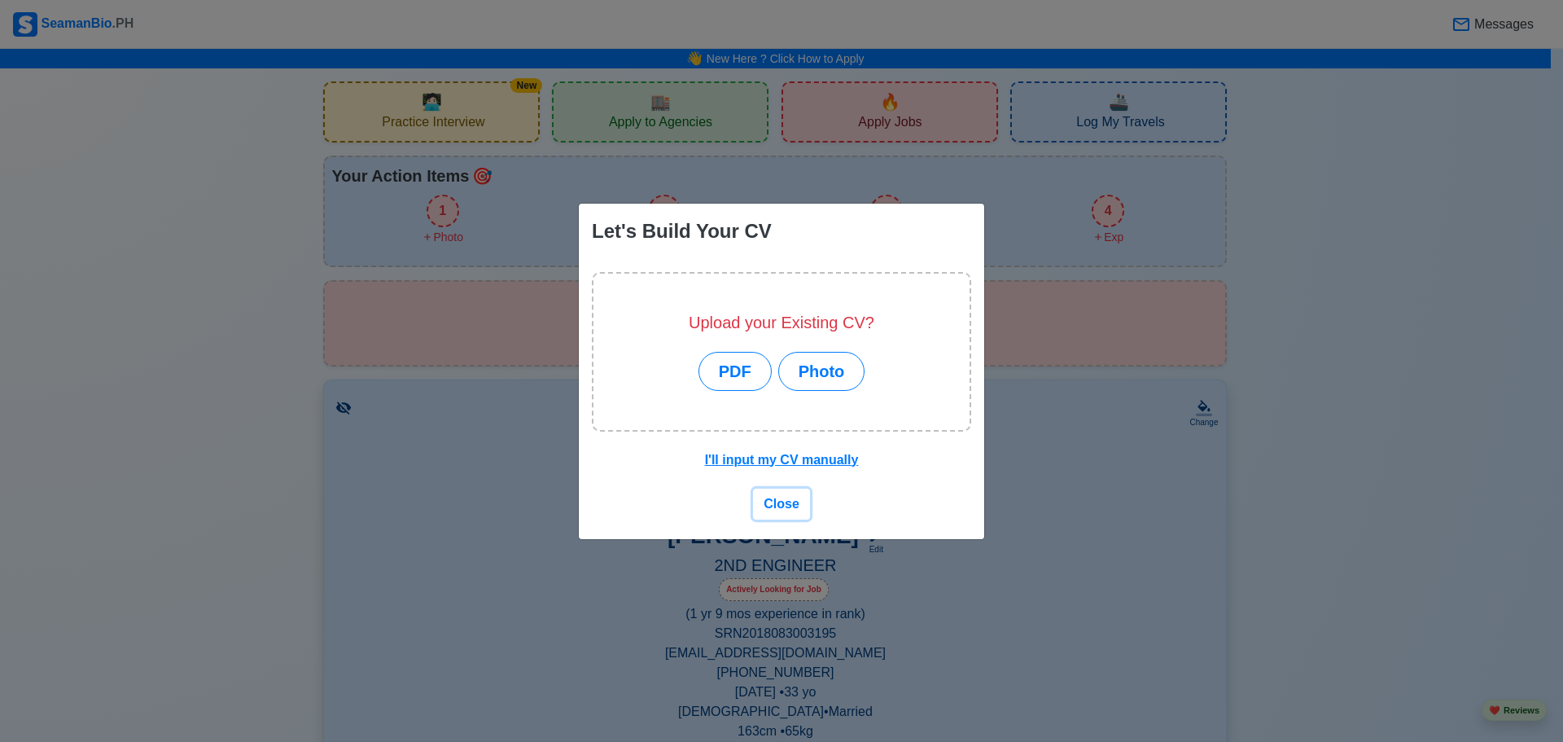
click at [780, 499] on span "Close" at bounding box center [782, 504] width 36 height 14
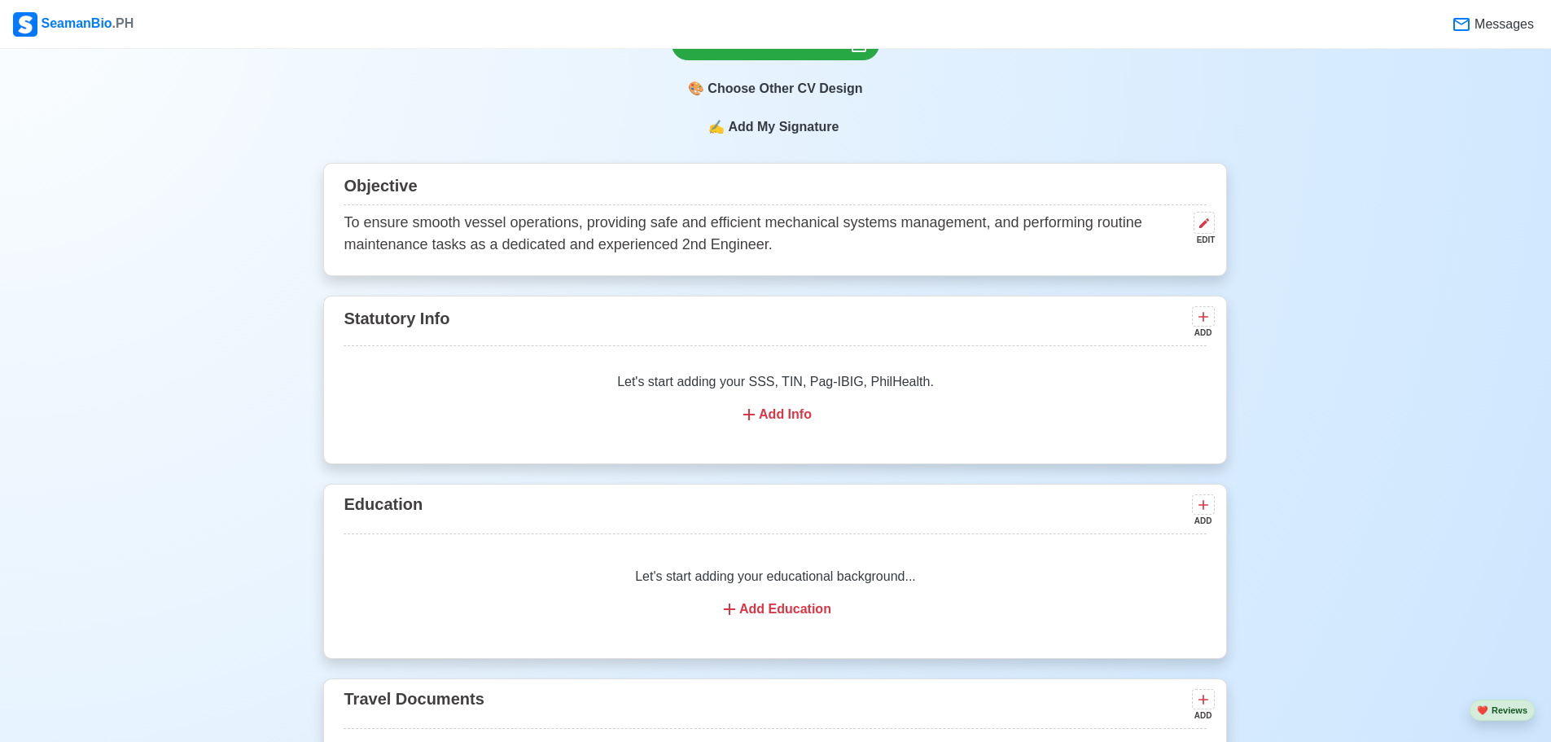
scroll to position [543, 0]
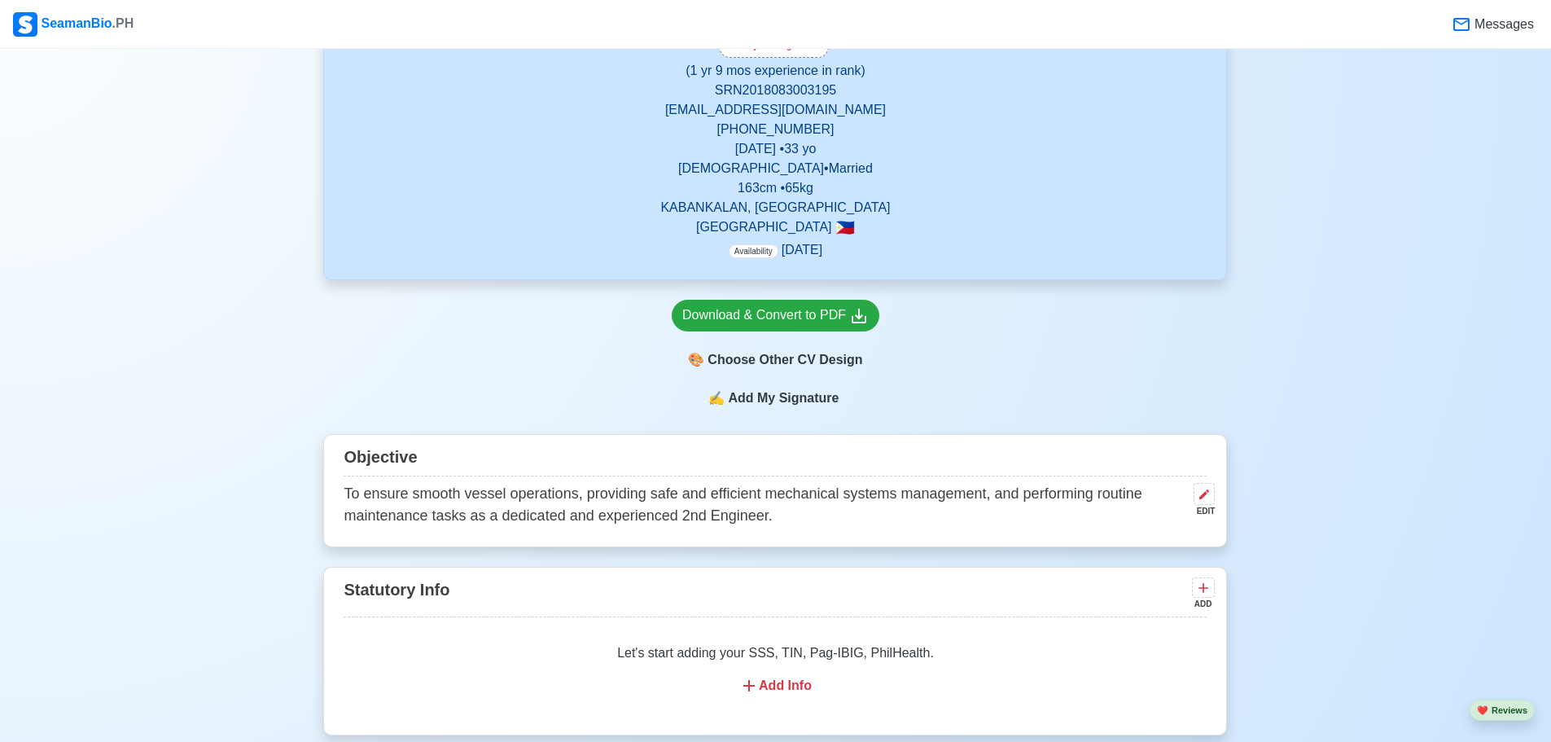
click at [812, 252] on p "Availability Jan 2100" at bounding box center [776, 250] width 94 height 20
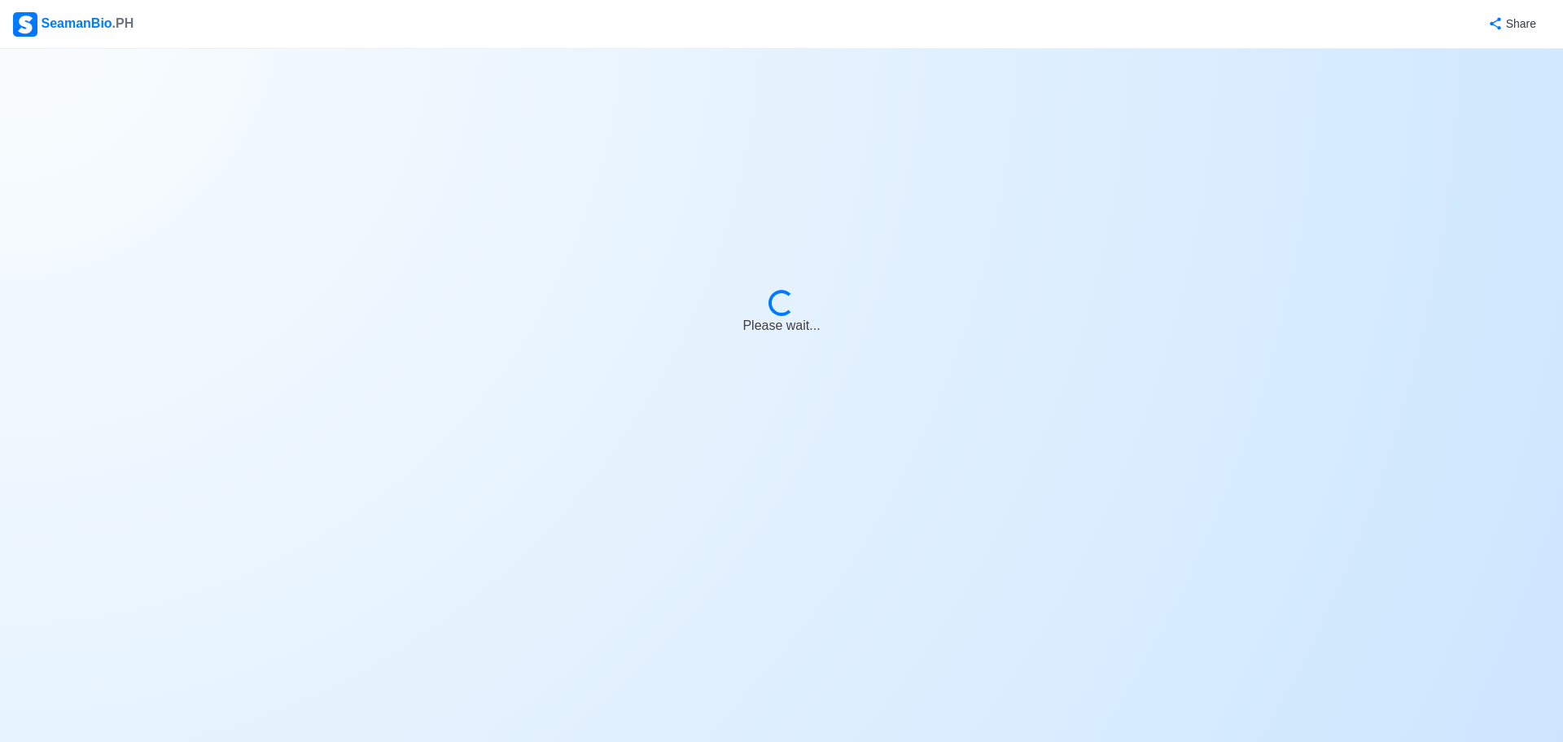
select select "Actively Looking for Job"
select select "Visible for Hiring"
select select "Married"
select select "Male"
select select "PH"
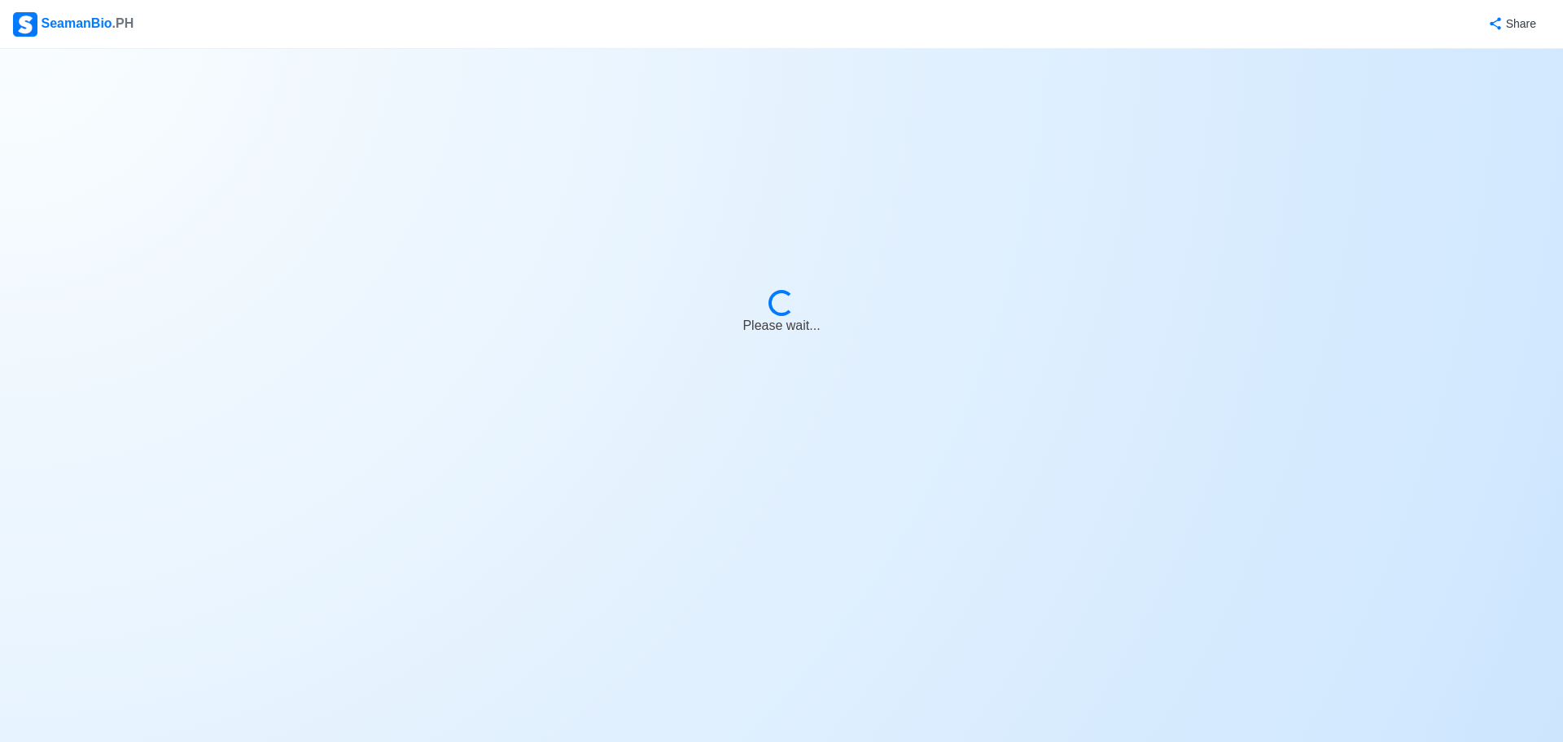
select select "1"
select select "9"
select select "4102444800000"
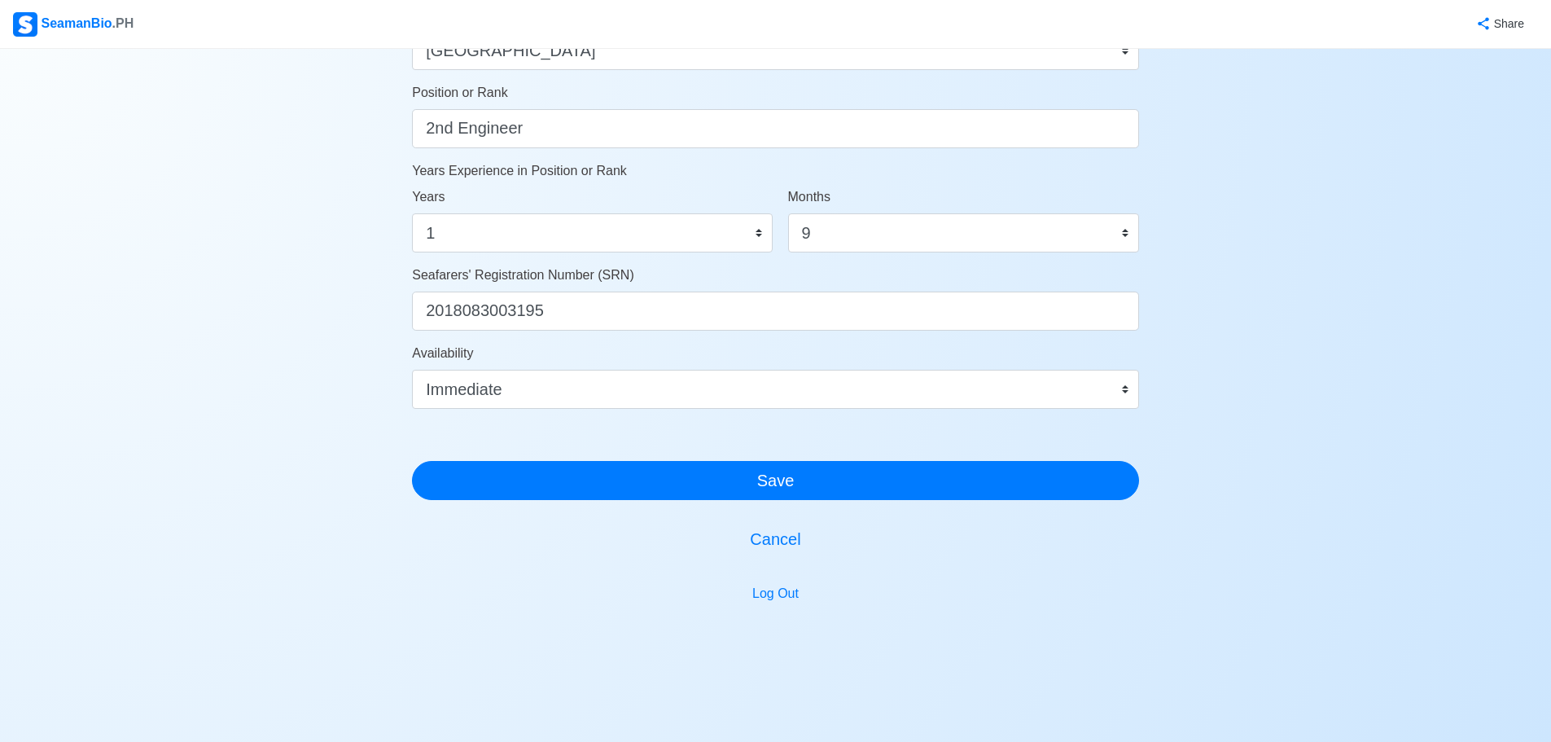
scroll to position [814, 0]
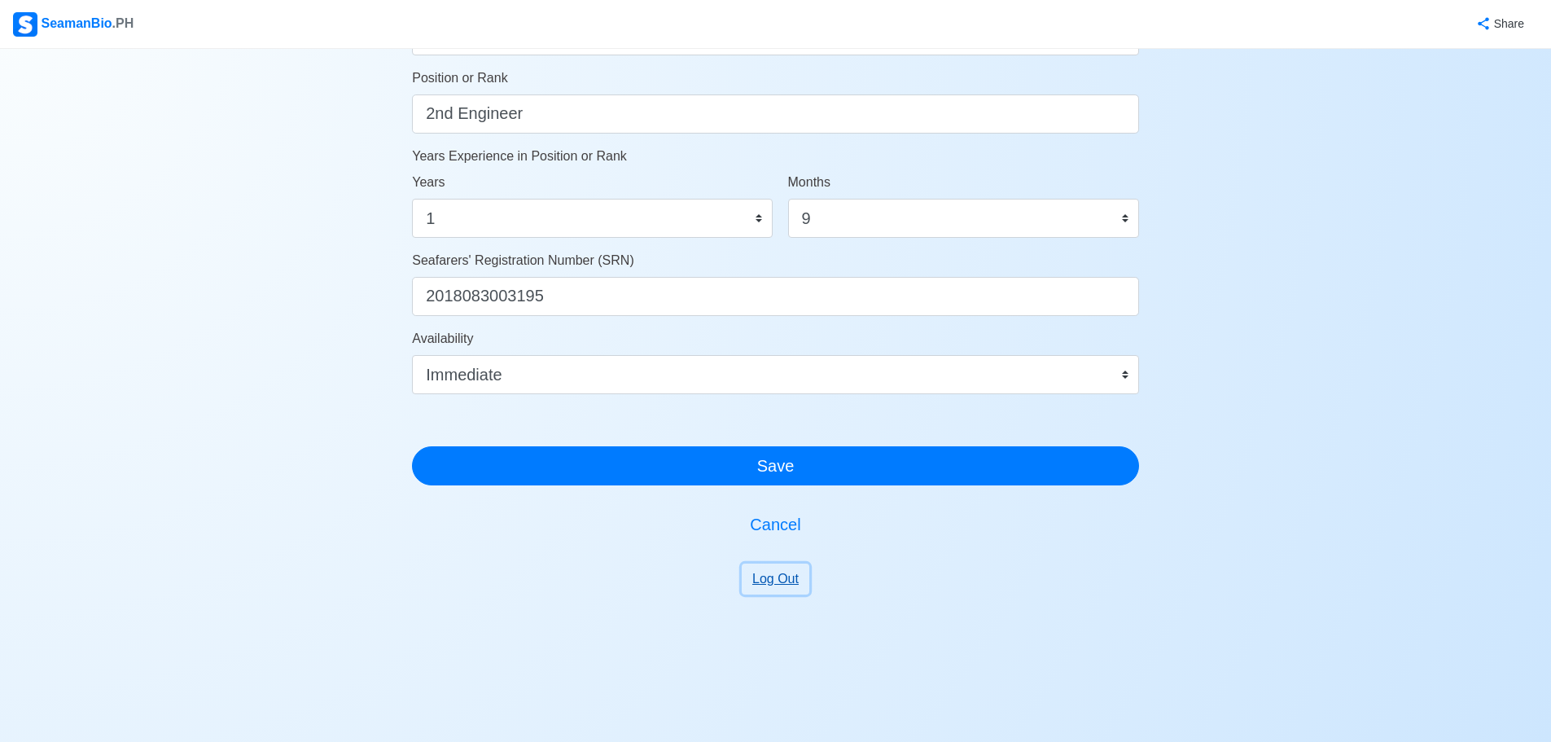
click at [769, 579] on button "Log Out" at bounding box center [776, 578] width 68 height 31
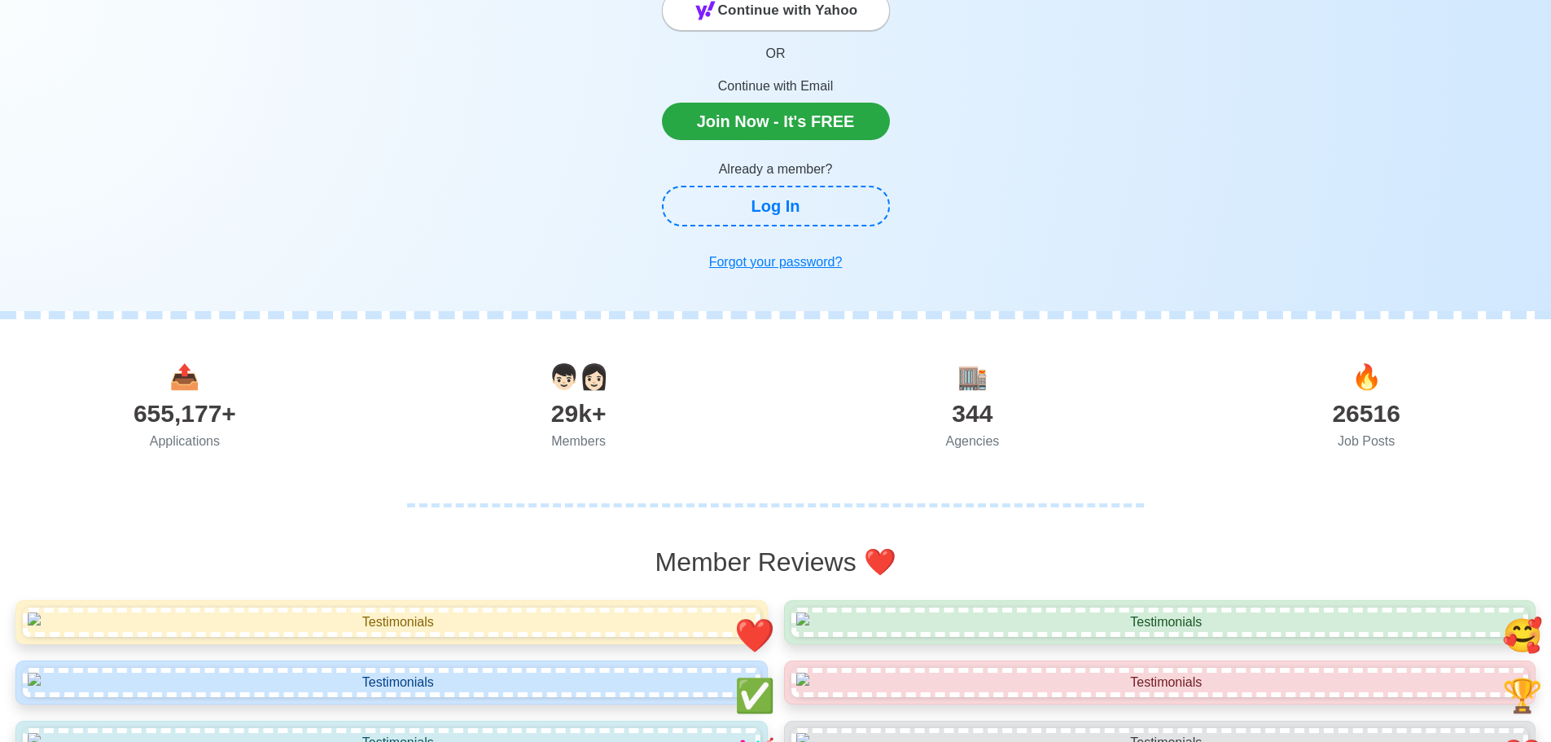
scroll to position [271, 0]
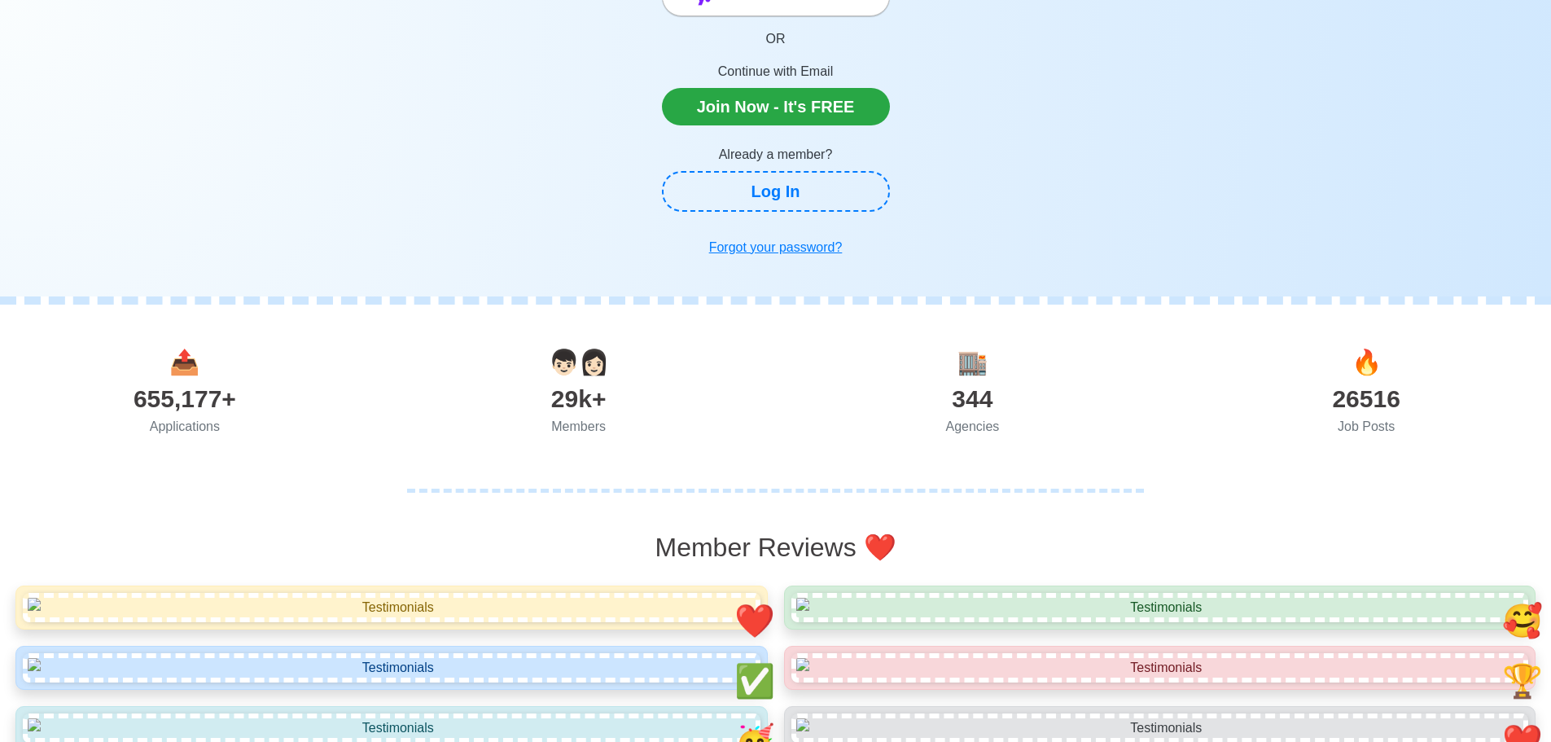
click at [979, 385] on div "344" at bounding box center [973, 398] width 394 height 37
click at [197, 400] on div "655,177+" at bounding box center [185, 398] width 394 height 37
